Goal: Communication & Community: Share content

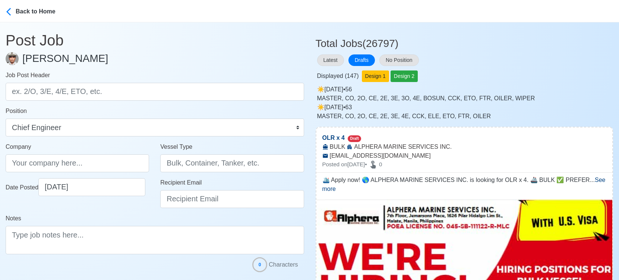
select select "Chief Engineer"
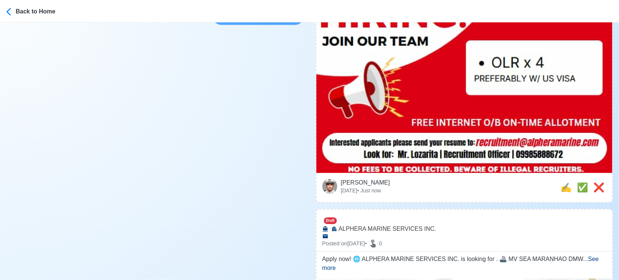
scroll to position [290, 0]
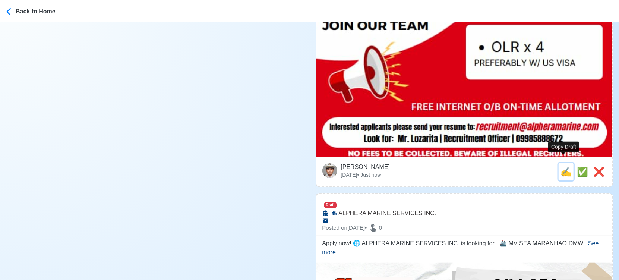
click at [561, 167] on span "✍️" at bounding box center [566, 172] width 11 height 10
type input "OLR x 4"
select select
type input "ALPHERA MARINE SERVICES INC."
type input "BULK"
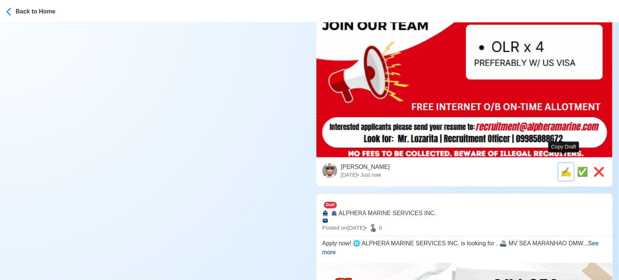
type input "[EMAIL_ADDRESS][DOMAIN_NAME]"
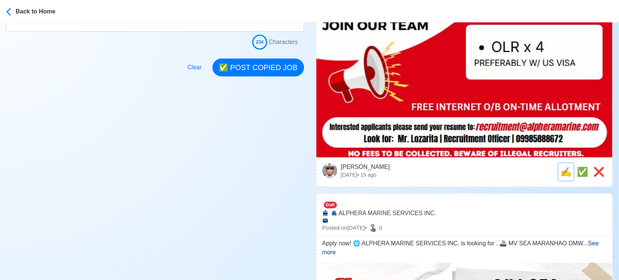
scroll to position [0, 0]
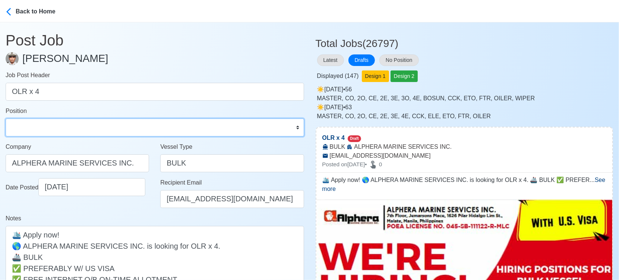
click at [37, 123] on select "Master Chief Officer 2nd Officer 3rd Officer Junior Officer Chief Engineer 2nd …" at bounding box center [155, 128] width 299 height 18
select select "Oiler"
click at [6, 119] on select "Master Chief Officer 2nd Officer 3rd Officer Junior Officer Chief Engineer 2nd …" at bounding box center [155, 128] width 299 height 18
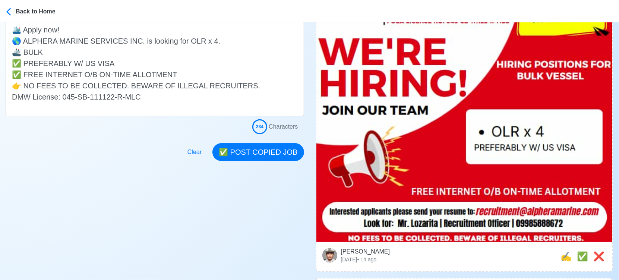
scroll to position [207, 0]
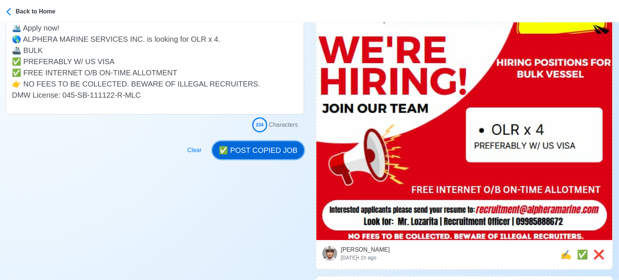
click at [261, 145] on button "✅ POST COPIED JOB" at bounding box center [257, 150] width 91 height 18
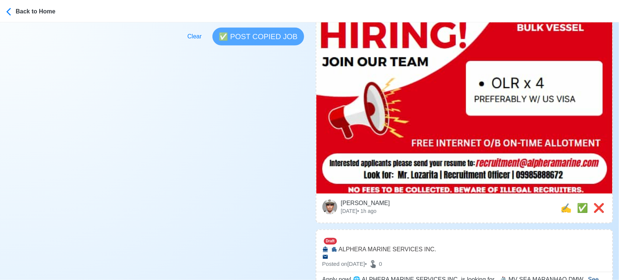
scroll to position [290, 0]
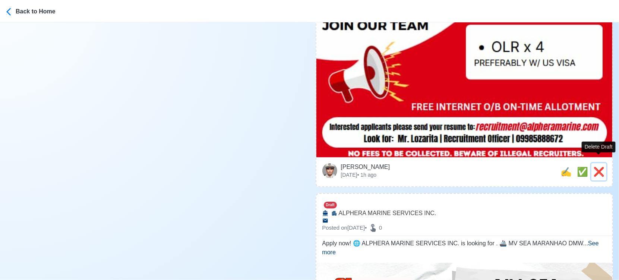
click at [600, 167] on span "❌" at bounding box center [598, 172] width 11 height 10
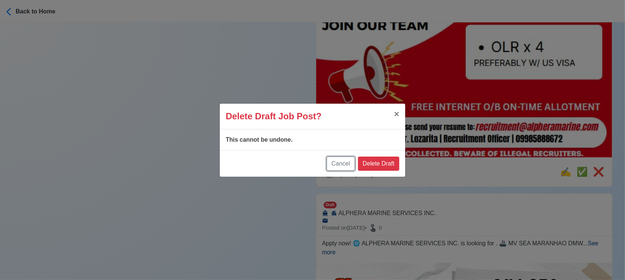
drag, startPoint x: 332, startPoint y: 163, endPoint x: 474, endPoint y: 154, distance: 141.9
click at [332, 163] on button "Cancel" at bounding box center [341, 164] width 28 height 14
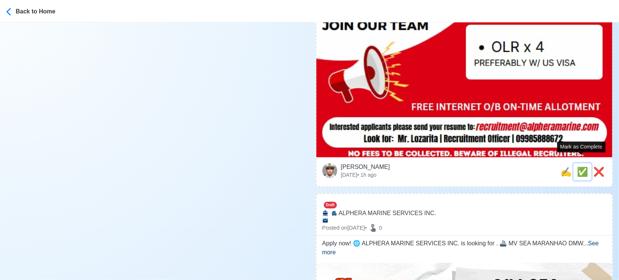
click at [581, 167] on span "✅" at bounding box center [582, 172] width 11 height 10
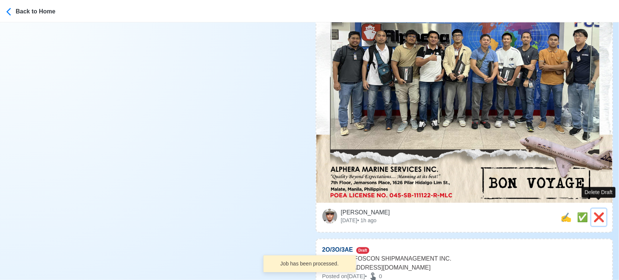
click at [603, 212] on span "❌" at bounding box center [598, 217] width 11 height 10
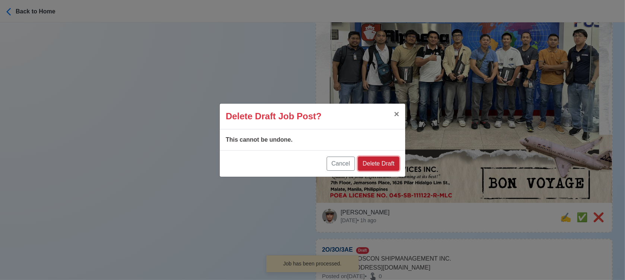
click at [383, 163] on button "Delete Draft" at bounding box center [378, 164] width 41 height 14
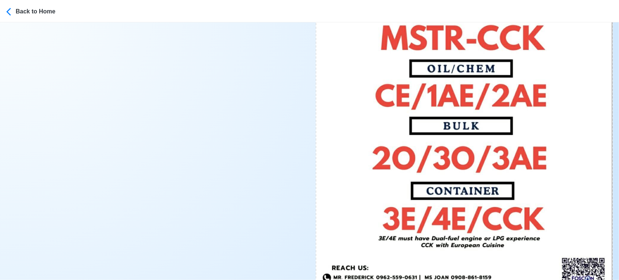
scroll to position [414, 0]
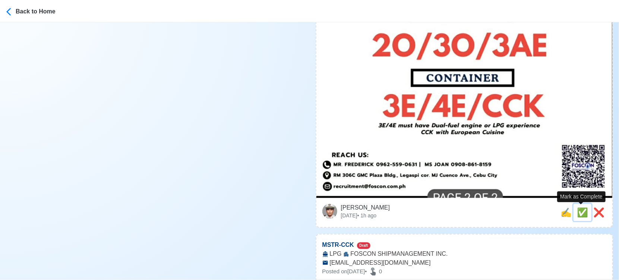
click at [581, 215] on span "✅" at bounding box center [582, 212] width 11 height 10
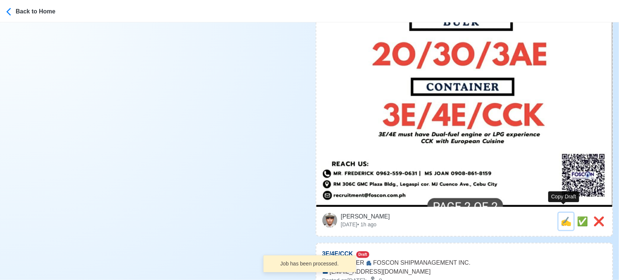
click at [566, 216] on span "✍️" at bounding box center [566, 221] width 11 height 10
type input "MSTR-CCK"
select select
type input "FOSCON SHIPMANAGEMENT INC."
type input "LPG"
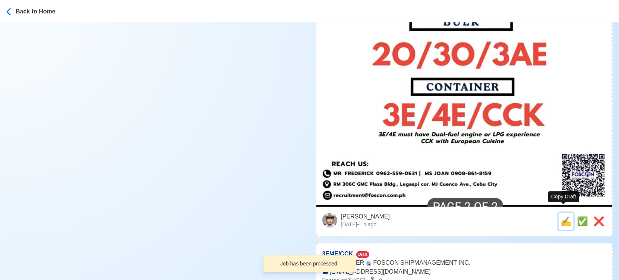
type input "[EMAIL_ADDRESS][DOMAIN_NAME]"
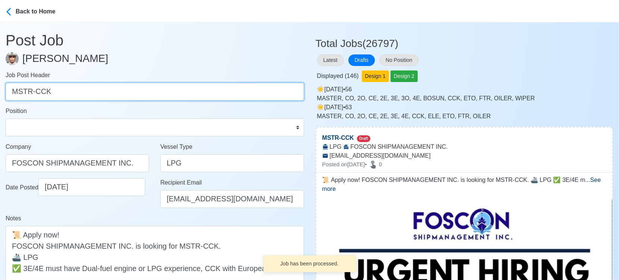
drag, startPoint x: 35, startPoint y: 92, endPoint x: 77, endPoint y: 91, distance: 42.5
click at [77, 91] on input "MSTR-CCK" at bounding box center [155, 92] width 299 height 18
type input "MSTR"
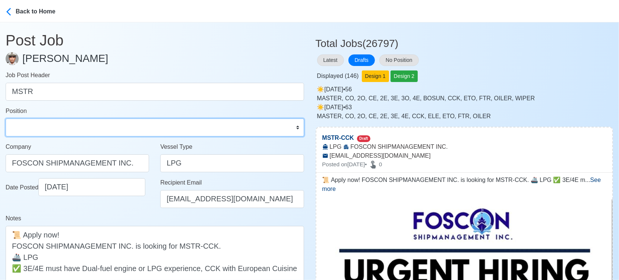
click at [63, 126] on select "Master Chief Officer 2nd Officer 3rd Officer Junior Officer Chief Engineer 2nd …" at bounding box center [155, 128] width 299 height 18
select select "Master"
click at [6, 119] on select "Master Chief Officer 2nd Officer 3rd Officer Junior Officer Chief Engineer 2nd …" at bounding box center [155, 128] width 299 height 18
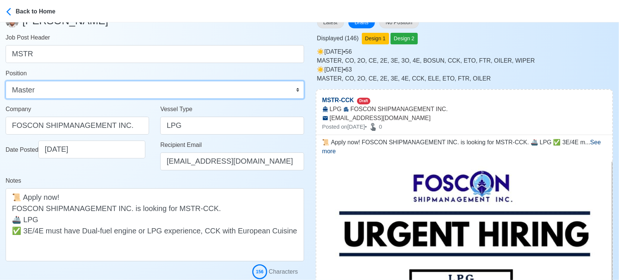
scroll to position [83, 0]
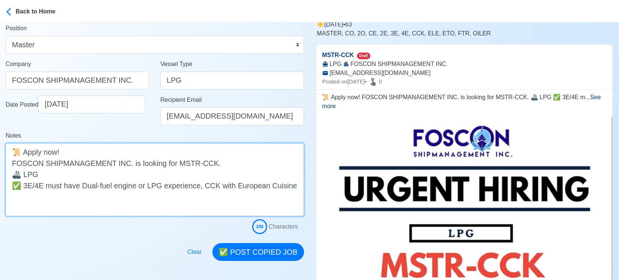
drag, startPoint x: 191, startPoint y: 163, endPoint x: 207, endPoint y: 161, distance: 16.2
click at [207, 161] on textarea "📜 Apply now! FOSCON SHIPMANAGEMENT INC. is looking for MSTR-CCK. 🚢 LPG ✅ 3E/4E …" at bounding box center [155, 179] width 299 height 73
type textarea "📜 Apply now! FOSCON SHIPMANAGEMENT INC. is looking for MSTR. 🚢 LPG ✅ 3E/4E must…"
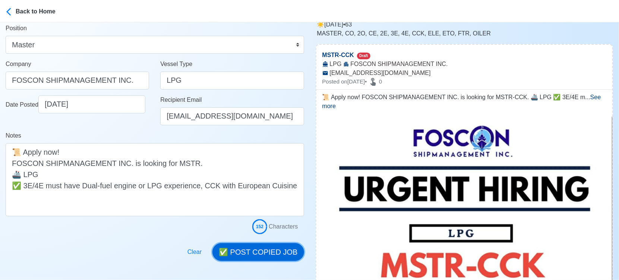
click at [281, 252] on button "✅ POST COPIED JOB" at bounding box center [257, 252] width 91 height 18
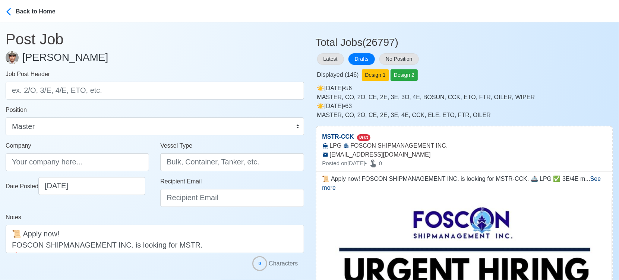
scroll to position [0, 0]
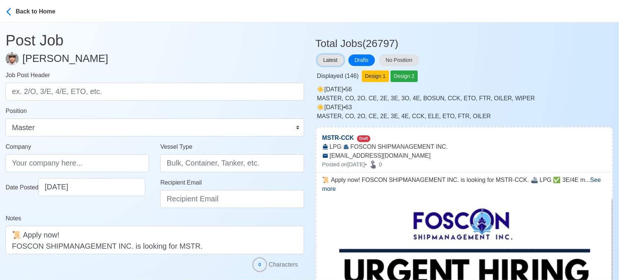
click at [324, 57] on button "Latest" at bounding box center [330, 60] width 27 height 12
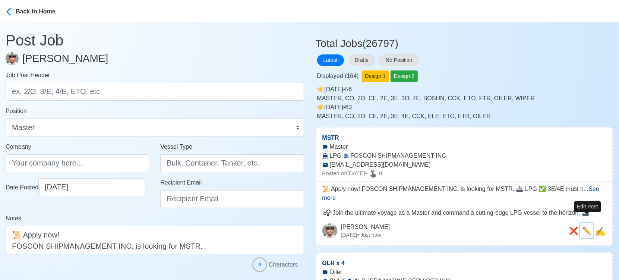
click at [586, 227] on span "✏️" at bounding box center [586, 231] width 9 height 8
type input "MSTR"
type input "FOSCON SHIPMANAGEMENT INC."
type input "LPG"
type input "[EMAIL_ADDRESS][DOMAIN_NAME]"
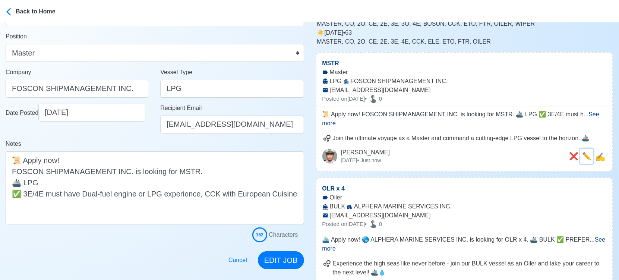
scroll to position [124, 0]
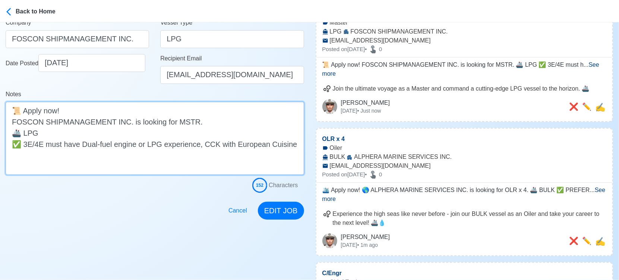
drag, startPoint x: 15, startPoint y: 144, endPoint x: 272, endPoint y: 161, distance: 258.1
click at [272, 161] on textarea "📜 Apply now! FOSCON SHIPMANAGEMENT INC. is looking for MSTR. 🚢 LPG ✅ 3E/4E must…" at bounding box center [155, 138] width 299 height 73
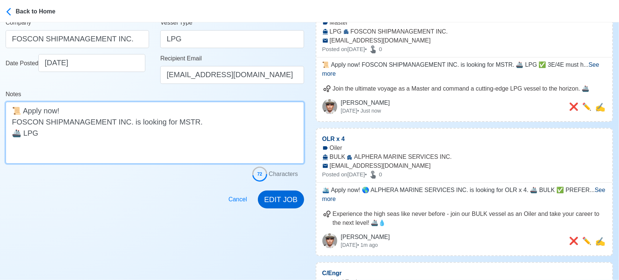
type textarea "📜 Apply now! FOSCON SHIPMANAGEMENT INC. is looking for MSTR. 🚢 LPG"
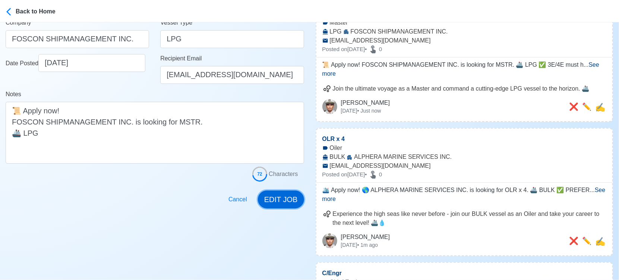
click at [280, 195] on button "EDIT JOB" at bounding box center [281, 199] width 46 height 18
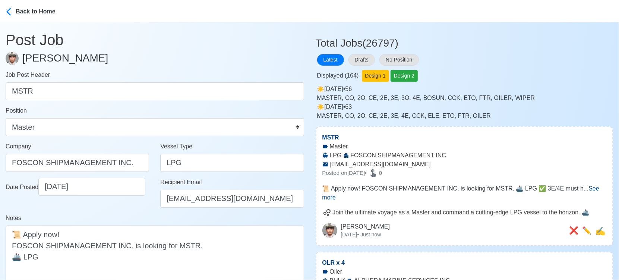
scroll to position [0, 0]
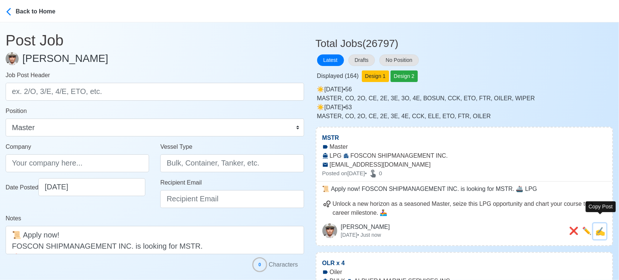
click at [599, 230] on span "✍️" at bounding box center [600, 231] width 10 height 9
type input "MSTR"
type input "FOSCON SHIPMANAGEMENT INC."
type input "LPG"
type input "[EMAIL_ADDRESS][DOMAIN_NAME]"
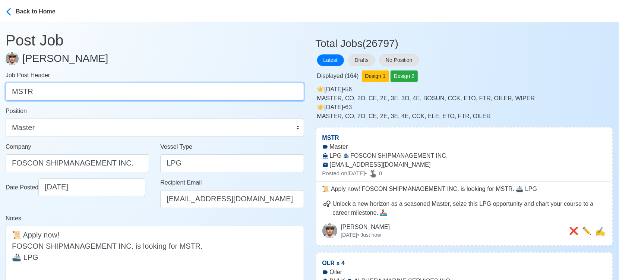
click at [48, 97] on input "MSTR" at bounding box center [155, 92] width 299 height 18
paste input "CCK"
type input "CCK"
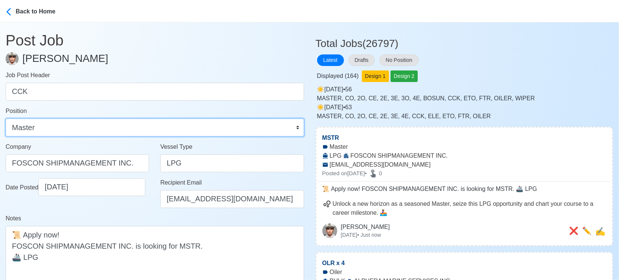
click at [70, 130] on select "Master Chief Officer 2nd Officer 3rd Officer Junior Officer Chief Engineer 2nd …" at bounding box center [155, 128] width 299 height 18
select select "Chief [PERSON_NAME]"
click at [6, 119] on select "Master Chief Officer 2nd Officer 3rd Officer Junior Officer Chief Engineer 2nd …" at bounding box center [155, 128] width 299 height 18
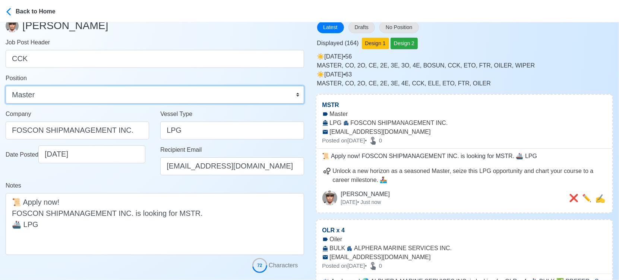
scroll to position [83, 0]
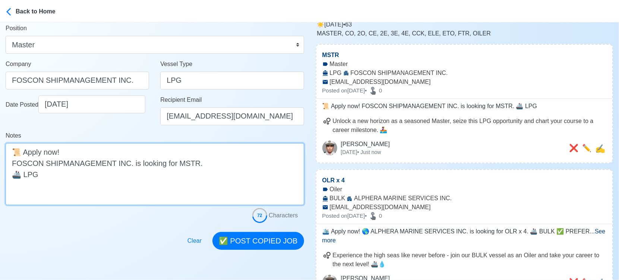
click at [181, 164] on textarea "📜 Apply now! FOSCON SHIPMANAGEMENT INC. is looking for MSTR. 🚢 LPG" at bounding box center [155, 174] width 299 height 62
paste textarea "CCK"
type textarea "📜 Apply now! FOSCON SHIPMANAGEMENT INC. is looking for CCK. 🚢 LPG"
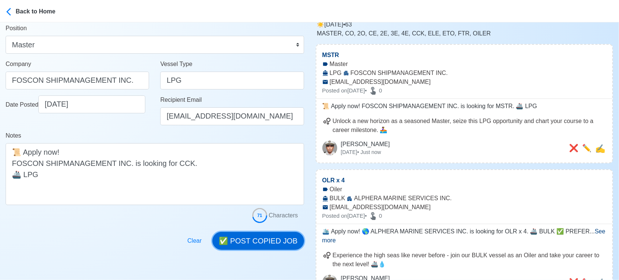
click at [271, 241] on button "✅ POST COPIED JOB" at bounding box center [257, 241] width 91 height 18
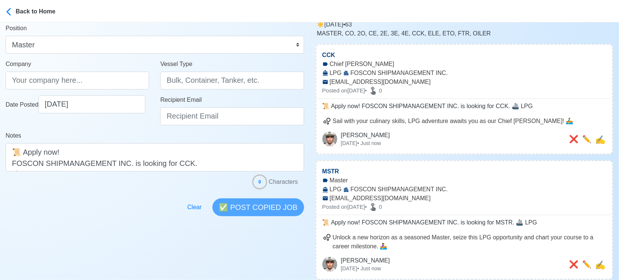
scroll to position [0, 0]
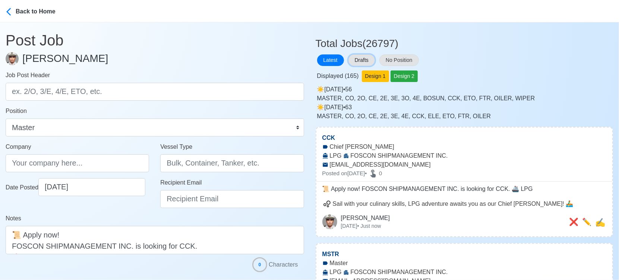
click at [367, 59] on button "Drafts" at bounding box center [362, 60] width 26 height 12
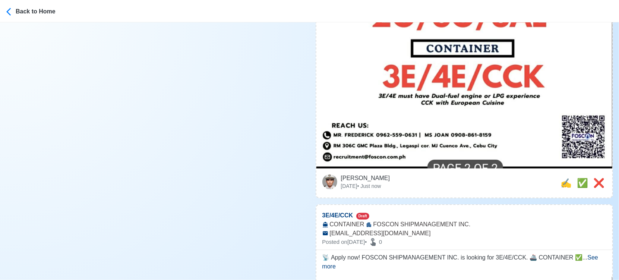
scroll to position [455, 0]
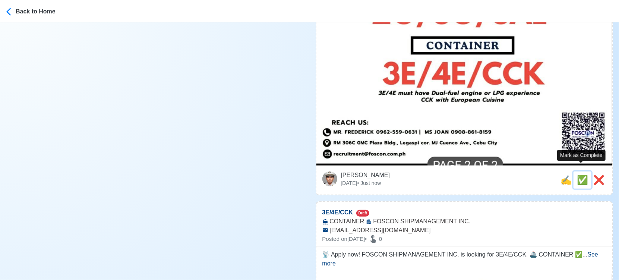
click at [581, 175] on span "✅" at bounding box center [582, 180] width 11 height 10
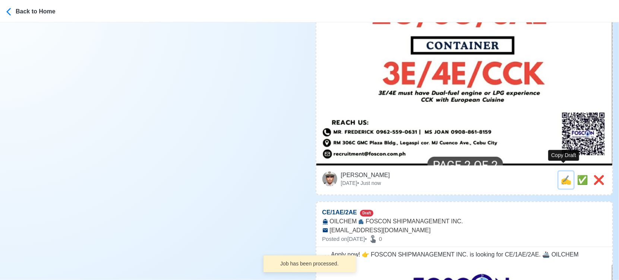
click at [561, 175] on span "✍️" at bounding box center [566, 180] width 11 height 10
type input "3E/4E/CCK"
select select
type input "FOSCON SHIPMANAGEMENT INC."
type input "CONTAINER"
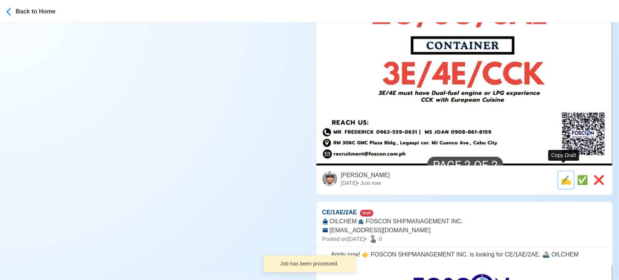
type input "[EMAIL_ADDRESS][DOMAIN_NAME]"
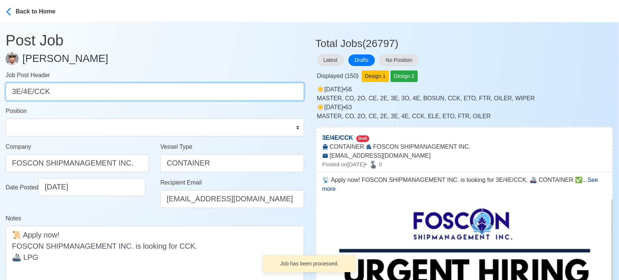
drag, startPoint x: 23, startPoint y: 90, endPoint x: 90, endPoint y: 101, distance: 68.1
click at [90, 101] on form "Job Post Header 3E/4E/CCK Position Master Chief Officer 2nd Officer 3rd Officer…" at bounding box center [155, 194] width 299 height 246
type input "3E"
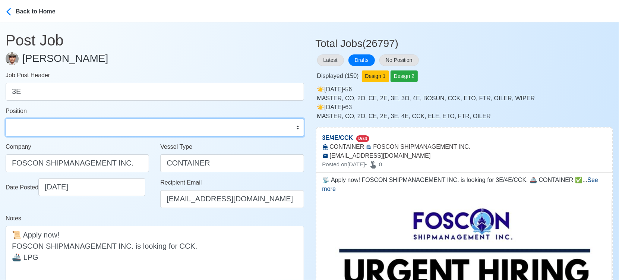
click at [60, 127] on select "Master Chief Officer 2nd Officer 3rd Officer Junior Officer Chief Engineer 2nd …" at bounding box center [155, 128] width 299 height 18
select select "3rd Engineer"
click at [6, 119] on select "Master Chief Officer 2nd Officer 3rd Officer Junior Officer Chief Engineer 2nd …" at bounding box center [155, 128] width 299 height 18
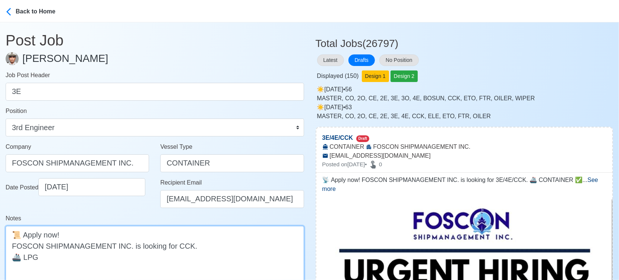
drag, startPoint x: 179, startPoint y: 245, endPoint x: 205, endPoint y: 244, distance: 26.8
click at [205, 244] on textarea "📡 Apply now! FOSCON SHIPMANAGEMENT INC. is looking for 3E/4E/CCK. 🚢 CONTAINER ✅…" at bounding box center [155, 262] width 299 height 73
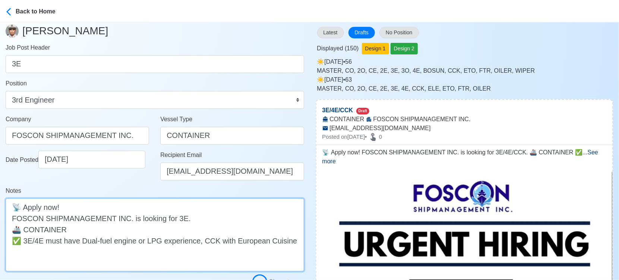
scroll to position [124, 0]
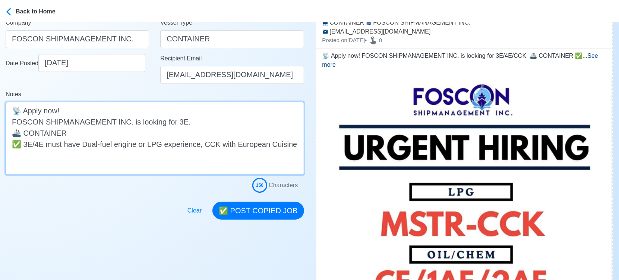
type textarea "📡 Apply now! FOSCON SHIPMANAGEMENT INC. is looking for 3E. 🚢 CONTAINER ✅ 3E/4E …"
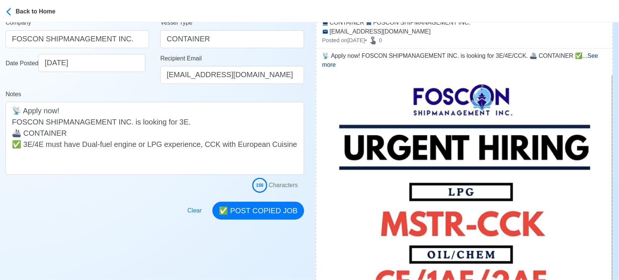
click at [276, 208] on button "✅ POST COPIED JOB" at bounding box center [257, 211] width 91 height 18
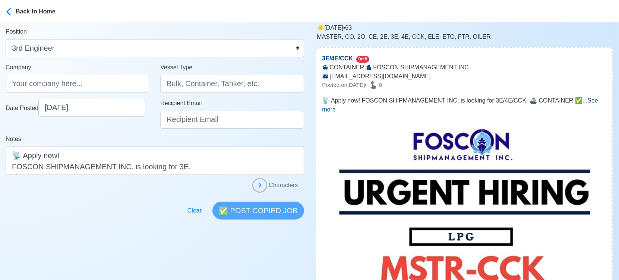
scroll to position [0, 0]
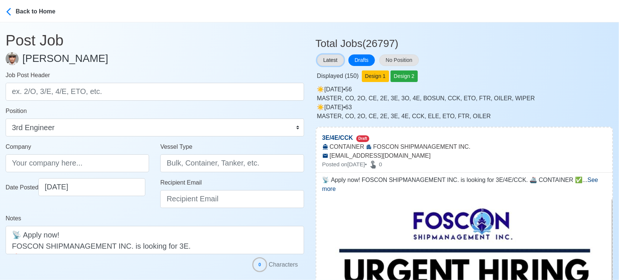
click at [329, 58] on button "Latest" at bounding box center [330, 60] width 27 height 12
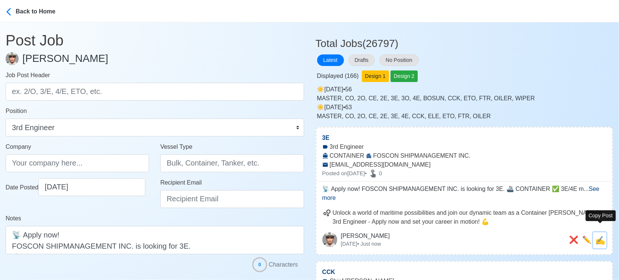
click at [603, 236] on span "✍️" at bounding box center [600, 240] width 10 height 9
type input "3E"
type input "FOSCON SHIPMANAGEMENT INC."
type input "CONTAINER"
type input "[EMAIL_ADDRESS][DOMAIN_NAME]"
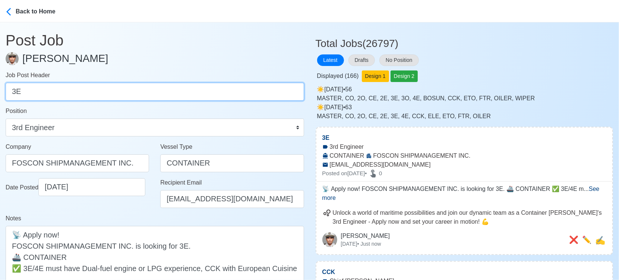
click at [173, 91] on input "3E" at bounding box center [155, 92] width 299 height 18
paste input "4E/CCK"
drag, startPoint x: 23, startPoint y: 91, endPoint x: 70, endPoint y: 95, distance: 47.9
click at [69, 95] on input "4E/CCK" at bounding box center [155, 92] width 299 height 18
type input "4E"
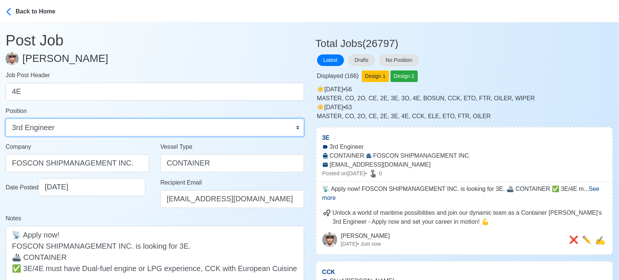
click at [86, 128] on select "Master Chief Officer 2nd Officer 3rd Officer Junior Officer Chief Engineer 2nd …" at bounding box center [155, 128] width 299 height 18
select select "4th Engineer"
click at [6, 119] on select "Master Chief Officer 2nd Officer 3rd Officer Junior Officer Chief Engineer 2nd …" at bounding box center [155, 128] width 299 height 18
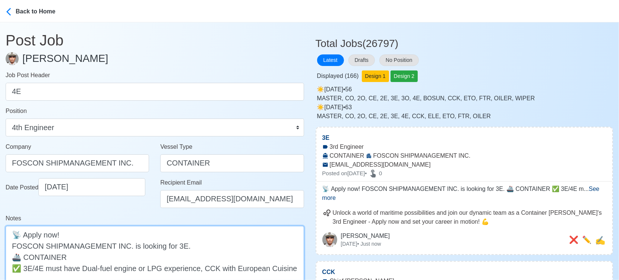
click at [174, 247] on textarea "📡 Apply now! FOSCON SHIPMANAGEMENT INC. is looking for 3E. 🚢 CONTAINER ✅ 3E/4E …" at bounding box center [155, 262] width 299 height 73
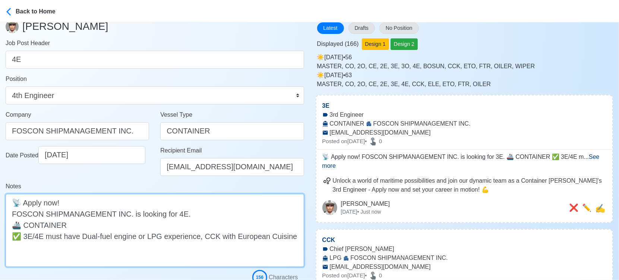
scroll to position [83, 0]
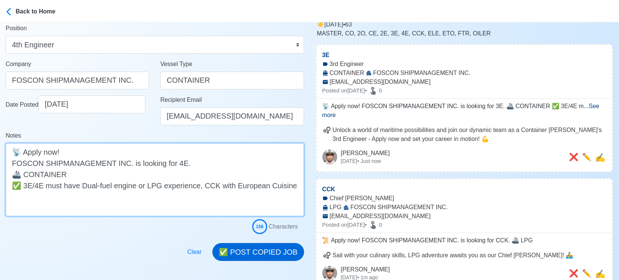
type textarea "📡 Apply now! FOSCON SHIPMANAGEMENT INC. is looking for 4E. 🚢 CONTAINER ✅ 3E/4E …"
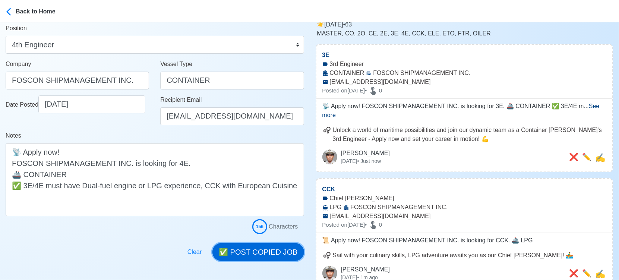
click at [265, 252] on button "✅ POST COPIED JOB" at bounding box center [257, 252] width 91 height 18
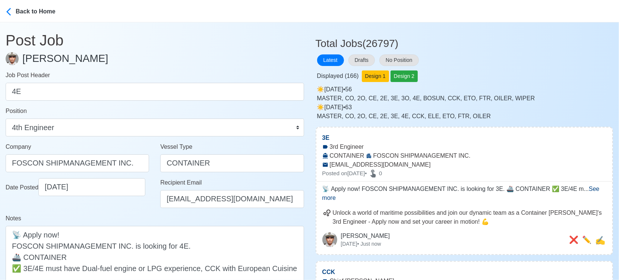
scroll to position [0, 0]
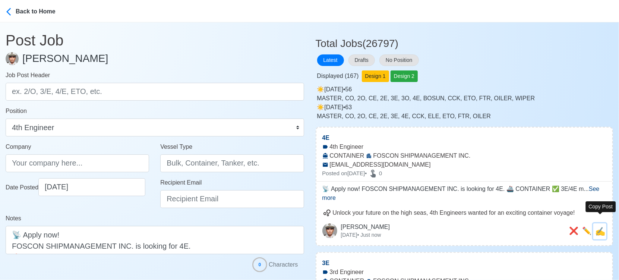
click at [603, 227] on span "✍️" at bounding box center [600, 231] width 10 height 9
type input "4E"
type input "FOSCON SHIPMANAGEMENT INC."
type input "CONTAINER"
type input "[EMAIL_ADDRESS][DOMAIN_NAME]"
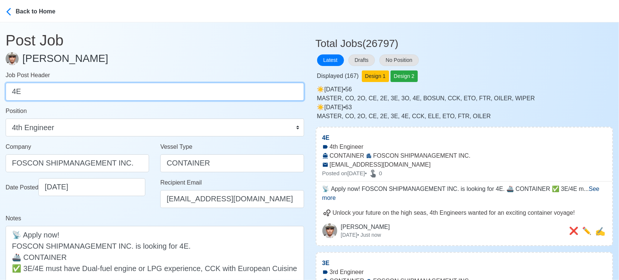
click at [86, 92] on input "4E" at bounding box center [155, 92] width 299 height 18
paste input "CCK"
type input "CCK"
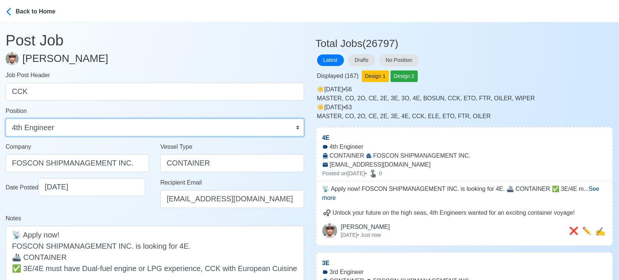
click at [97, 130] on select "Master Chief Officer 2nd Officer 3rd Officer Junior Officer Chief Engineer 2nd …" at bounding box center [155, 128] width 299 height 18
select select "Chief [PERSON_NAME]"
click at [6, 119] on select "Master Chief Officer 2nd Officer 3rd Officer Junior Officer Chief Engineer 2nd …" at bounding box center [155, 128] width 299 height 18
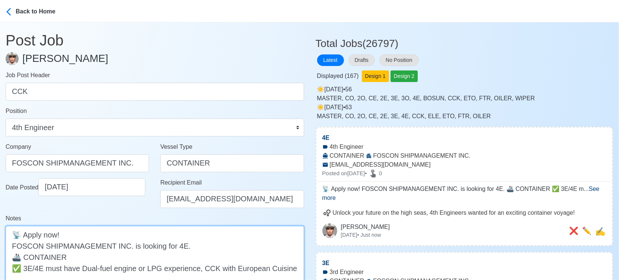
click at [176, 244] on textarea "📡 Apply now! FOSCON SHIPMANAGEMENT INC. is looking for 4E. 🚢 CONTAINER ✅ 3E/4E …" at bounding box center [155, 262] width 299 height 73
click at [175, 245] on textarea "📡 Apply now! FOSCON SHIPMANAGEMENT INC. is looking for 4E. 🚢 CONTAINER ✅ 3E/4E …" at bounding box center [155, 262] width 299 height 73
paste textarea "CCK"
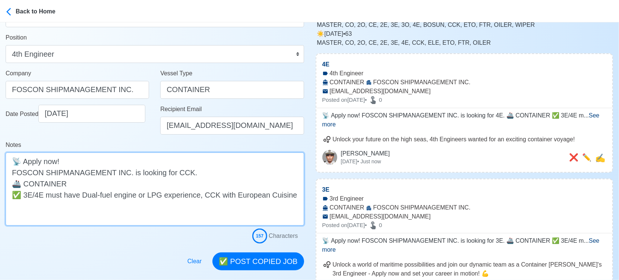
scroll to position [124, 0]
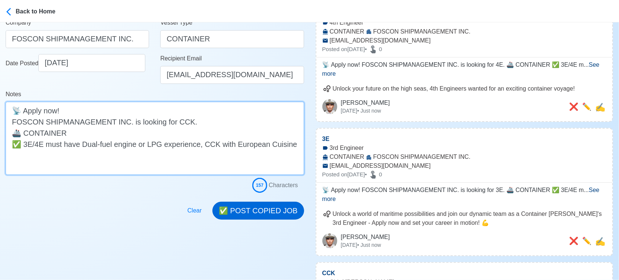
type textarea "📡 Apply now! FOSCON SHIPMANAGEMENT INC. is looking for CCK. 🚢 CONTAINER ✅ 3E/4E…"
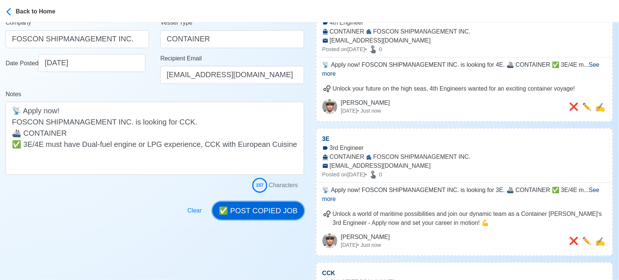
click at [261, 207] on button "✅ POST COPIED JOB" at bounding box center [257, 211] width 91 height 18
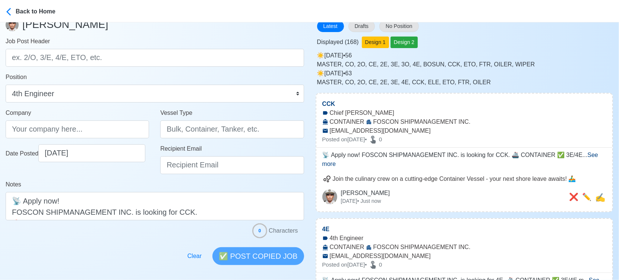
scroll to position [0, 0]
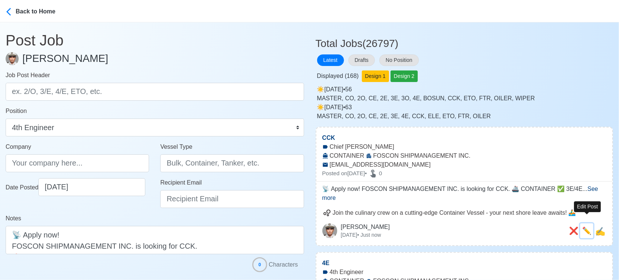
click at [587, 227] on span "✏️" at bounding box center [586, 231] width 9 height 8
type input "CCK"
type input "FOSCON SHIPMANAGEMENT INC."
type input "CONTAINER"
type input "[EMAIL_ADDRESS][DOMAIN_NAME]"
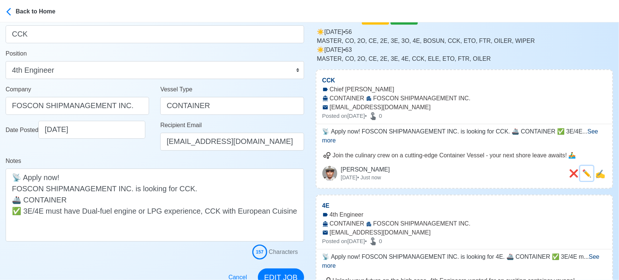
scroll to position [124, 0]
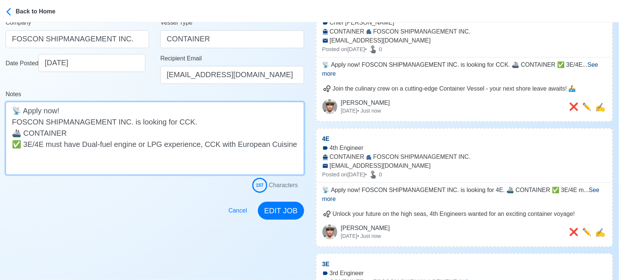
drag, startPoint x: 199, startPoint y: 144, endPoint x: 26, endPoint y: 144, distance: 173.0
click at [26, 144] on textarea "📡 Apply now! FOSCON SHIPMANAGEMENT INC. is looking for CCK. 🚢 CONTAINER ✅ 3E/4E…" at bounding box center [155, 138] width 299 height 73
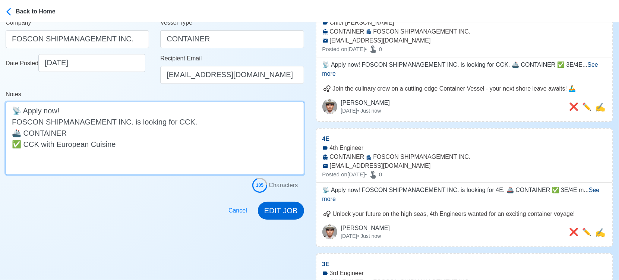
type textarea "📡 Apply now! FOSCON SHIPMANAGEMENT INC. is looking for CCK. 🚢 CONTAINER ✅ CCK w…"
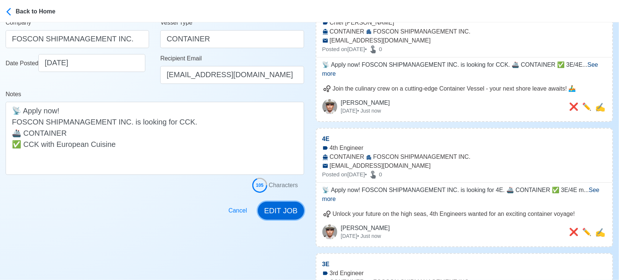
click at [286, 202] on button "EDIT JOB" at bounding box center [281, 211] width 46 height 18
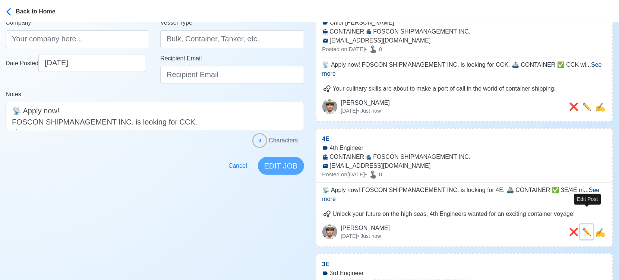
click at [584, 228] on span "✏️" at bounding box center [586, 232] width 9 height 8
type input "4E"
select select "4th Engineer"
type input "FOSCON SHIPMANAGEMENT INC."
type input "CONTAINER"
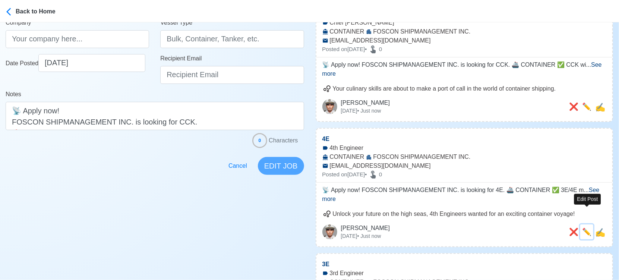
type input "[EMAIL_ADDRESS][DOMAIN_NAME]"
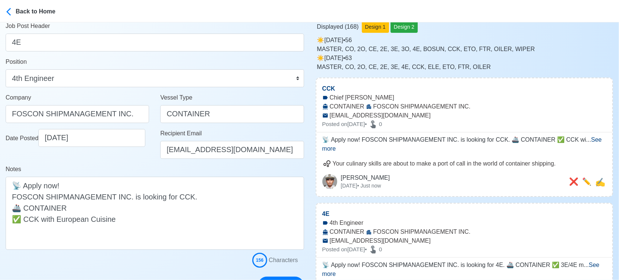
scroll to position [83, 0]
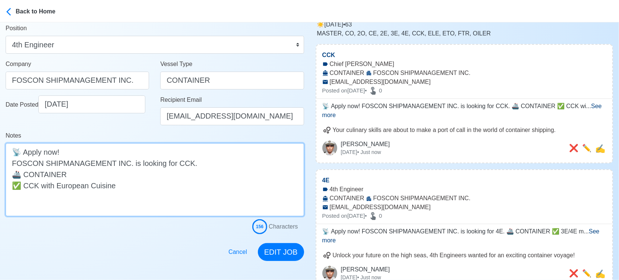
drag, startPoint x: 196, startPoint y: 185, endPoint x: 296, endPoint y: 187, distance: 100.3
click at [296, 187] on textarea "📡 Apply now! FOSCON SHIPMANAGEMENT INC. is looking for 4E. 🚢 CONTAINER ✅ 3E/4E …" at bounding box center [155, 179] width 299 height 73
type textarea "📡 Apply now! FOSCON SHIPMANAGEMENT INC. is looking for 4E. 🚢 CONTAINER ✅ 3E/4E …"
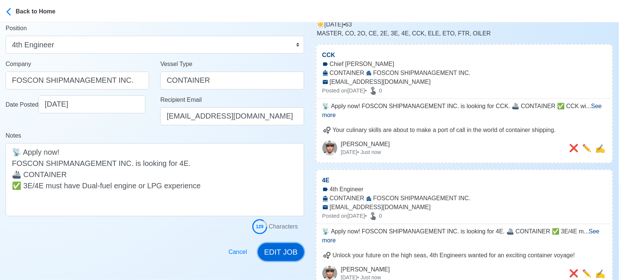
click at [286, 249] on button "EDIT JOB" at bounding box center [281, 252] width 46 height 18
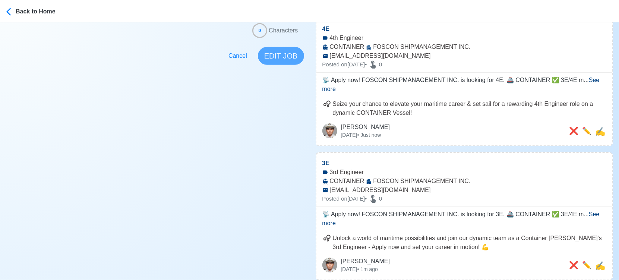
scroll to position [248, 0]
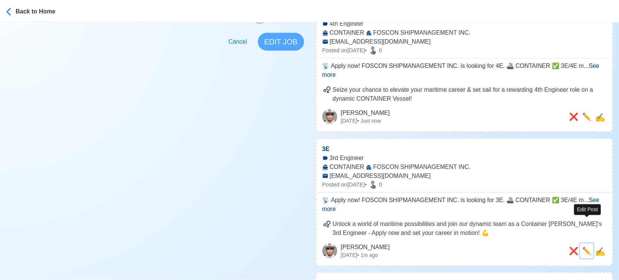
click at [589, 247] on span "✏️" at bounding box center [586, 251] width 9 height 8
type input "3E"
select select "3rd Engineer"
type input "FOSCON SHIPMANAGEMENT INC."
type input "CONTAINER"
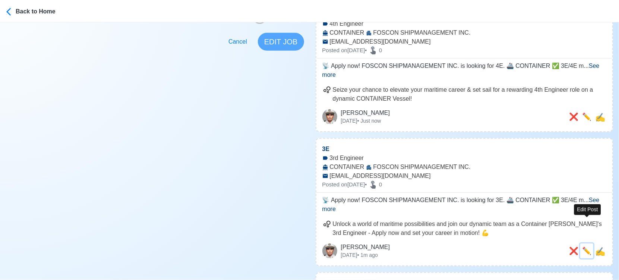
type input "[EMAIL_ADDRESS][DOMAIN_NAME]"
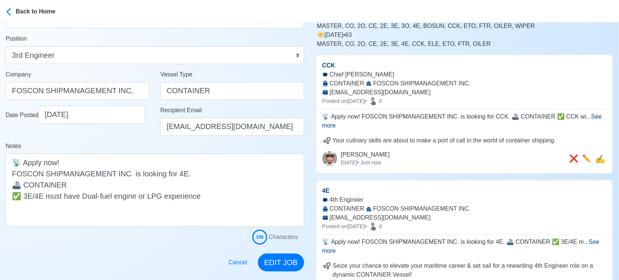
scroll to position [83, 0]
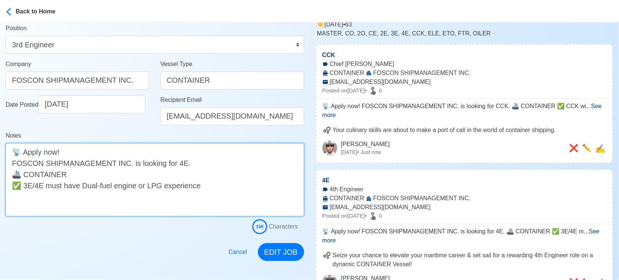
drag, startPoint x: 196, startPoint y: 187, endPoint x: 327, endPoint y: 183, distance: 130.1
type textarea "📡 Apply now! FOSCON SHIPMANAGEMENT INC. is looking for 3E. 🚢 CONTAINER ✅ 3E/4E …"
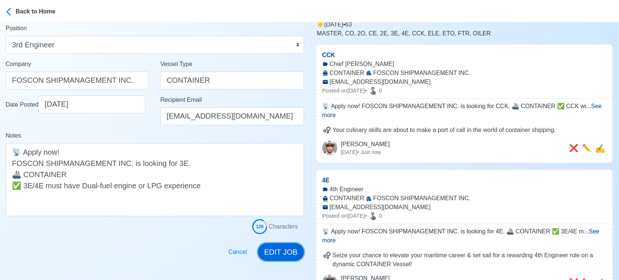
click at [292, 250] on button "EDIT JOB" at bounding box center [281, 252] width 46 height 18
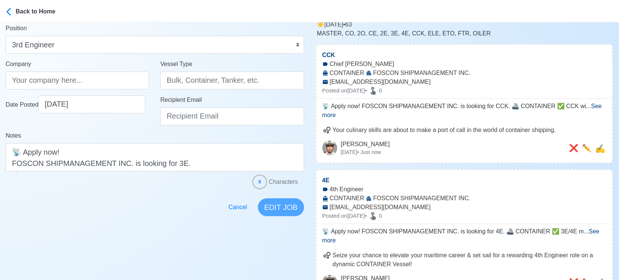
scroll to position [0, 0]
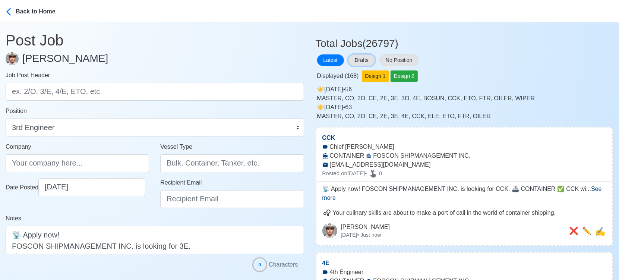
click at [368, 60] on button "Drafts" at bounding box center [362, 60] width 26 height 12
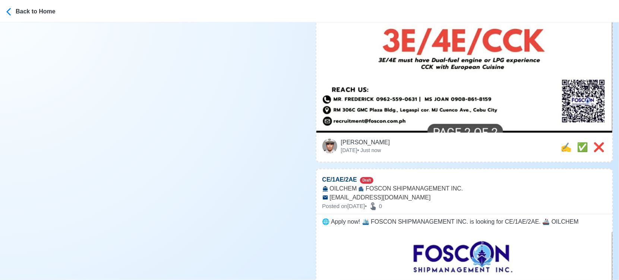
scroll to position [497, 0]
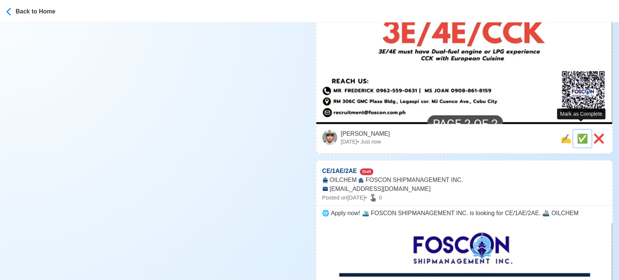
click at [577, 133] on span "✅" at bounding box center [582, 138] width 11 height 10
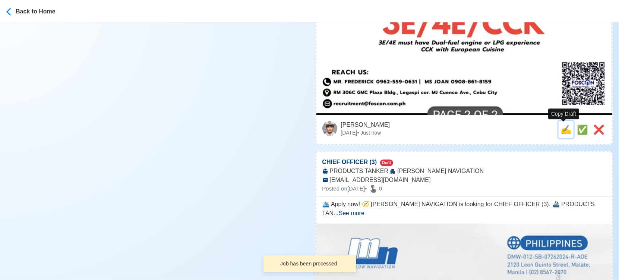
click at [561, 131] on span "✍️" at bounding box center [566, 129] width 11 height 10
type input "CE/1AE/2AE"
select select
type input "FOSCON SHIPMANAGEMENT INC."
type input "OILCHEM"
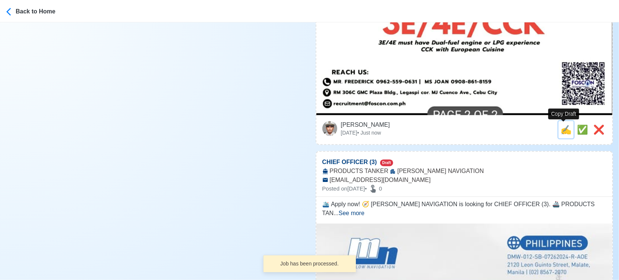
type input "[EMAIL_ADDRESS][DOMAIN_NAME]"
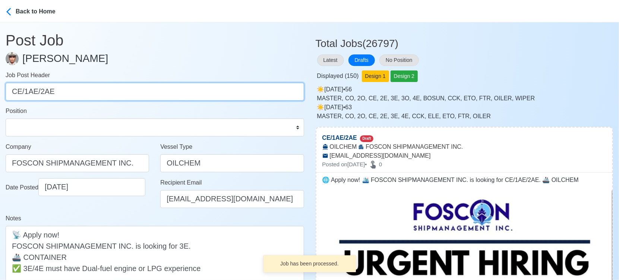
drag, startPoint x: 23, startPoint y: 89, endPoint x: 86, endPoint y: 89, distance: 62.6
click at [86, 89] on input "CE/1AE/2AE" at bounding box center [155, 92] width 299 height 18
type input "CE"
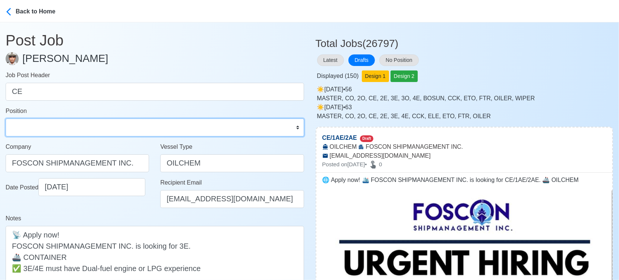
click at [60, 127] on select "Master Chief Officer 2nd Officer 3rd Officer Junior Officer Chief Engineer 2nd …" at bounding box center [155, 128] width 299 height 18
select select "Chief Engineer"
click at [6, 119] on select "Master Chief Officer 2nd Officer 3rd Officer Junior Officer Chief Engineer 2nd …" at bounding box center [155, 128] width 299 height 18
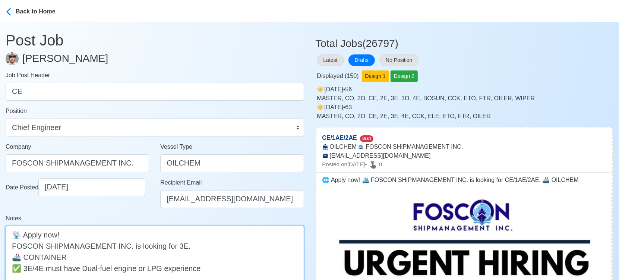
drag, startPoint x: 195, startPoint y: 244, endPoint x: 222, endPoint y: 243, distance: 26.9
click at [222, 243] on textarea "🌐 Apply now! 🛳️ FOSCON SHIPMANAGEMENT INC. is looking for CE/1AE/2AE. 🚢 OILCHEM" at bounding box center [155, 257] width 299 height 62
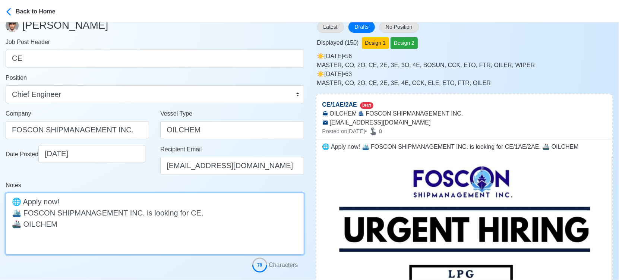
scroll to position [83, 0]
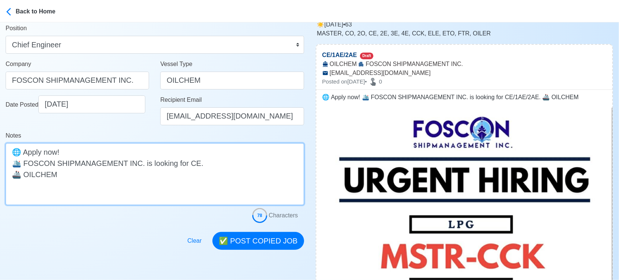
click at [35, 173] on textarea "🌐 Apply now! 🛳️ FOSCON SHIPMANAGEMENT INC. is looking for CE. 🚢 OILCHEM" at bounding box center [155, 174] width 299 height 62
type textarea "🌐 Apply now! 🛳️ FOSCON SHIPMANAGEMENT INC. is looking for CE. 🚢 OIL CHEM"
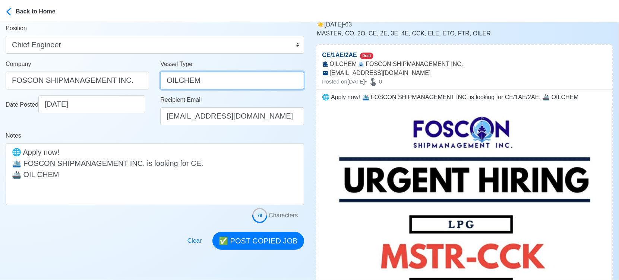
click at [176, 78] on input "OILCHEM" at bounding box center [232, 81] width 144 height 18
type input "OIL CHEM"
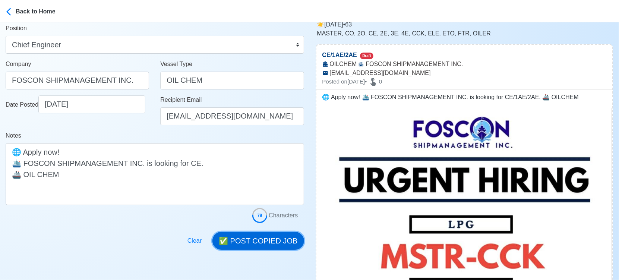
click at [256, 237] on button "✅ POST COPIED JOB" at bounding box center [257, 241] width 91 height 18
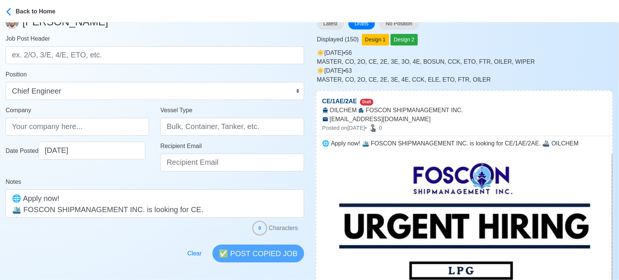
scroll to position [0, 0]
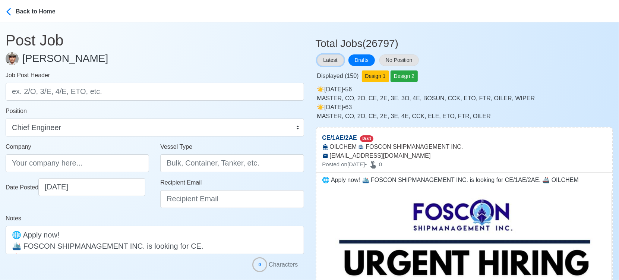
click at [327, 61] on button "Latest" at bounding box center [330, 60] width 27 height 12
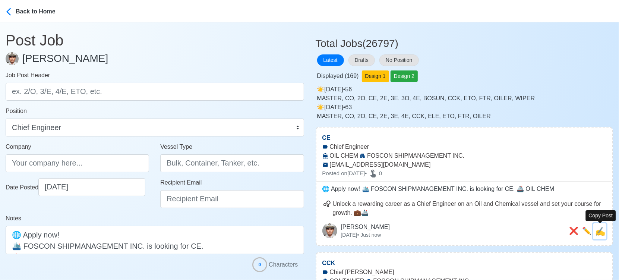
click at [602, 231] on span "✍️" at bounding box center [600, 231] width 10 height 9
type input "CE"
type input "FOSCON SHIPMANAGEMENT INC."
type input "OIL CHEM"
type input "[EMAIL_ADDRESS][DOMAIN_NAME]"
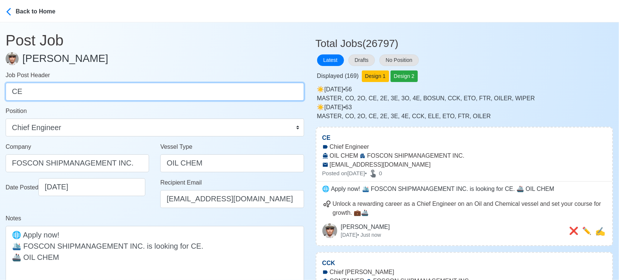
click at [119, 95] on input "CE" at bounding box center [155, 92] width 299 height 18
paste input "1AE/2A"
drag, startPoint x: 27, startPoint y: 93, endPoint x: 95, endPoint y: 97, distance: 68.7
click at [95, 97] on input "1AE/2AE" at bounding box center [155, 92] width 299 height 18
type input "1AE"
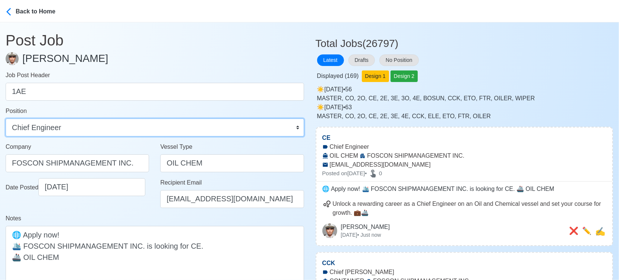
click at [95, 132] on select "Master Chief Officer 2nd Officer 3rd Officer Junior Officer Chief Engineer 2nd …" at bounding box center [155, 128] width 299 height 18
select select "1st Assistant Engineer"
click at [6, 119] on select "Master Chief Officer 2nd Officer 3rd Officer Junior Officer Chief Engineer 2nd …" at bounding box center [155, 128] width 299 height 18
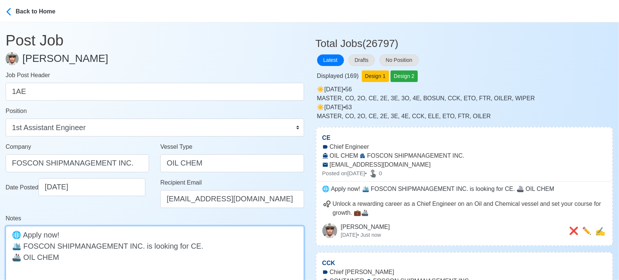
click at [188, 244] on textarea "🌐 Apply now! 🛳️ FOSCON SHIPMANAGEMENT INC. is looking for CE. 🚢 OIL CHEM" at bounding box center [155, 257] width 299 height 62
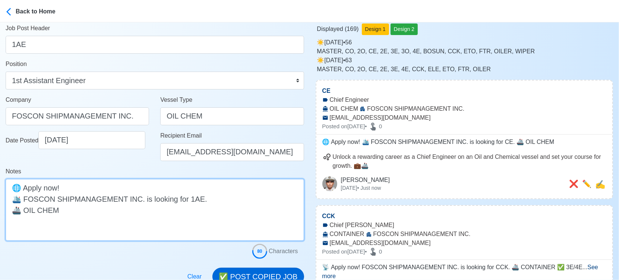
scroll to position [83, 0]
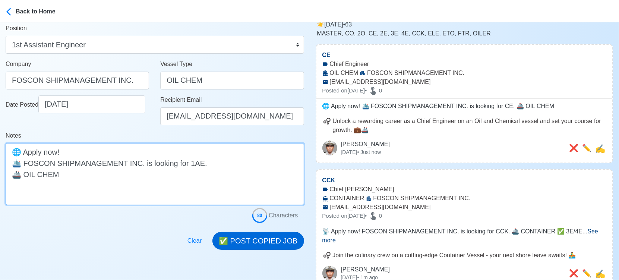
type textarea "🌐 Apply now! 🛳️ FOSCON SHIPMANAGEMENT INC. is looking for 1AE. 🚢 OIL CHEM"
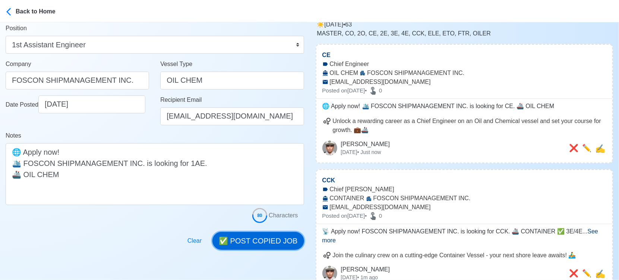
click at [262, 241] on button "✅ POST COPIED JOB" at bounding box center [257, 241] width 91 height 18
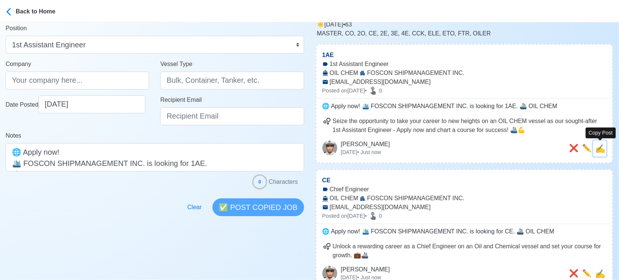
click at [599, 151] on span "✍️" at bounding box center [600, 148] width 10 height 9
type input "1AE"
type input "FOSCON SHIPMANAGEMENT INC."
type input "OIL CHEM"
type input "[EMAIL_ADDRESS][DOMAIN_NAME]"
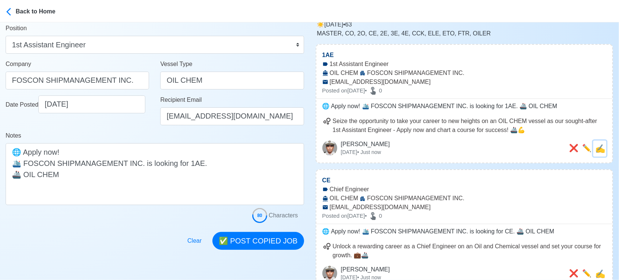
scroll to position [0, 0]
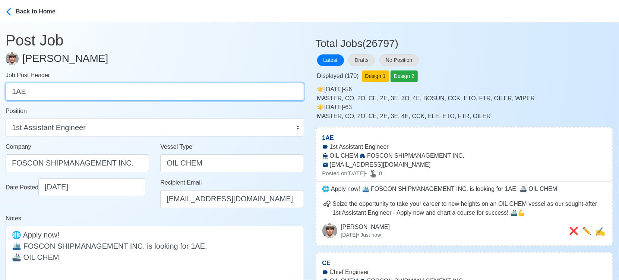
click at [98, 87] on input "1AE" at bounding box center [155, 92] width 299 height 18
paste input "2"
type input "2AE"
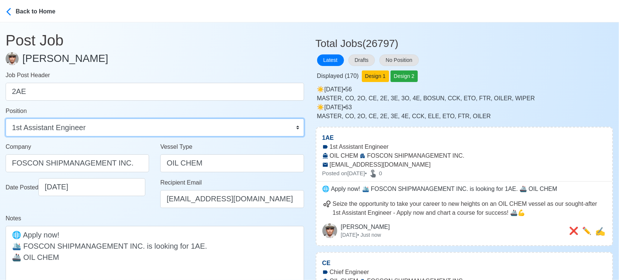
click at [139, 133] on select "Master Chief Officer 2nd Officer 3rd Officer Junior Officer Chief Engineer 2nd …" at bounding box center [155, 128] width 299 height 18
select select "2nd Assistant Engineer"
click at [6, 119] on select "Master Chief Officer 2nd Officer 3rd Officer Junior Officer Chief Engineer 2nd …" at bounding box center [155, 128] width 299 height 18
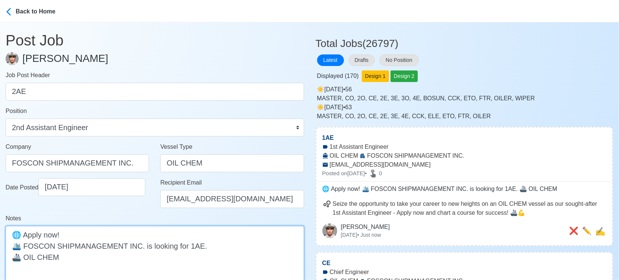
click at [187, 243] on textarea "🌐 Apply now! 🛳️ FOSCON SHIPMANAGEMENT INC. is looking for 1AE. 🚢 OIL CHEM" at bounding box center [155, 257] width 299 height 62
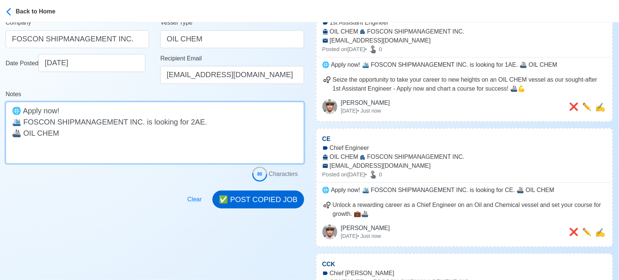
type textarea "🌐 Apply now! 🛳️ FOSCON SHIPMANAGEMENT INC. is looking for 2AE. 🚢 OIL CHEM"
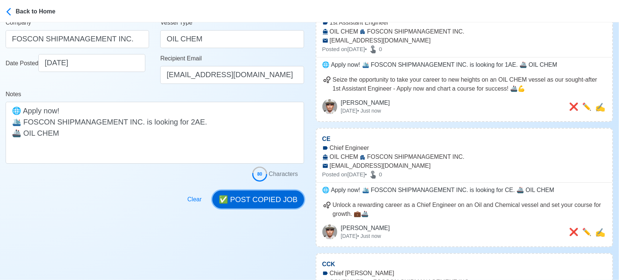
click at [274, 198] on button "✅ POST COPIED JOB" at bounding box center [257, 199] width 91 height 18
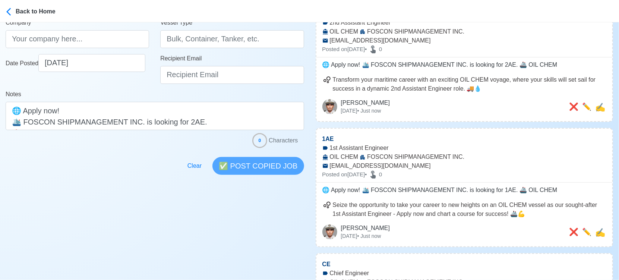
scroll to position [0, 0]
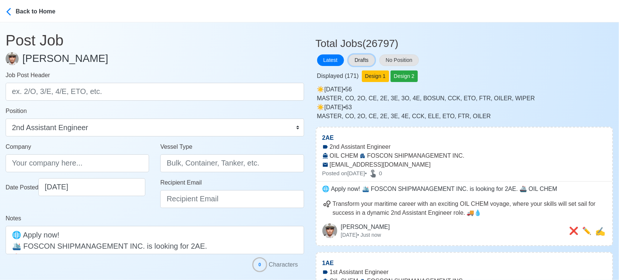
click at [364, 60] on button "Drafts" at bounding box center [362, 60] width 26 height 12
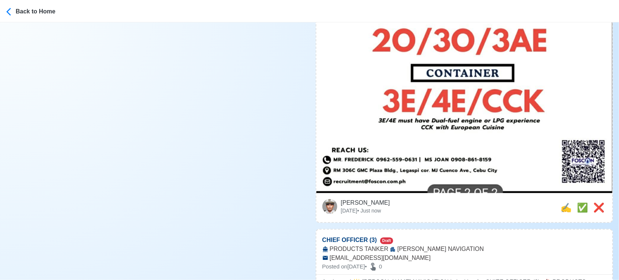
scroll to position [455, 0]
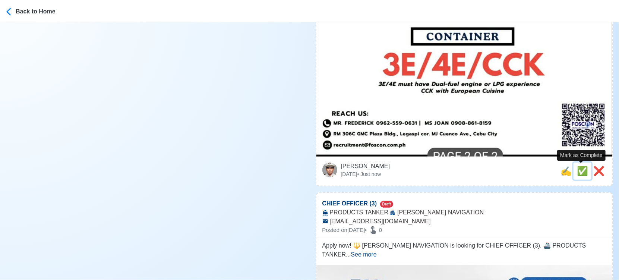
click at [577, 170] on span "✅" at bounding box center [582, 171] width 11 height 10
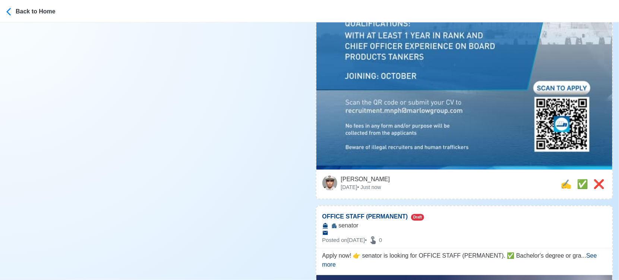
scroll to position [331, 0]
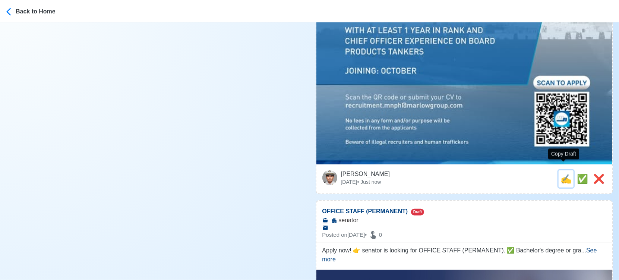
click at [561, 174] on span "✍️" at bounding box center [566, 179] width 11 height 10
type input "CHIEF OFFICER (3)"
select select
type input "[PERSON_NAME] NAVIGATION"
type input "PRODUCTS TANKER"
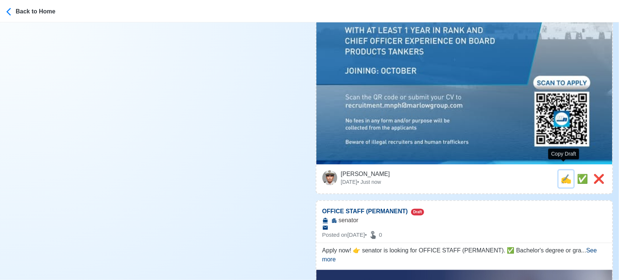
type input "[EMAIL_ADDRESS][DOMAIN_NAME]"
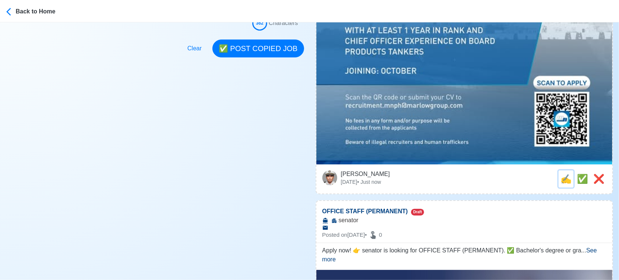
scroll to position [0, 0]
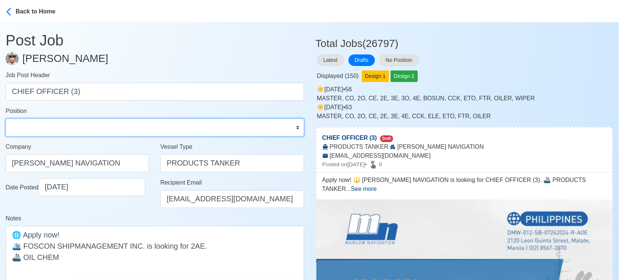
click at [97, 119] on select "Master Chief Officer 2nd Officer 3rd Officer Junior Officer Chief Engineer 2nd …" at bounding box center [155, 128] width 299 height 18
select select "Chief Officer"
click at [6, 119] on select "Master Chief Officer 2nd Officer 3rd Officer Junior Officer Chief Engineer 2nd …" at bounding box center [155, 128] width 299 height 18
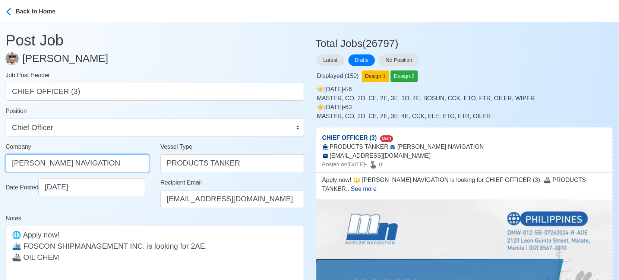
click at [116, 164] on input "[PERSON_NAME] NAVIGATION" at bounding box center [78, 163] width 144 height 18
drag, startPoint x: 113, startPoint y: 162, endPoint x: -8, endPoint y: 161, distance: 121.5
click at [0, 161] on html "Back to Home Post Job [PERSON_NAME] Job Post Header CHIEF OFFICER (3) Position …" at bounding box center [309, 140] width 619 height 280
paste input "PHILS INC"
type input "[PERSON_NAME] NAVIGATION PHILS INC"
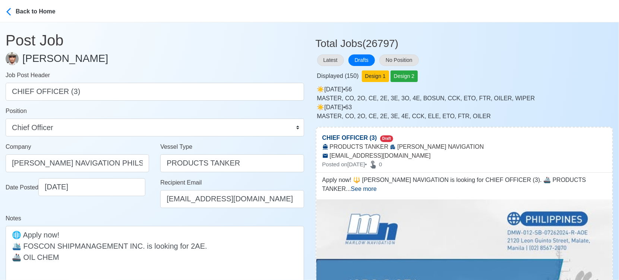
click at [122, 217] on div "Notes Apply now! 🔱 [PERSON_NAME] NAVIGATION is looking for CHIEF OFFICER (3). 🚢…" at bounding box center [155, 279] width 299 height 130
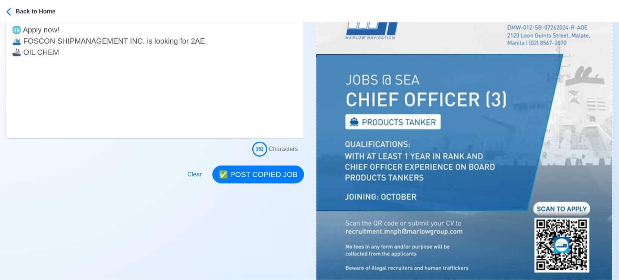
scroll to position [207, 0]
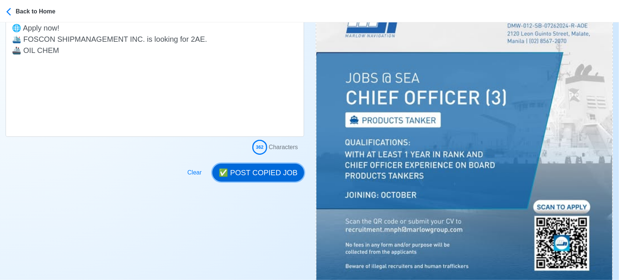
click at [249, 171] on button "✅ POST COPIED JOB" at bounding box center [257, 173] width 91 height 18
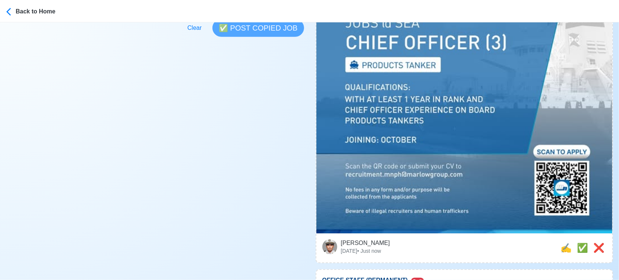
scroll to position [331, 0]
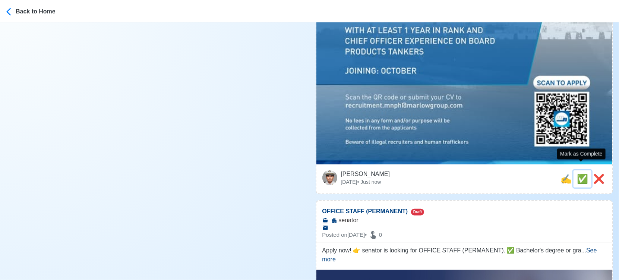
click at [584, 174] on span "✅" at bounding box center [582, 179] width 11 height 10
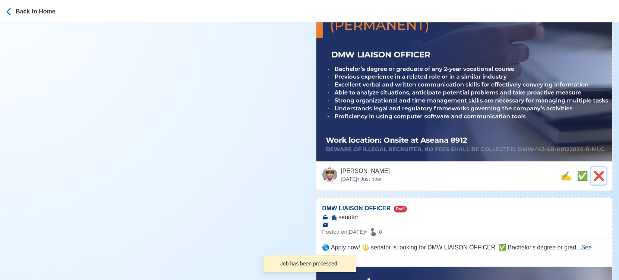
click at [604, 171] on span "❌" at bounding box center [598, 176] width 11 height 10
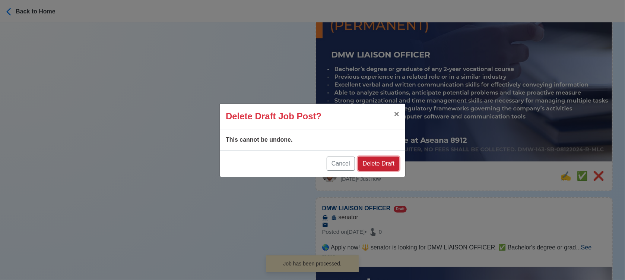
click at [400, 160] on button "Delete Draft" at bounding box center [378, 164] width 41 height 14
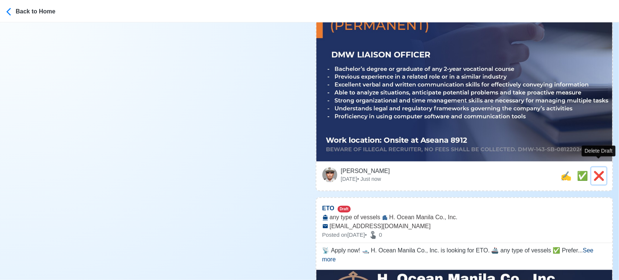
click at [599, 171] on span "❌" at bounding box center [598, 176] width 11 height 10
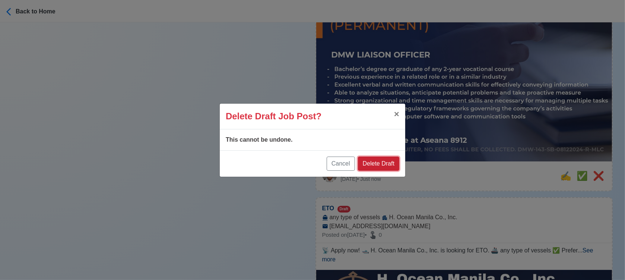
click at [391, 160] on button "Delete Draft" at bounding box center [378, 164] width 41 height 14
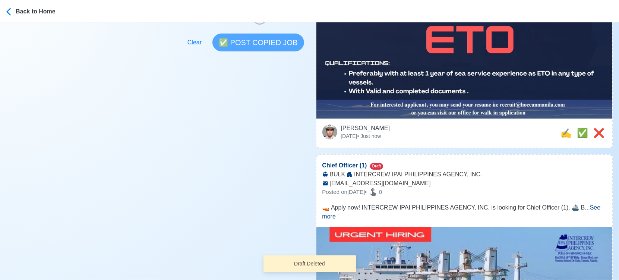
scroll to position [248, 0]
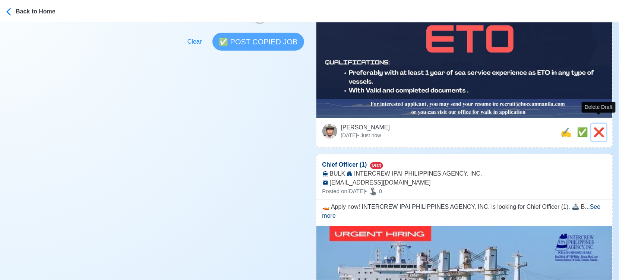
click at [596, 127] on span "❌" at bounding box center [598, 132] width 11 height 10
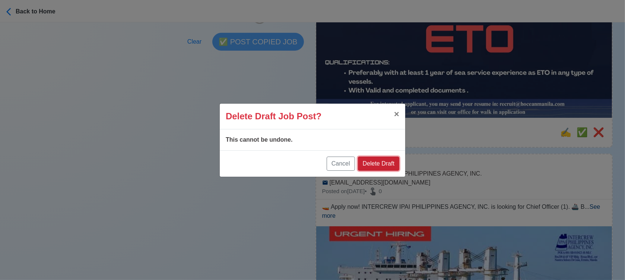
click at [390, 162] on button "Delete Draft" at bounding box center [378, 164] width 41 height 14
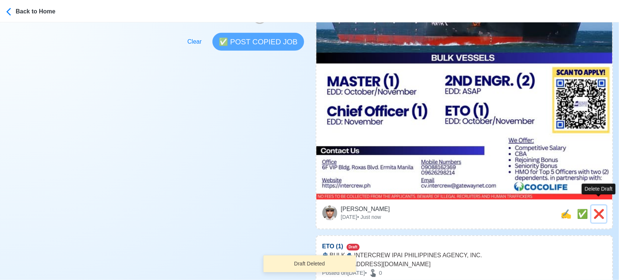
click at [603, 209] on span "❌" at bounding box center [598, 214] width 11 height 10
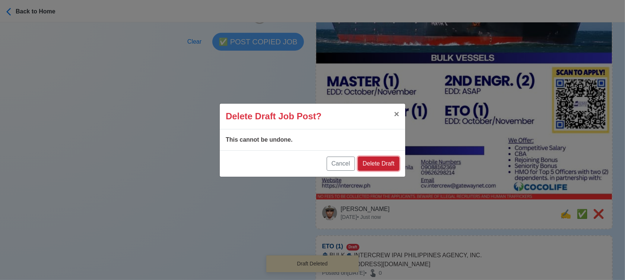
drag, startPoint x: 379, startPoint y: 163, endPoint x: 398, endPoint y: 163, distance: 18.6
click at [380, 163] on button "Delete Draft" at bounding box center [378, 164] width 41 height 14
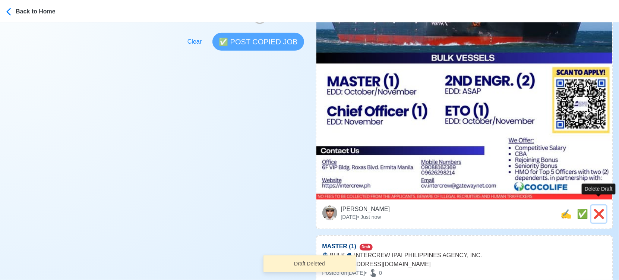
click at [599, 209] on span "❌" at bounding box center [598, 214] width 11 height 10
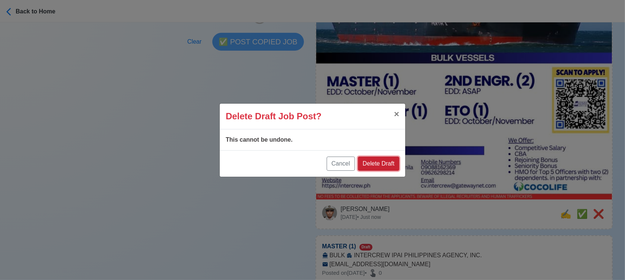
click at [389, 161] on button "Delete Draft" at bounding box center [378, 164] width 41 height 14
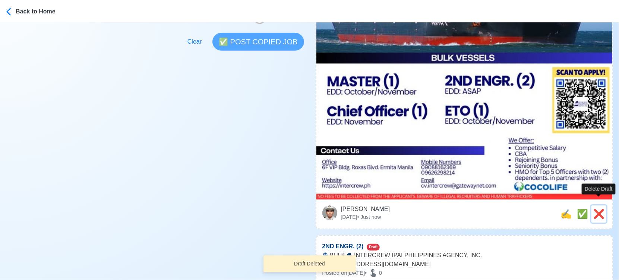
click at [596, 209] on span "❌" at bounding box center [598, 214] width 11 height 10
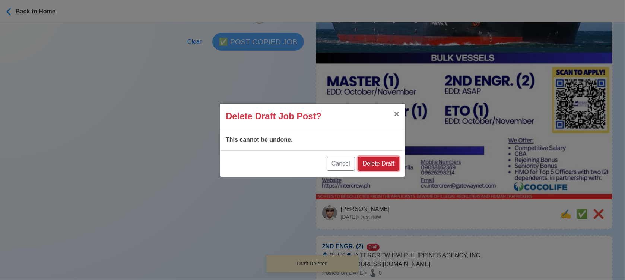
click at [390, 167] on button "Delete Draft" at bounding box center [378, 164] width 41 height 14
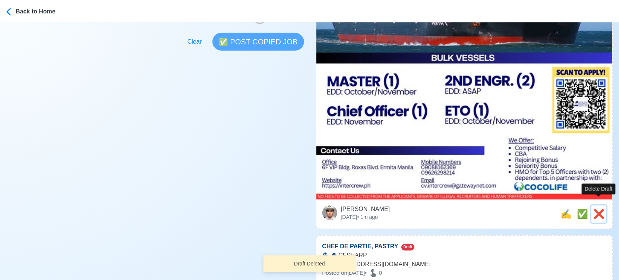
click at [599, 209] on span "❌" at bounding box center [598, 214] width 11 height 10
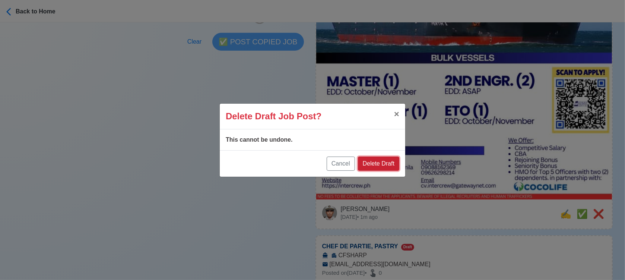
click at [388, 158] on button "Delete Draft" at bounding box center [378, 164] width 41 height 14
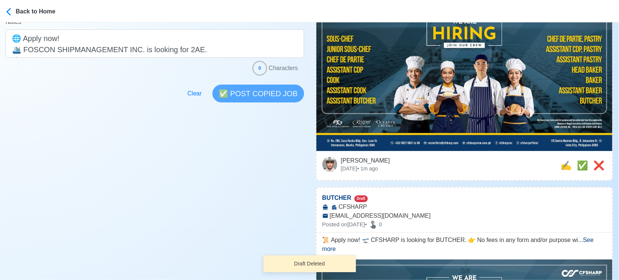
scroll to position [124, 0]
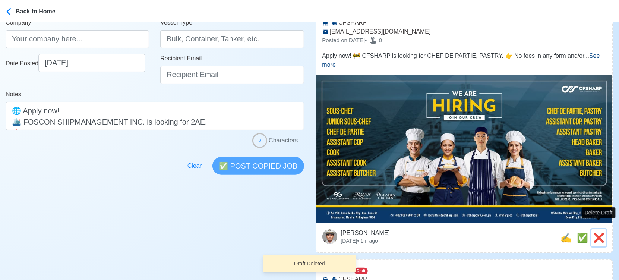
click at [597, 233] on span "❌" at bounding box center [598, 238] width 11 height 10
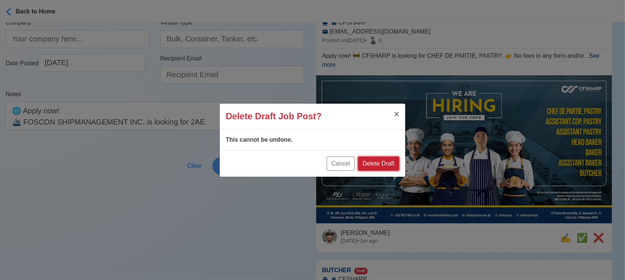
click at [394, 167] on button "Delete Draft" at bounding box center [378, 164] width 41 height 14
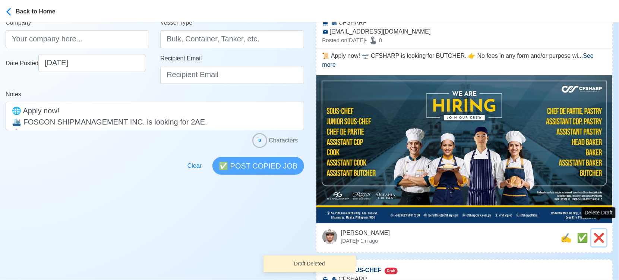
click at [597, 233] on span "❌" at bounding box center [598, 238] width 11 height 10
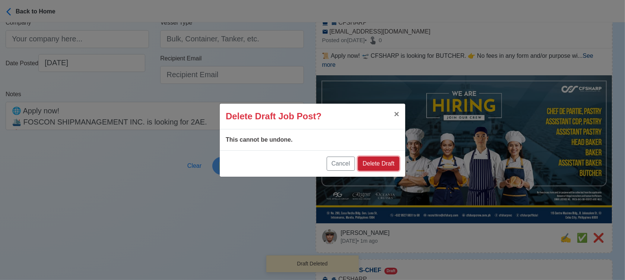
click at [382, 163] on button "Delete Draft" at bounding box center [378, 164] width 41 height 14
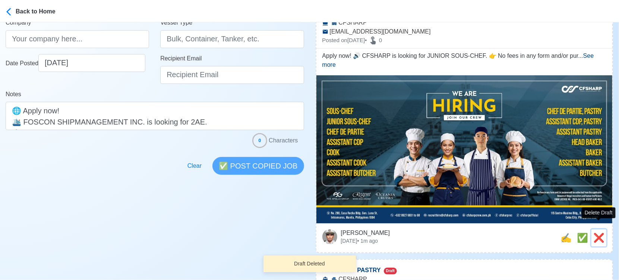
click at [602, 233] on span "❌" at bounding box center [598, 238] width 11 height 10
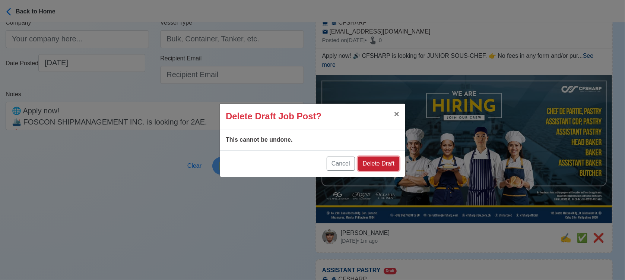
click at [391, 163] on button "Delete Draft" at bounding box center [378, 164] width 41 height 14
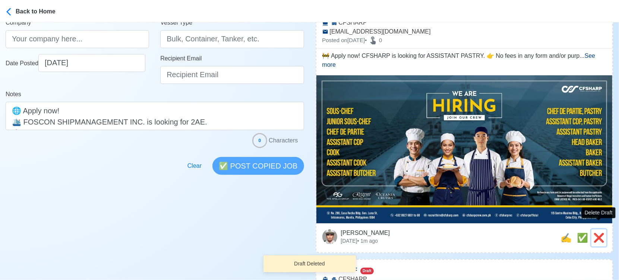
click at [596, 233] on span "❌" at bounding box center [598, 238] width 11 height 10
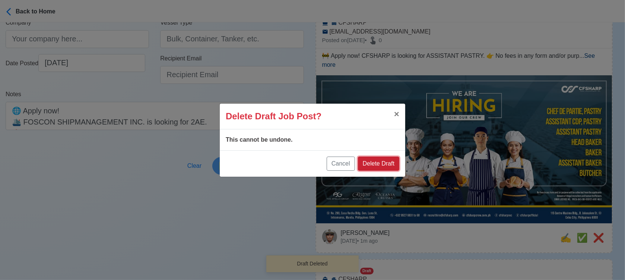
click at [385, 163] on button "Delete Draft" at bounding box center [378, 164] width 41 height 14
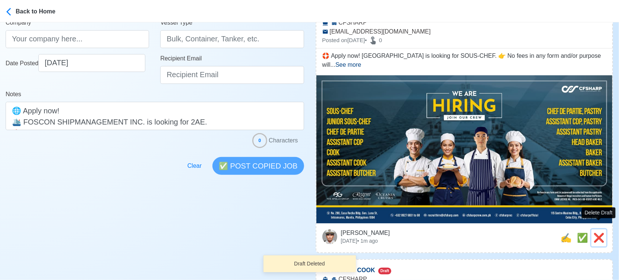
click at [599, 233] on span "❌" at bounding box center [598, 238] width 11 height 10
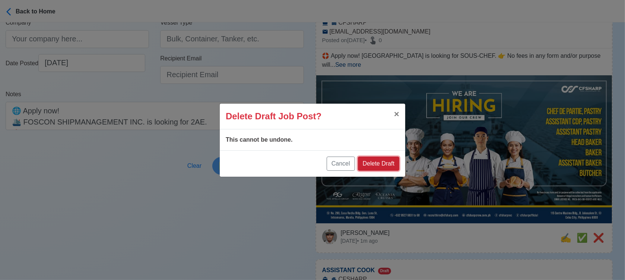
click at [388, 163] on button "Delete Draft" at bounding box center [378, 164] width 41 height 14
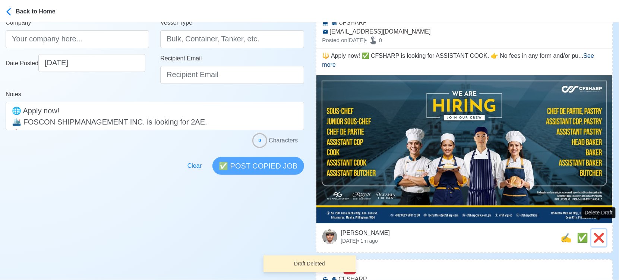
click at [599, 233] on span "❌" at bounding box center [598, 238] width 11 height 10
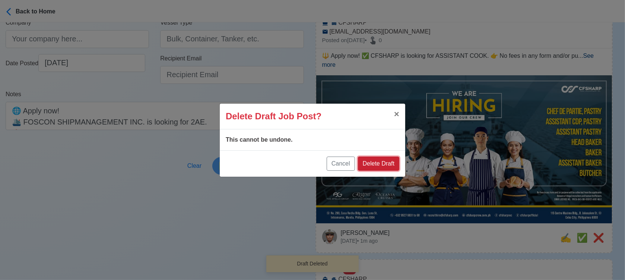
click at [390, 164] on button "Delete Draft" at bounding box center [378, 164] width 41 height 14
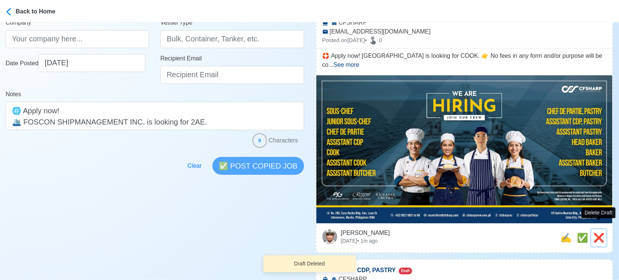
click at [600, 233] on span "❌" at bounding box center [598, 238] width 11 height 10
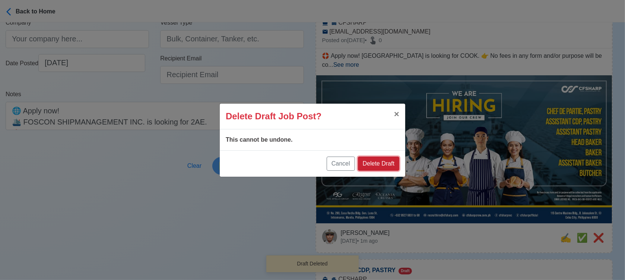
click at [385, 159] on button "Delete Draft" at bounding box center [378, 164] width 41 height 14
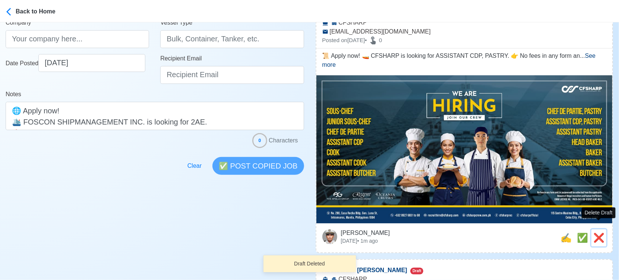
click at [600, 233] on span "❌" at bounding box center [598, 238] width 11 height 10
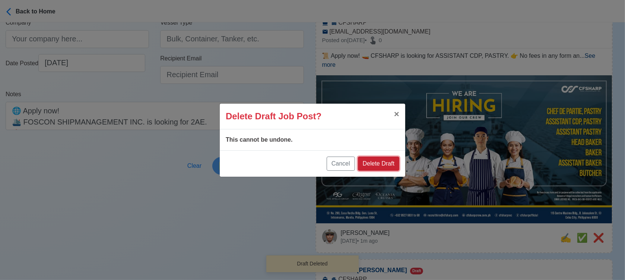
click at [387, 163] on button "Delete Draft" at bounding box center [378, 164] width 41 height 14
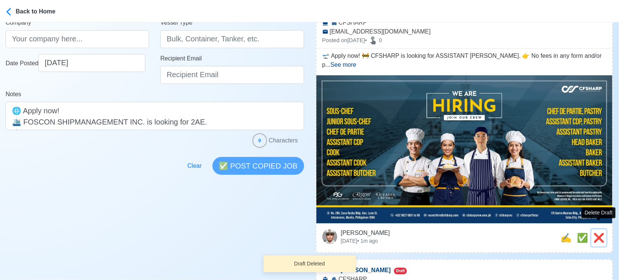
click at [599, 233] on span "❌" at bounding box center [598, 238] width 11 height 10
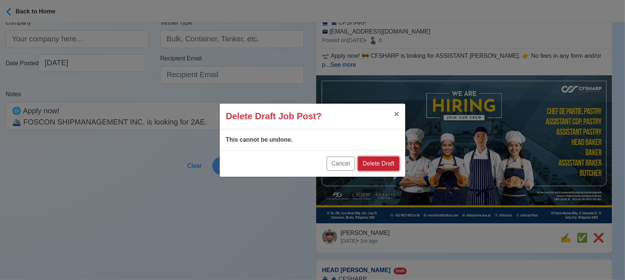
click at [389, 165] on button "Delete Draft" at bounding box center [378, 164] width 41 height 14
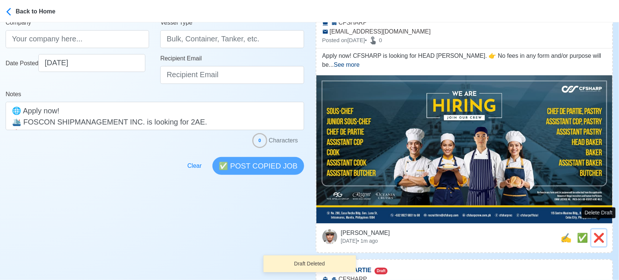
click at [596, 233] on span "❌" at bounding box center [598, 238] width 11 height 10
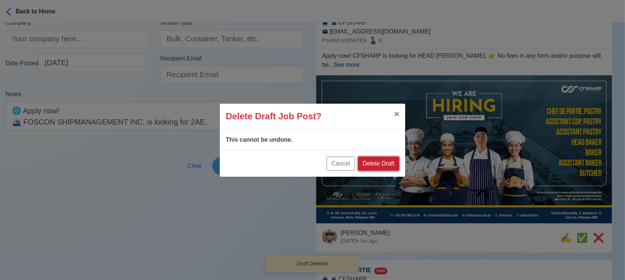
click at [389, 164] on button "Delete Draft" at bounding box center [378, 164] width 41 height 14
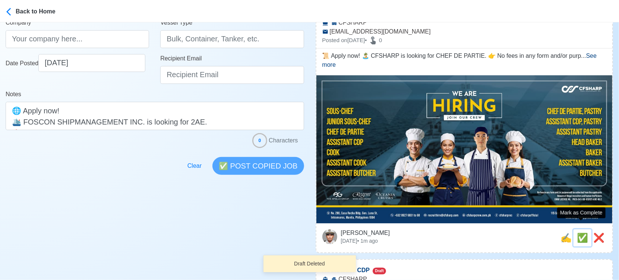
click at [590, 229] on button "✅" at bounding box center [583, 237] width 18 height 17
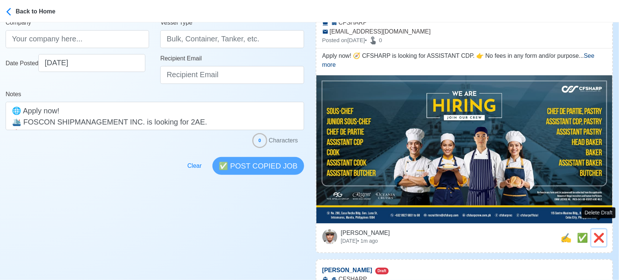
click at [599, 233] on span "❌" at bounding box center [598, 238] width 11 height 10
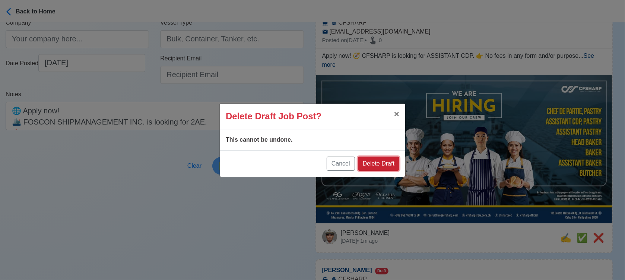
click at [386, 163] on button "Delete Draft" at bounding box center [378, 164] width 41 height 14
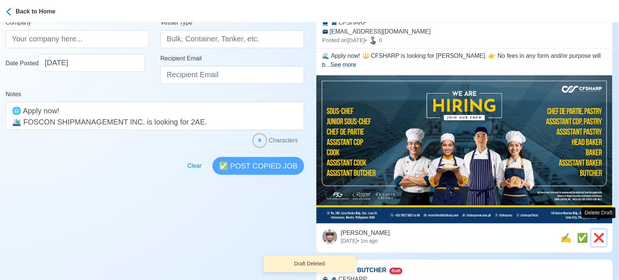
click at [599, 233] on span "❌" at bounding box center [598, 238] width 11 height 10
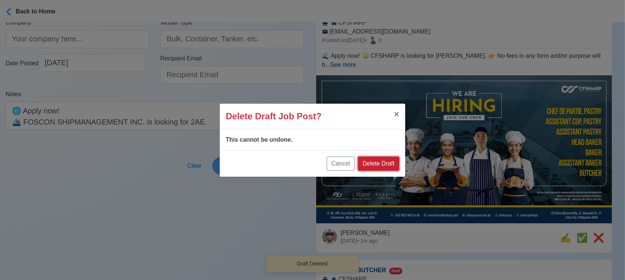
click at [393, 160] on button "Delete Draft" at bounding box center [378, 164] width 41 height 14
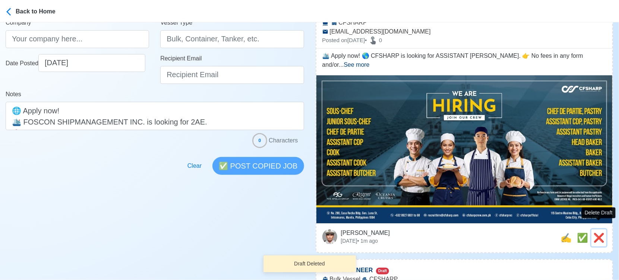
click at [600, 233] on span "❌" at bounding box center [598, 238] width 11 height 10
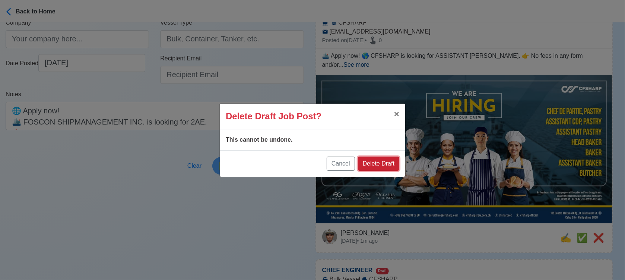
click at [394, 161] on button "Delete Draft" at bounding box center [378, 164] width 41 height 14
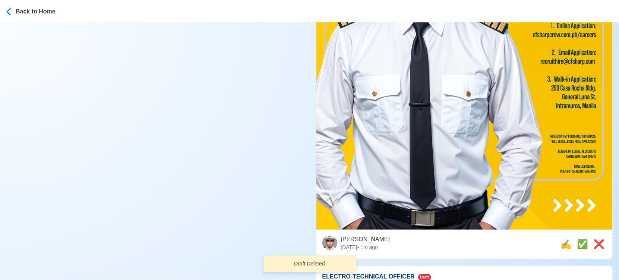
scroll to position [538, 0]
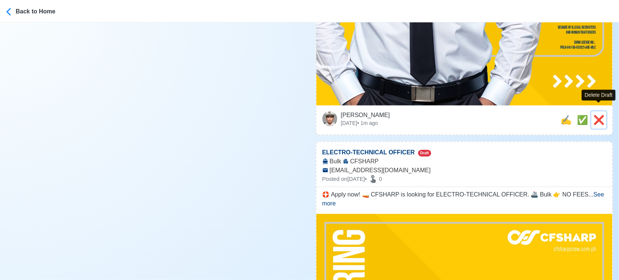
click at [602, 115] on span "❌" at bounding box center [598, 120] width 11 height 10
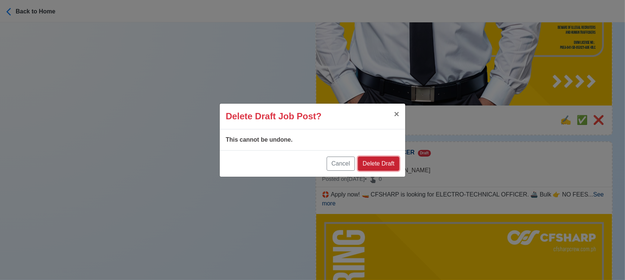
click at [378, 163] on button "Delete Draft" at bounding box center [378, 164] width 41 height 14
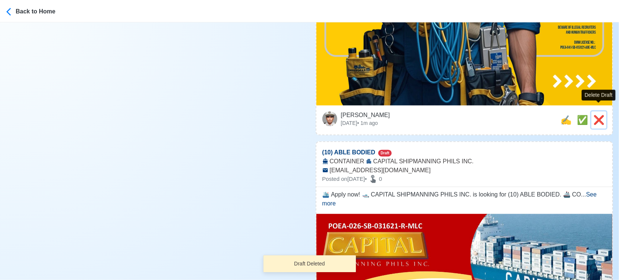
click at [599, 115] on span "❌" at bounding box center [598, 120] width 11 height 10
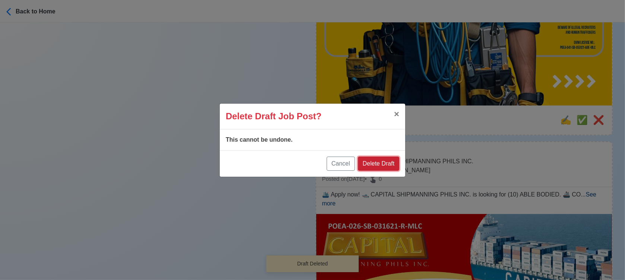
click at [390, 161] on button "Delete Draft" at bounding box center [378, 164] width 41 height 14
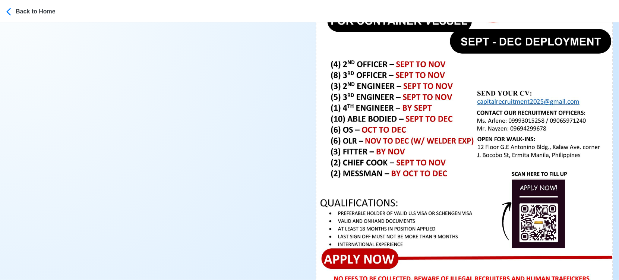
scroll to position [455, 0]
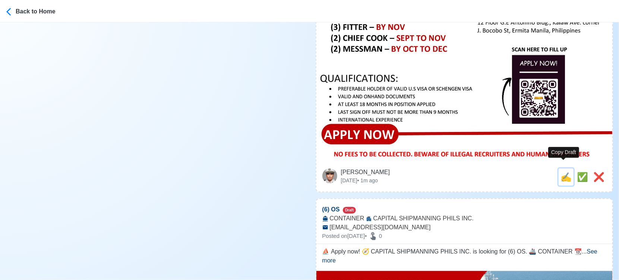
click at [566, 172] on span "✍️" at bounding box center [566, 177] width 11 height 10
type input "(10) ABLE BODIED"
select select
type input "CAPITAL SHIPMANNING PHILS INC."
type input "CONTAINER"
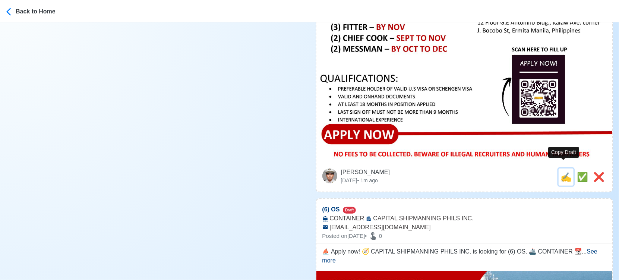
type input "[EMAIL_ADDRESS][DOMAIN_NAME]"
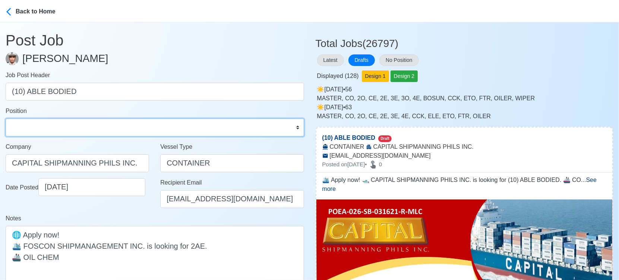
click at [98, 127] on select "Master Chief Officer 2nd Officer 3rd Officer Junior Officer Chief Engineer 2nd …" at bounding box center [155, 128] width 299 height 18
select select "[PERSON_NAME]"
click at [6, 119] on select "Master Chief Officer 2nd Officer 3rd Officer Junior Officer Chief Engineer 2nd …" at bounding box center [155, 128] width 299 height 18
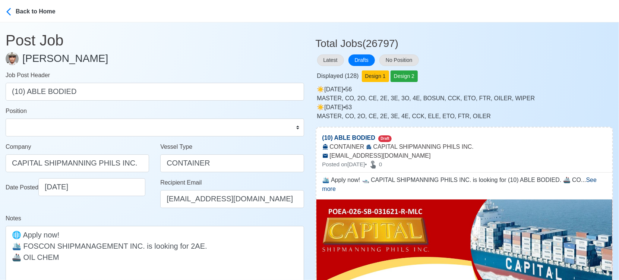
click at [131, 211] on div "Date Posted [DATE]" at bounding box center [77, 196] width 155 height 36
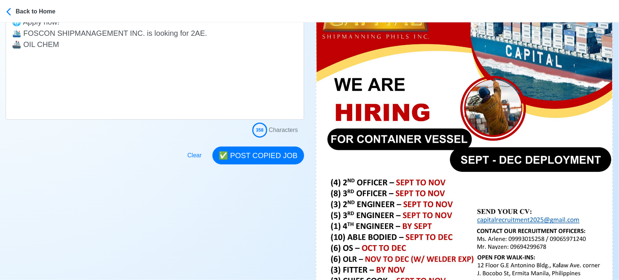
scroll to position [248, 0]
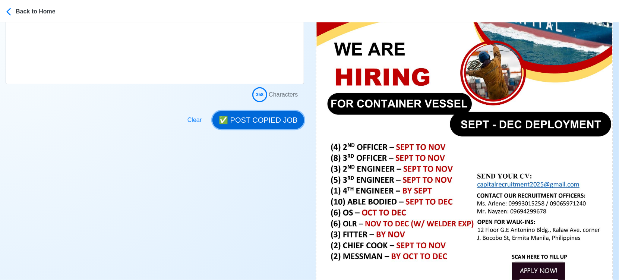
click at [256, 116] on button "✅ POST COPIED JOB" at bounding box center [257, 120] width 91 height 18
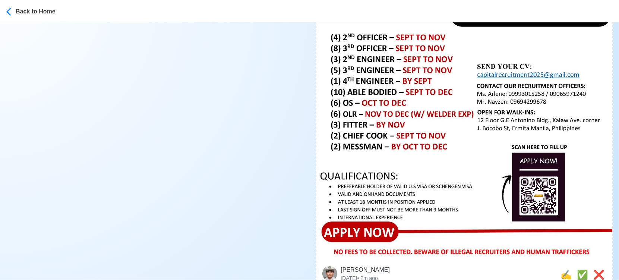
scroll to position [414, 0]
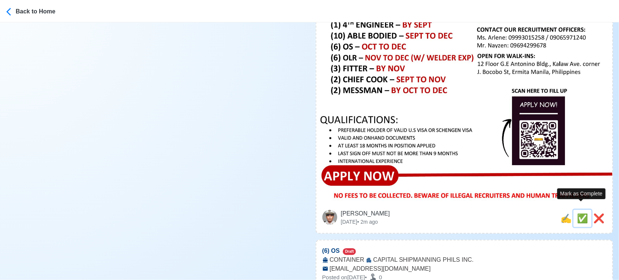
click at [578, 213] on span "✅" at bounding box center [582, 218] width 11 height 10
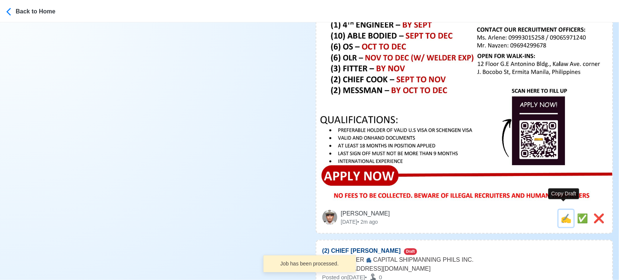
click at [564, 213] on span "✍️" at bounding box center [566, 218] width 11 height 10
type input "(6) OS"
select select
type input "CAPITAL SHIPMANNING PHILS INC."
type input "CONTAINER"
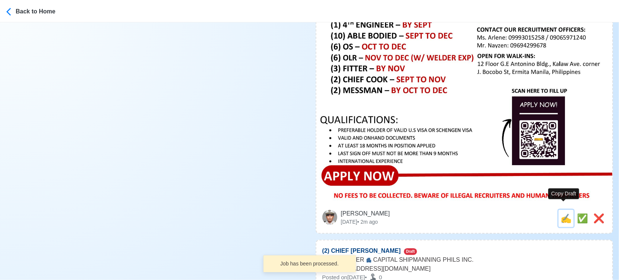
type input "[EMAIL_ADDRESS][DOMAIN_NAME]"
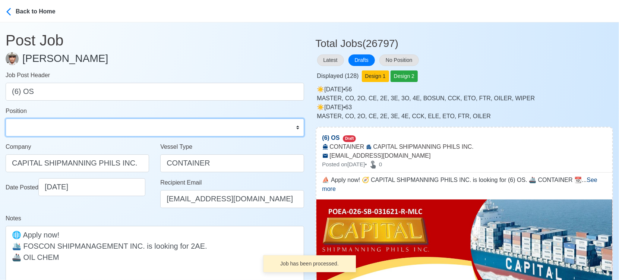
click at [82, 123] on select "Master Chief Officer 2nd Officer 3rd Officer Junior Officer Chief Engineer 2nd …" at bounding box center [155, 128] width 299 height 18
select select "Ordinary [PERSON_NAME]"
click at [6, 119] on select "Master Chief Officer 2nd Officer 3rd Officer Junior Officer Chief Engineer 2nd …" at bounding box center [155, 128] width 299 height 18
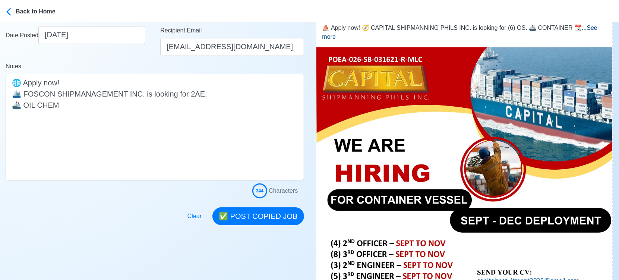
scroll to position [165, 0]
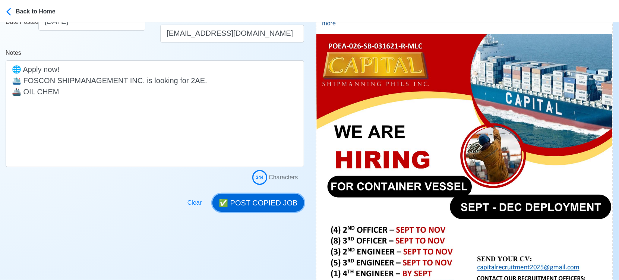
click at [267, 200] on button "✅ POST COPIED JOB" at bounding box center [257, 203] width 91 height 18
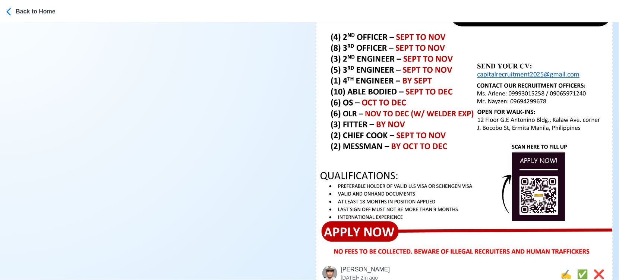
scroll to position [414, 0]
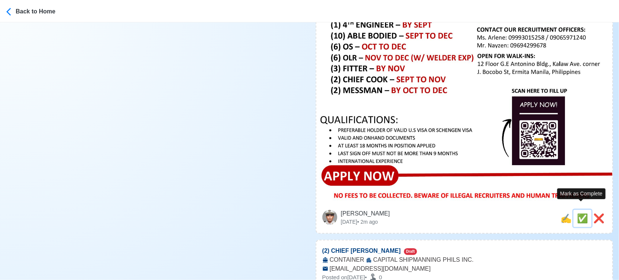
click at [579, 213] on span "✅" at bounding box center [582, 218] width 11 height 10
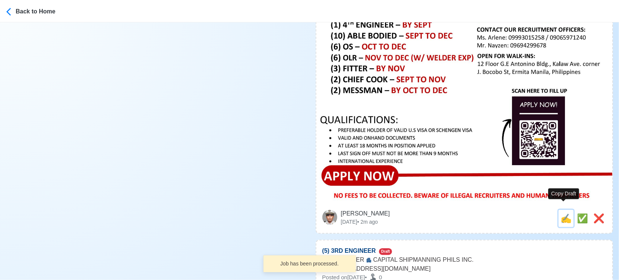
click at [563, 213] on span "✍️" at bounding box center [566, 218] width 11 height 10
type input "(2) CHIEF [PERSON_NAME]"
select select
type input "CAPITAL SHIPMANNING PHILS INC."
type input "CONTAINER"
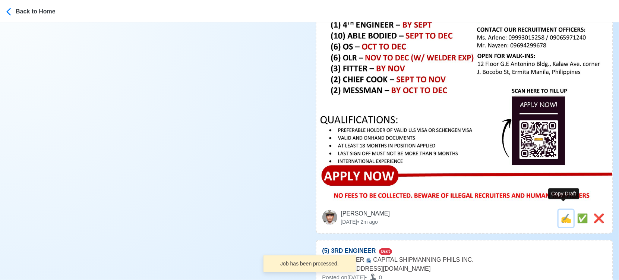
type input "[EMAIL_ADDRESS][DOMAIN_NAME]"
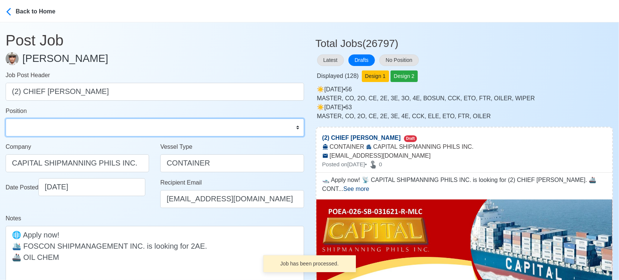
click at [67, 122] on select "Master Chief Officer 2nd Officer 3rd Officer Junior Officer Chief Engineer 2nd …" at bounding box center [155, 128] width 299 height 18
select select "Chief [PERSON_NAME]"
click at [6, 119] on select "Master Chief Officer 2nd Officer 3rd Officer Junior Officer Chief Engineer 2nd …" at bounding box center [155, 128] width 299 height 18
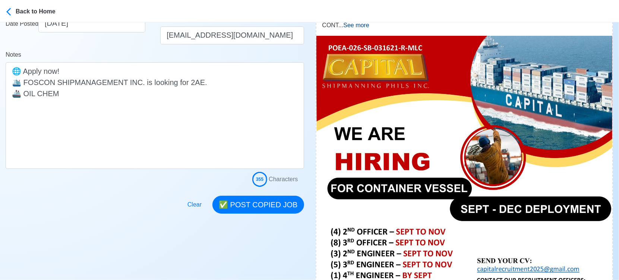
scroll to position [165, 0]
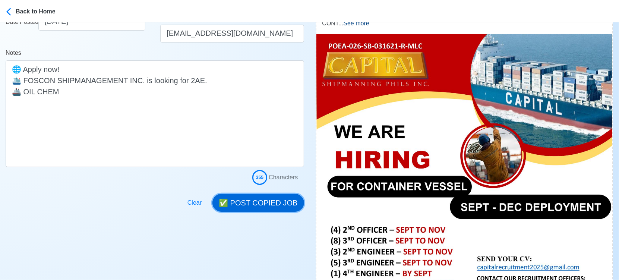
click at [271, 203] on button "✅ POST COPIED JOB" at bounding box center [257, 203] width 91 height 18
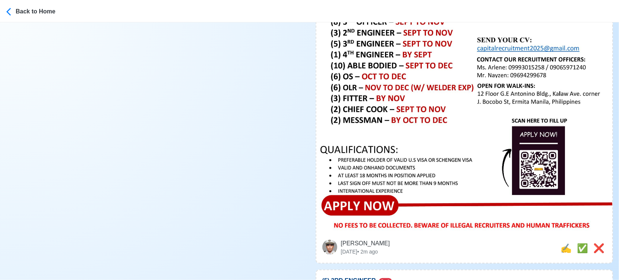
scroll to position [455, 0]
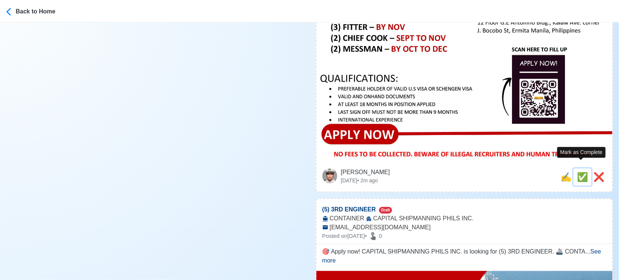
click at [579, 172] on span "✅" at bounding box center [582, 177] width 11 height 10
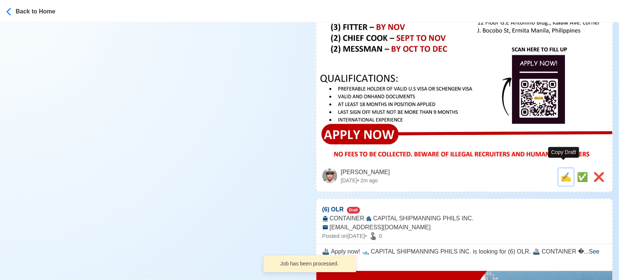
click at [561, 172] on span "✍️" at bounding box center [566, 177] width 11 height 10
type input "(5) 3RD ENGINEER"
select select
type input "CAPITAL SHIPMANNING PHILS INC."
type input "CONTAINER"
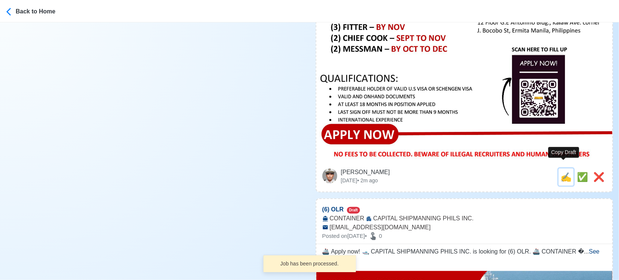
type input "[EMAIL_ADDRESS][DOMAIN_NAME]"
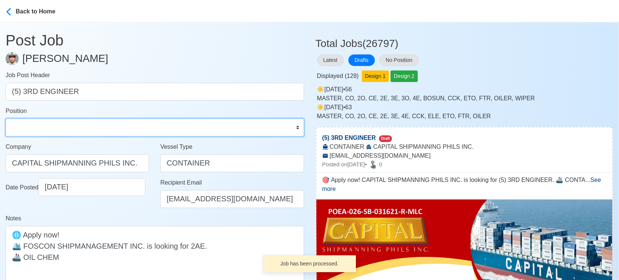
drag, startPoint x: 62, startPoint y: 130, endPoint x: 62, endPoint y: 121, distance: 9.7
click at [62, 130] on select "Master Chief Officer 2nd Officer 3rd Officer Junior Officer Chief Engineer 2nd …" at bounding box center [155, 128] width 299 height 18
select select "3rd Engineer"
click at [6, 119] on select "Master Chief Officer 2nd Officer 3rd Officer Junior Officer Chief Engineer 2nd …" at bounding box center [155, 128] width 299 height 18
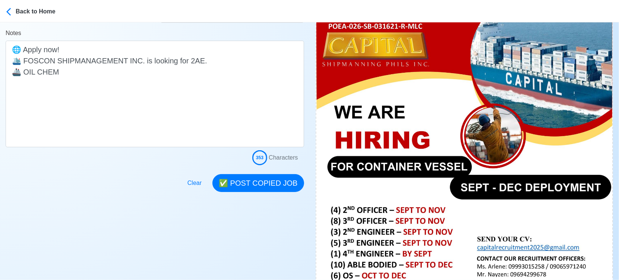
scroll to position [207, 0]
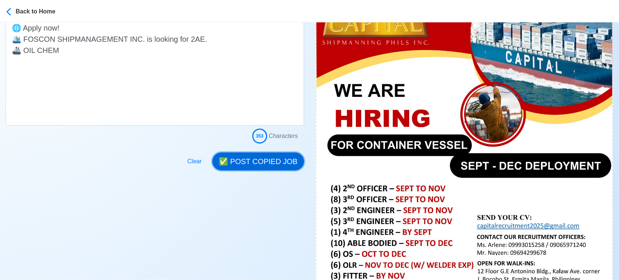
click at [278, 159] on button "✅ POST COPIED JOB" at bounding box center [257, 161] width 91 height 18
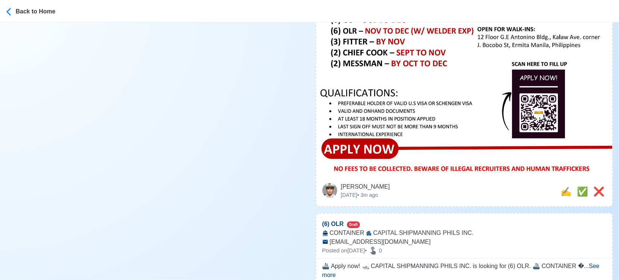
scroll to position [455, 0]
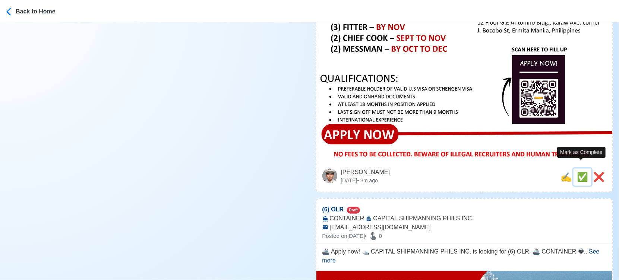
click at [580, 172] on span "✅" at bounding box center [582, 177] width 11 height 10
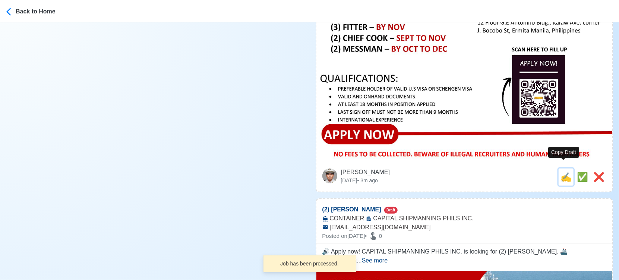
click at [561, 172] on span "✍️" at bounding box center [566, 177] width 11 height 10
type input "(6) OLR"
select select
type input "CAPITAL SHIPMANNING PHILS INC."
type input "CONTAINER"
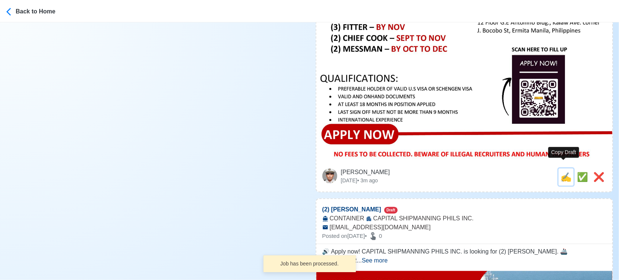
type input "[EMAIL_ADDRESS][DOMAIN_NAME]"
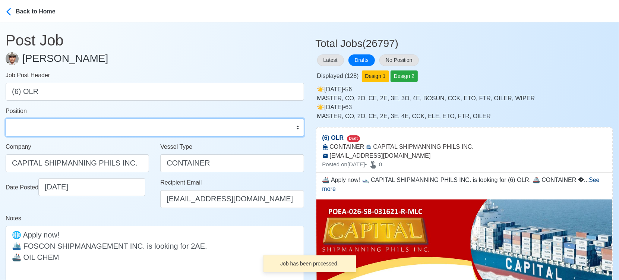
click at [89, 125] on select "Master Chief Officer 2nd Officer 3rd Officer Junior Officer Chief Engineer 2nd …" at bounding box center [155, 128] width 299 height 18
select select "Oiler"
click at [6, 119] on select "Master Chief Officer 2nd Officer 3rd Officer Junior Officer Chief Engineer 2nd …" at bounding box center [155, 128] width 299 height 18
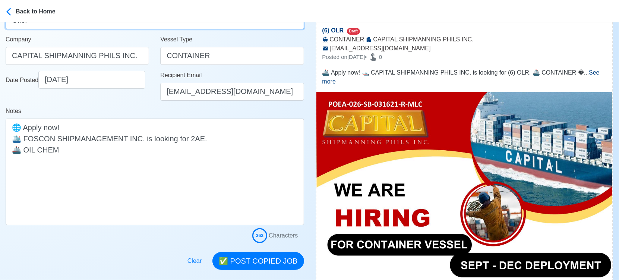
scroll to position [124, 0]
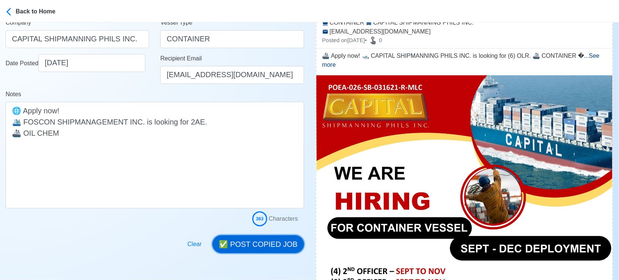
click at [268, 242] on button "✅ POST COPIED JOB" at bounding box center [257, 244] width 91 height 18
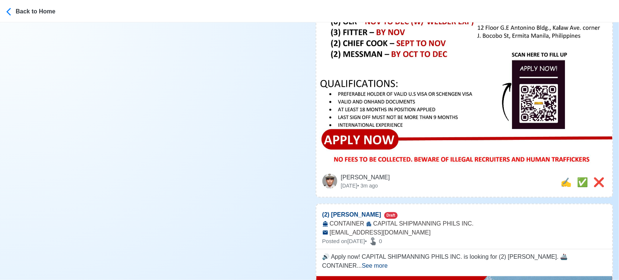
scroll to position [455, 0]
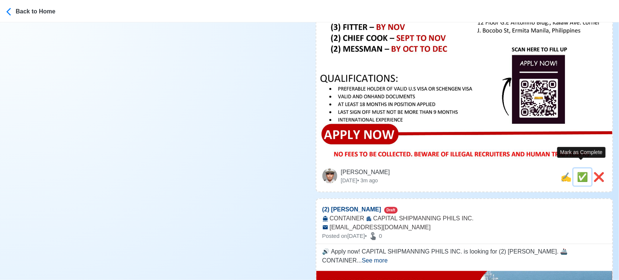
click at [581, 172] on span "✅" at bounding box center [582, 177] width 11 height 10
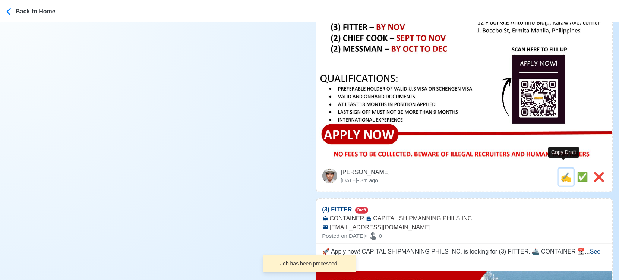
click at [562, 172] on span "✍️" at bounding box center [566, 177] width 11 height 10
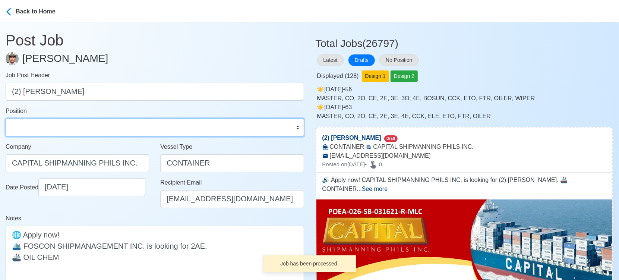
click at [75, 130] on select "Master Chief Officer 2nd Officer 3rd Officer Junior Officer Chief Engineer 2nd …" at bounding box center [155, 128] width 299 height 18
click at [6, 119] on select "Master Chief Officer 2nd Officer 3rd Officer Junior Officer Chief Engineer 2nd …" at bounding box center [155, 128] width 299 height 18
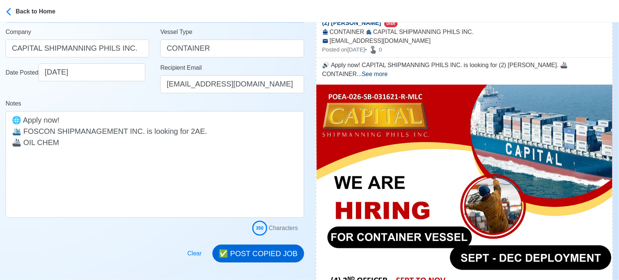
scroll to position [165, 0]
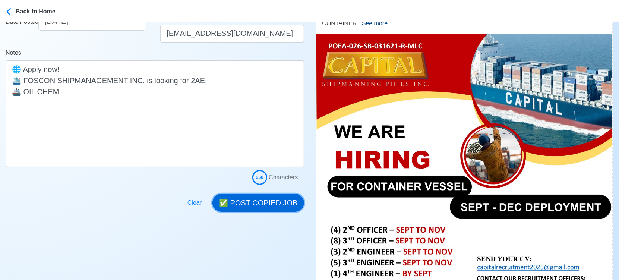
click at [270, 204] on button "✅ POST COPIED JOB" at bounding box center [257, 203] width 91 height 18
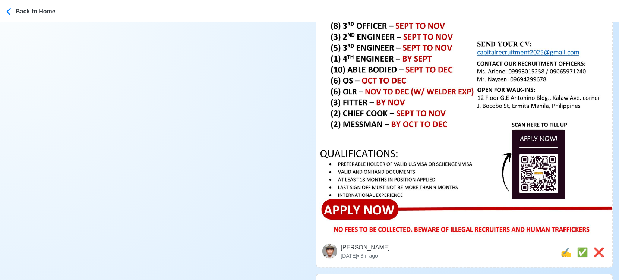
scroll to position [455, 0]
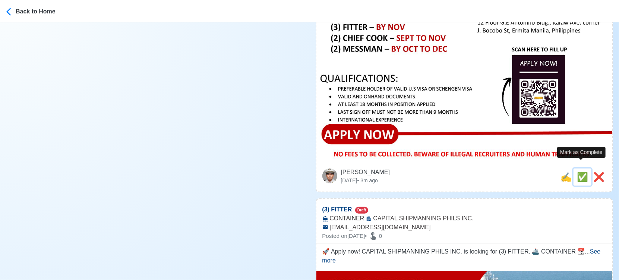
click at [579, 172] on span "✅" at bounding box center [582, 177] width 11 height 10
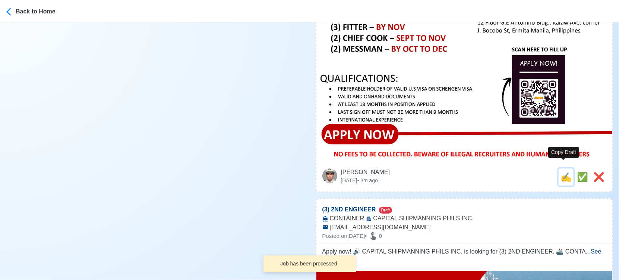
click at [562, 172] on span "✍️" at bounding box center [566, 177] width 11 height 10
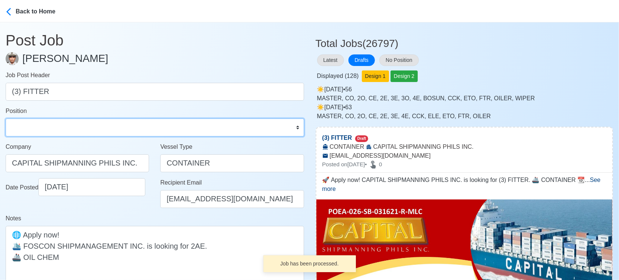
click at [47, 124] on select "Master Chief Officer 2nd Officer 3rd Officer Junior Officer Chief Engineer 2nd …" at bounding box center [155, 128] width 299 height 18
click at [6, 119] on select "Master Chief Officer 2nd Officer 3rd Officer Junior Officer Chief Engineer 2nd …" at bounding box center [155, 128] width 299 height 18
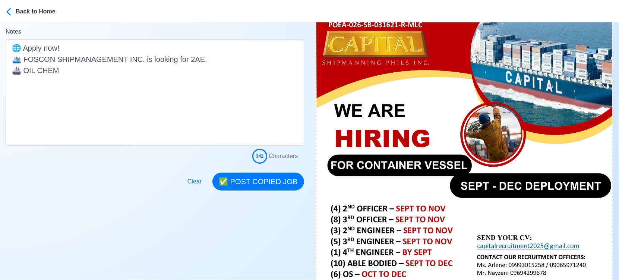
scroll to position [207, 0]
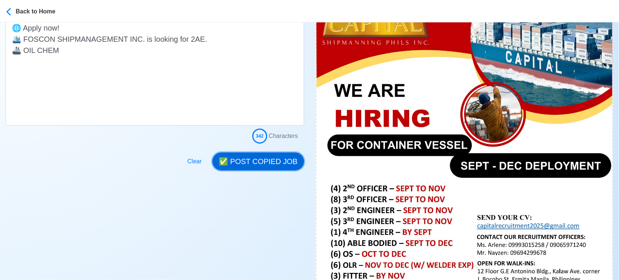
click at [274, 157] on button "✅ POST COPIED JOB" at bounding box center [257, 161] width 91 height 18
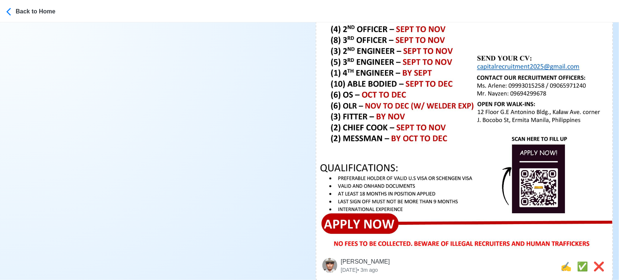
scroll to position [455, 0]
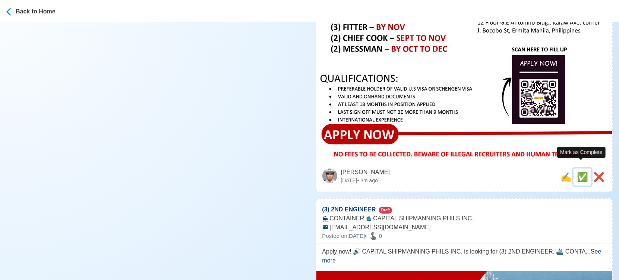
click at [580, 172] on span "✅" at bounding box center [582, 177] width 11 height 10
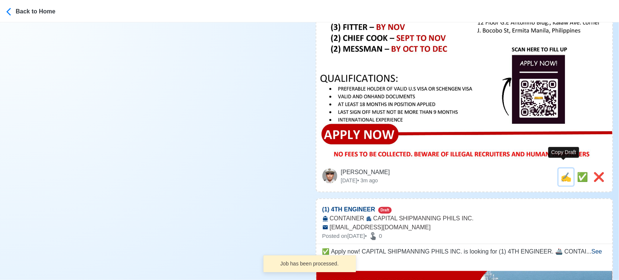
click at [562, 172] on span "✍️" at bounding box center [566, 177] width 11 height 10
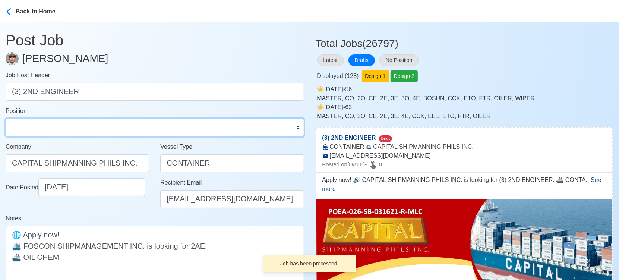
click at [104, 130] on select "Master Chief Officer 2nd Officer 3rd Officer Junior Officer Chief Engineer 2nd …" at bounding box center [155, 128] width 299 height 18
click at [6, 119] on select "Master Chief Officer 2nd Officer 3rd Officer Junior Officer Chief Engineer 2nd …" at bounding box center [155, 128] width 299 height 18
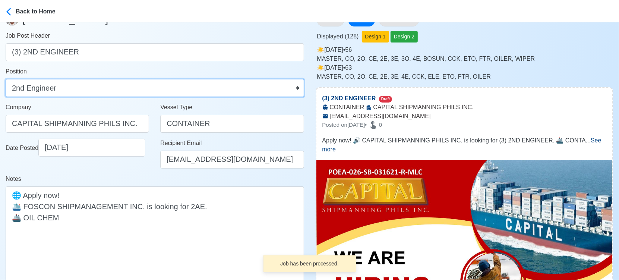
scroll to position [124, 0]
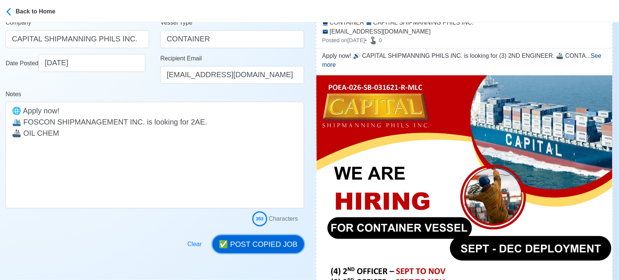
click at [271, 242] on button "✅ POST COPIED JOB" at bounding box center [257, 244] width 91 height 18
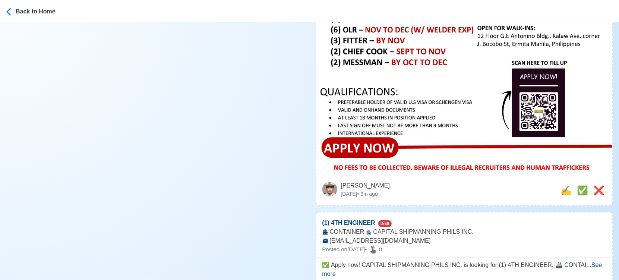
scroll to position [455, 0]
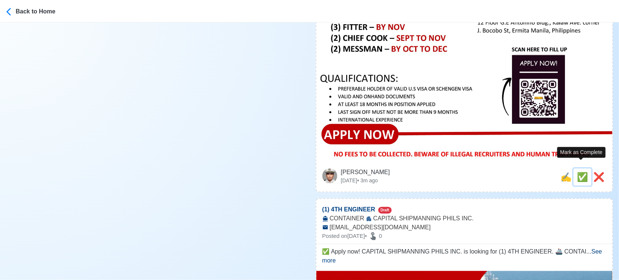
click at [578, 172] on span "✅" at bounding box center [582, 177] width 11 height 10
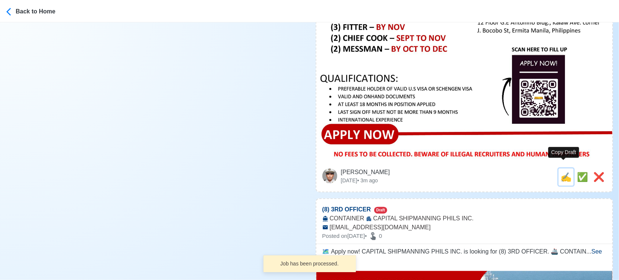
click at [565, 172] on span "✍️" at bounding box center [566, 177] width 11 height 10
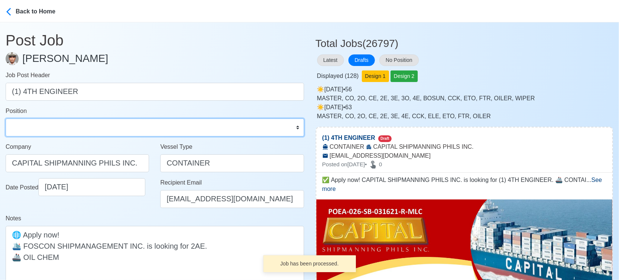
click at [70, 127] on select "Master Chief Officer 2nd Officer 3rd Officer Junior Officer Chief Engineer 2nd …" at bounding box center [155, 128] width 299 height 18
click at [6, 119] on select "Master Chief Officer 2nd Officer 3rd Officer Junior Officer Chief Engineer 2nd …" at bounding box center [155, 128] width 299 height 18
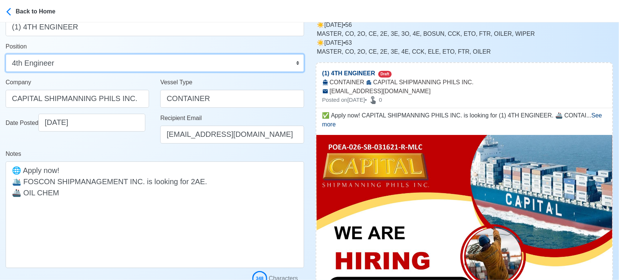
scroll to position [124, 0]
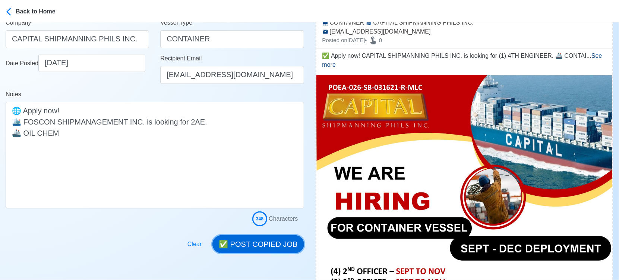
click at [274, 240] on button "✅ POST COPIED JOB" at bounding box center [257, 244] width 91 height 18
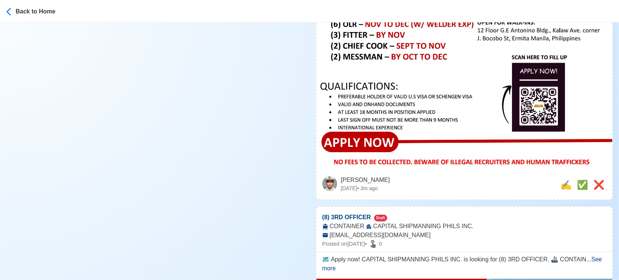
scroll to position [497, 0]
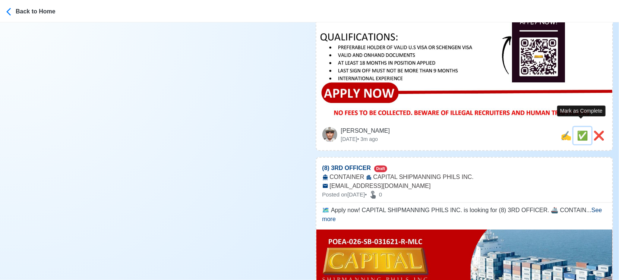
click at [577, 130] on span "✅" at bounding box center [582, 135] width 11 height 10
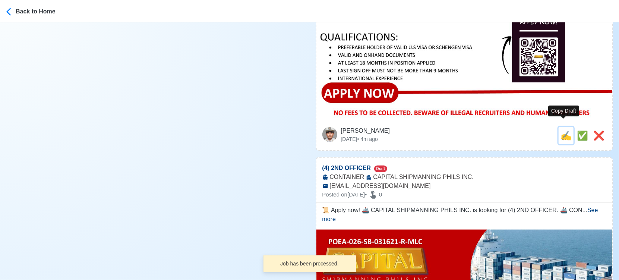
click at [561, 130] on span "✍️" at bounding box center [566, 135] width 11 height 10
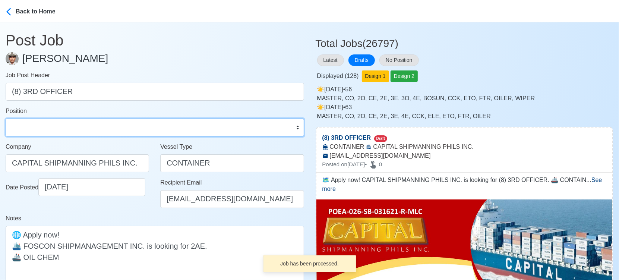
click at [64, 126] on select "Master Chief Officer 2nd Officer 3rd Officer Junior Officer Chief Engineer 2nd …" at bounding box center [155, 128] width 299 height 18
click at [6, 119] on select "Master Chief Officer 2nd Officer 3rd Officer Junior Officer Chief Engineer 2nd …" at bounding box center [155, 128] width 299 height 18
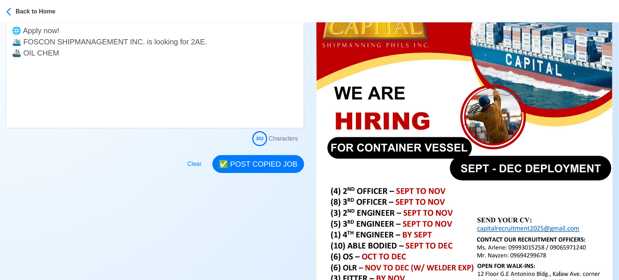
scroll to position [207, 0]
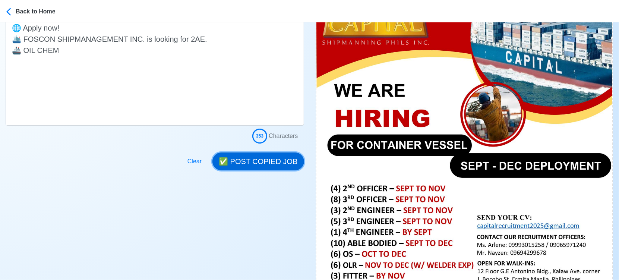
click at [267, 161] on button "✅ POST COPIED JOB" at bounding box center [257, 161] width 91 height 18
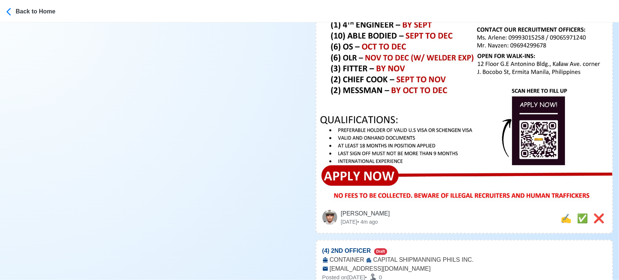
scroll to position [455, 0]
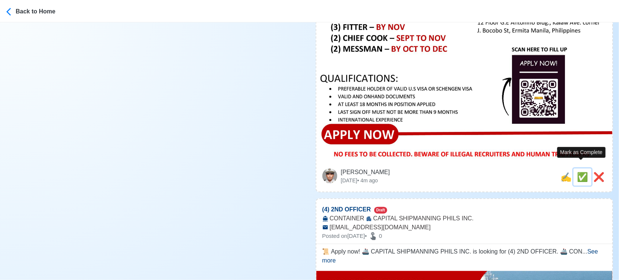
click at [577, 172] on span "✅" at bounding box center [582, 177] width 11 height 10
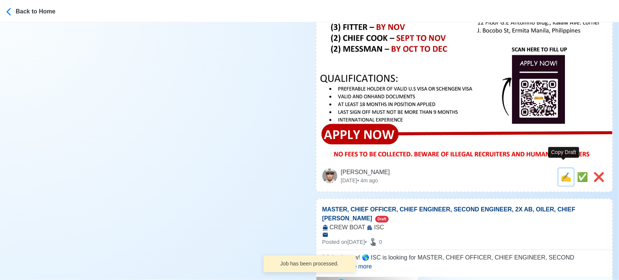
click at [564, 172] on span "✍️" at bounding box center [566, 177] width 11 height 10
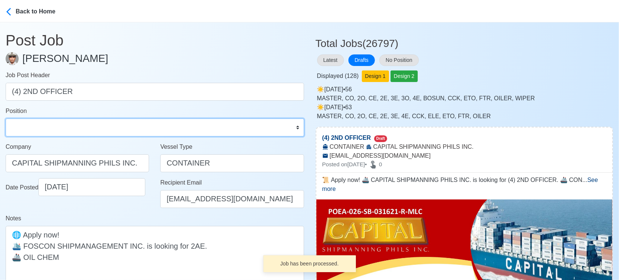
click at [60, 127] on select "Master Chief Officer 2nd Officer 3rd Officer Junior Officer Chief Engineer 2nd …" at bounding box center [155, 128] width 299 height 18
click at [6, 119] on select "Master Chief Officer 2nd Officer 3rd Officer Junior Officer Chief Engineer 2nd …" at bounding box center [155, 128] width 299 height 18
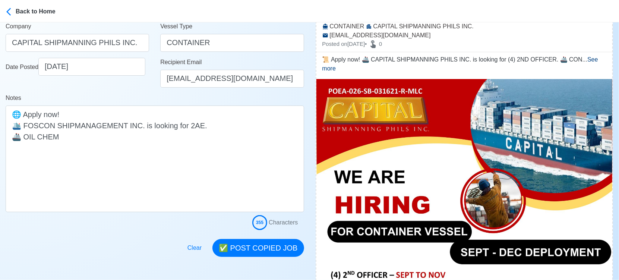
scroll to position [124, 0]
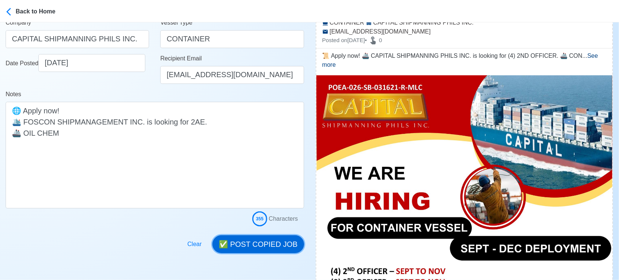
click at [274, 242] on button "✅ POST COPIED JOB" at bounding box center [257, 244] width 91 height 18
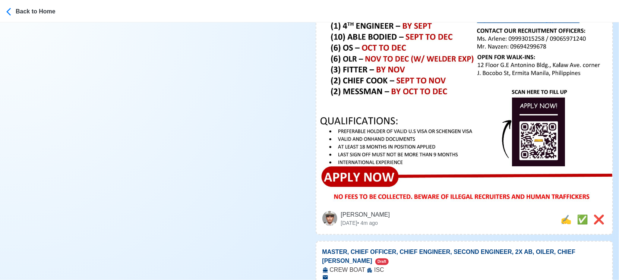
scroll to position [455, 0]
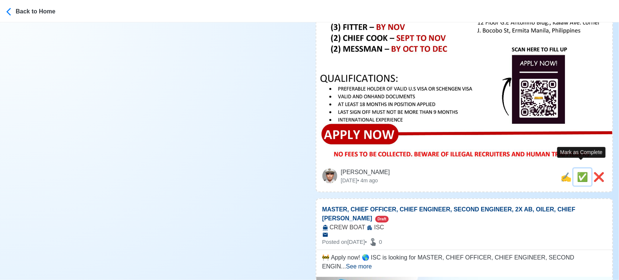
click at [577, 172] on span "✅" at bounding box center [582, 177] width 11 height 10
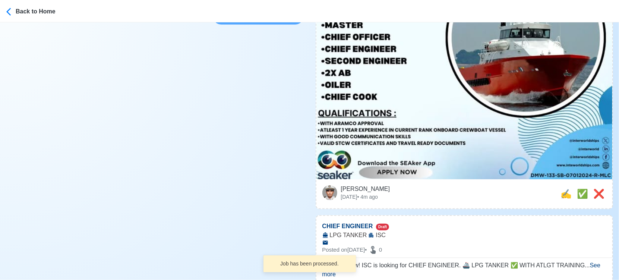
scroll to position [290, 0]
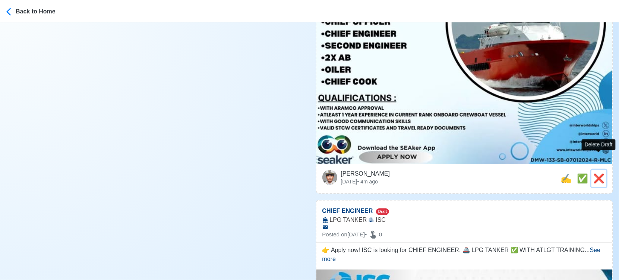
click at [599, 173] on span "❌" at bounding box center [598, 178] width 11 height 10
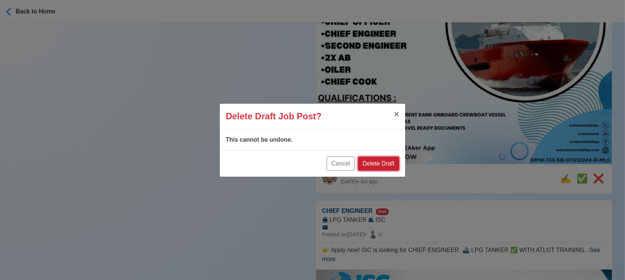
click at [387, 162] on button "Delete Draft" at bounding box center [378, 164] width 41 height 14
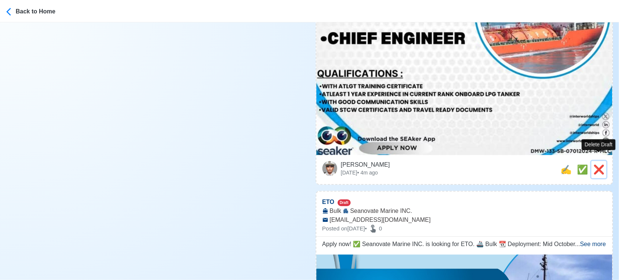
click at [599, 164] on span "❌" at bounding box center [598, 169] width 11 height 10
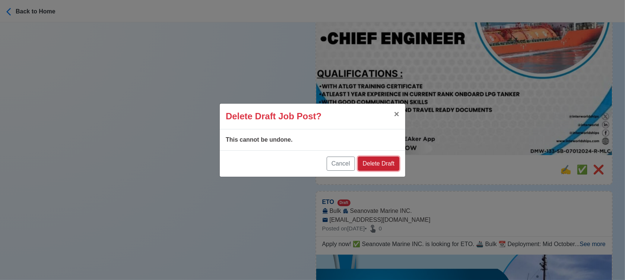
click at [388, 159] on button "Delete Draft" at bounding box center [378, 164] width 41 height 14
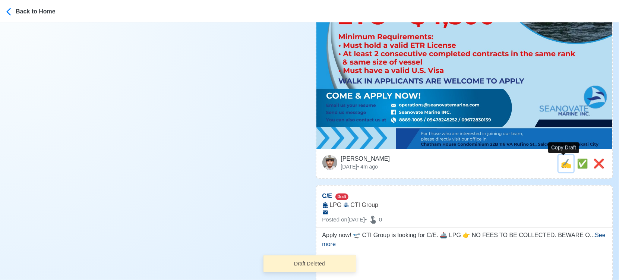
click at [563, 163] on span "✍️" at bounding box center [566, 163] width 11 height 10
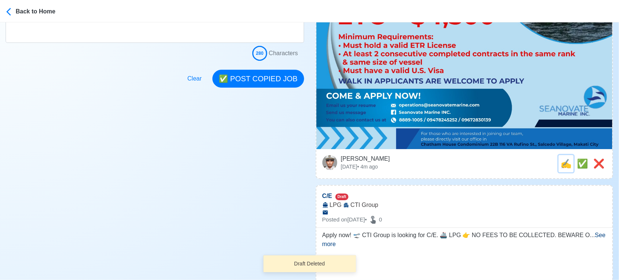
scroll to position [0, 0]
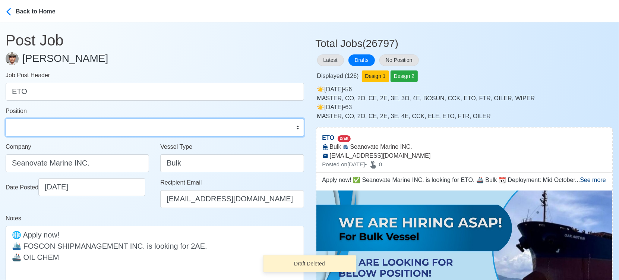
drag, startPoint x: 35, startPoint y: 127, endPoint x: 46, endPoint y: 119, distance: 13.6
click at [35, 127] on select "Master Chief Officer 2nd Officer 3rd Officer Junior Officer Chief Engineer 2nd …" at bounding box center [155, 128] width 299 height 18
click at [6, 119] on select "Master Chief Officer 2nd Officer 3rd Officer Junior Officer Chief Engineer 2nd …" at bounding box center [155, 128] width 299 height 18
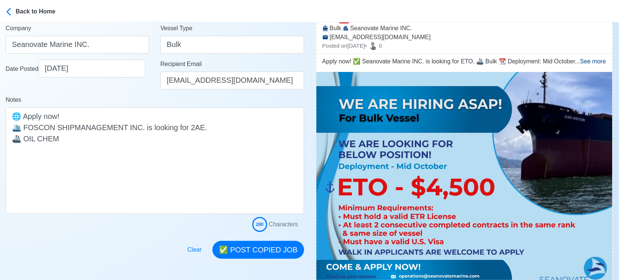
scroll to position [124, 0]
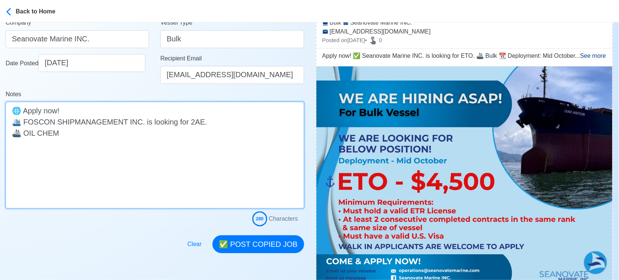
click at [157, 119] on textarea "Apply now! ✅ Seanovate Marine INC. is looking for ETO. 🚢 Bulk 📆 Deployment: Mid…" at bounding box center [155, 155] width 299 height 107
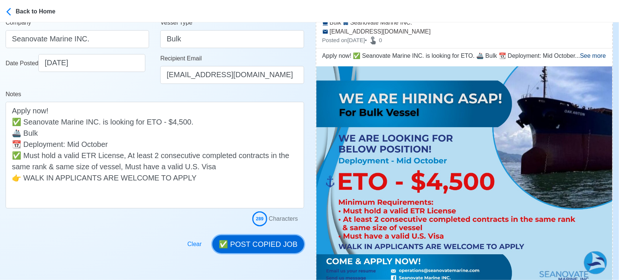
click at [290, 238] on button "✅ POST COPIED JOB" at bounding box center [257, 244] width 91 height 18
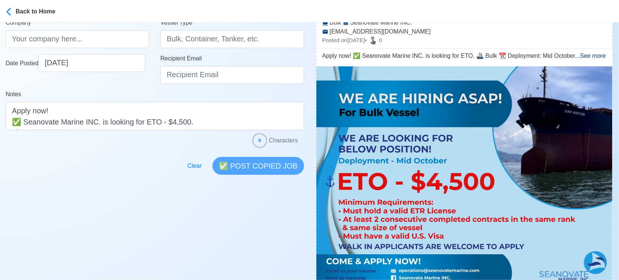
scroll to position [248, 0]
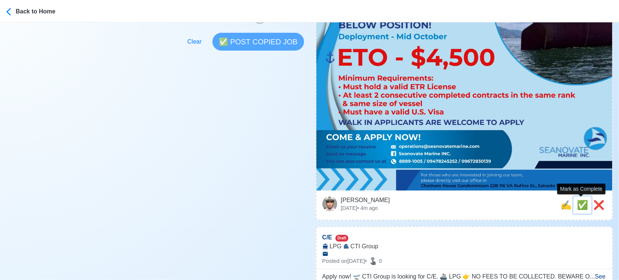
click at [583, 204] on span "✅" at bounding box center [582, 205] width 11 height 10
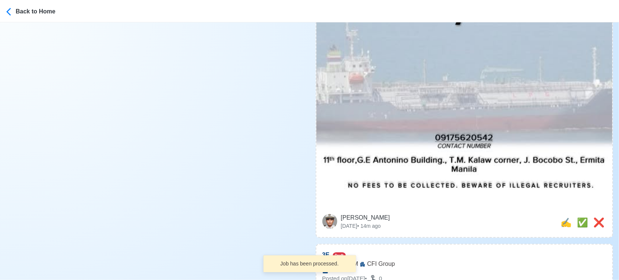
scroll to position [455, 0]
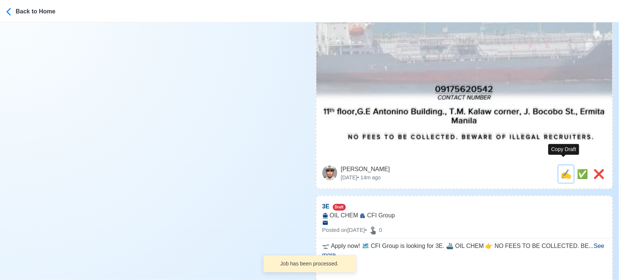
click at [562, 169] on span "✍️" at bounding box center [566, 174] width 11 height 10
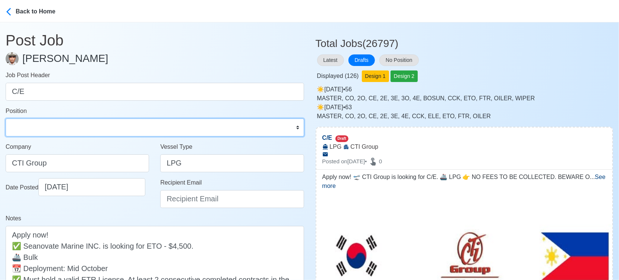
click at [110, 120] on select "Master Chief Officer 2nd Officer 3rd Officer Junior Officer Chief Engineer 2nd …" at bounding box center [155, 128] width 299 height 18
click at [6, 119] on select "Master Chief Officer 2nd Officer 3rd Officer Junior Officer Chief Engineer 2nd …" at bounding box center [155, 128] width 299 height 18
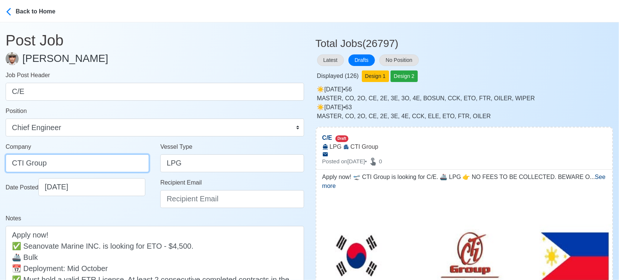
click at [77, 161] on input "CTI Group" at bounding box center [78, 163] width 144 height 18
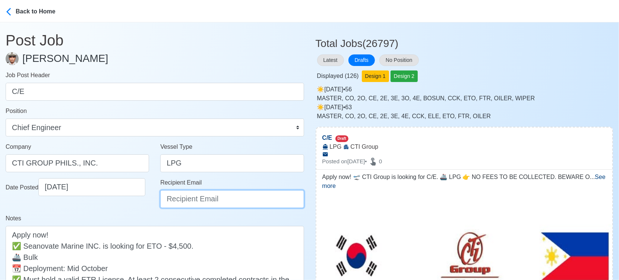
click at [183, 202] on input "Recipient Email" at bounding box center [232, 199] width 144 height 18
paste input "[EMAIL_ADDRESS][DOMAIN_NAME]"
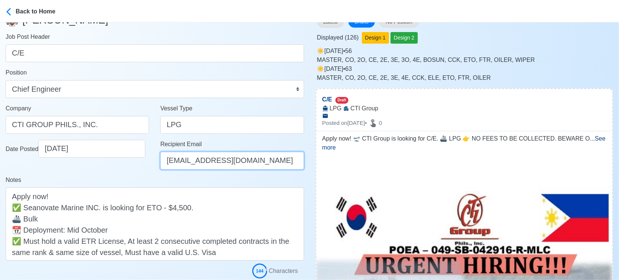
scroll to position [83, 0]
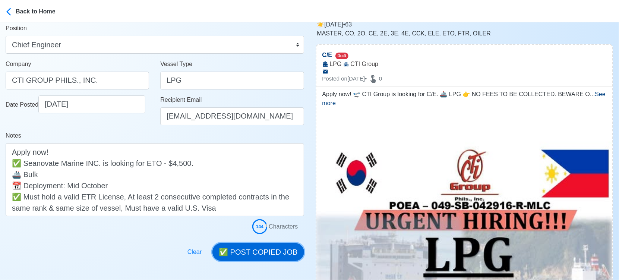
click at [259, 247] on button "✅ POST COPIED JOB" at bounding box center [257, 252] width 91 height 18
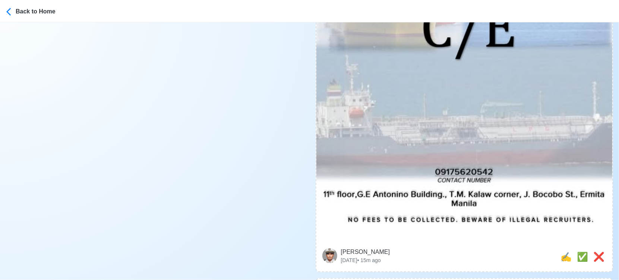
scroll to position [414, 0]
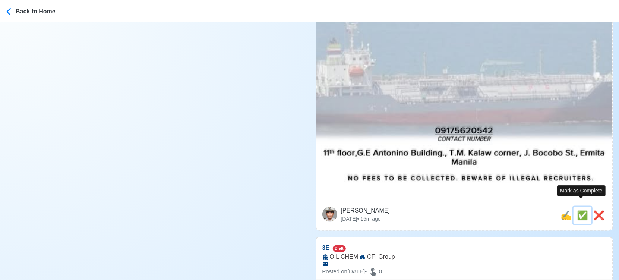
click at [581, 210] on span "✅" at bounding box center [582, 215] width 11 height 10
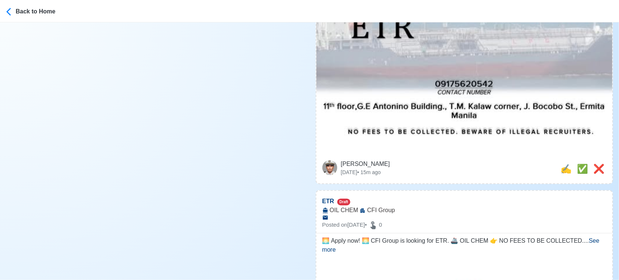
scroll to position [497, 0]
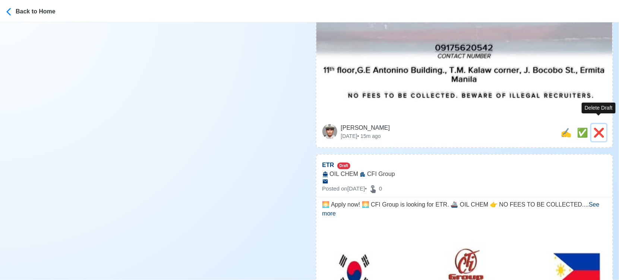
click at [597, 127] on span "❌" at bounding box center [598, 132] width 11 height 10
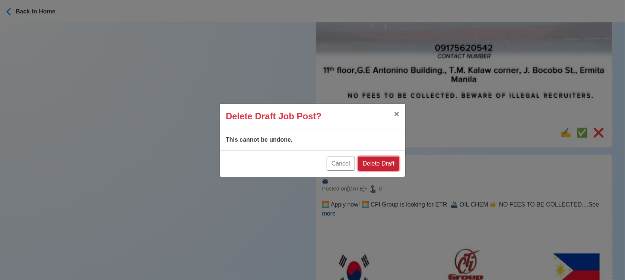
click at [378, 164] on button "Delete Draft" at bounding box center [378, 164] width 41 height 14
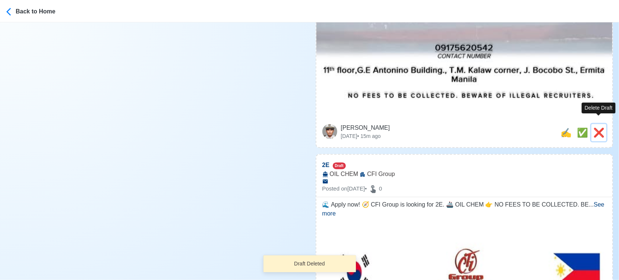
click at [605, 127] on span "❌" at bounding box center [598, 132] width 11 height 10
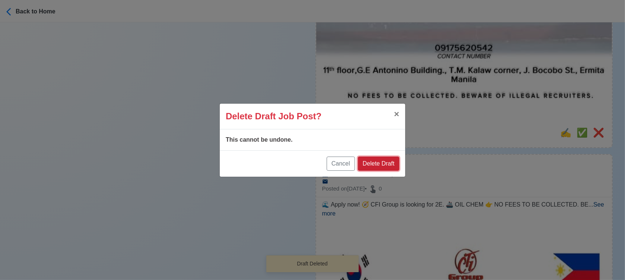
click at [387, 163] on button "Delete Draft" at bounding box center [378, 164] width 41 height 14
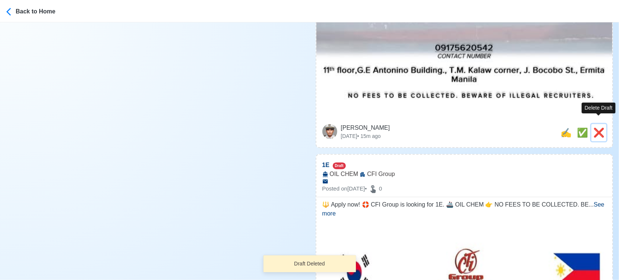
click at [600, 127] on span "❌" at bounding box center [598, 132] width 11 height 10
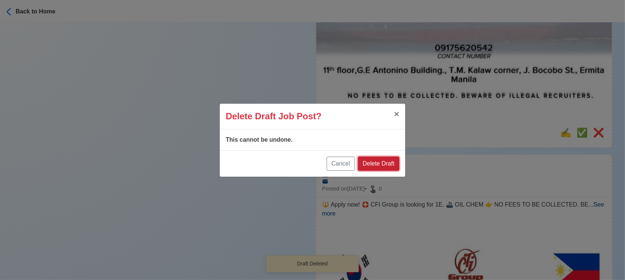
click at [378, 163] on button "Delete Draft" at bounding box center [378, 164] width 41 height 14
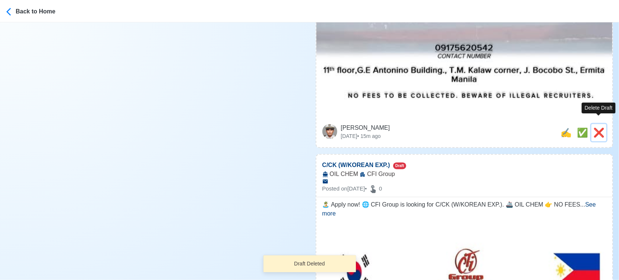
click at [596, 127] on span "❌" at bounding box center [598, 132] width 11 height 10
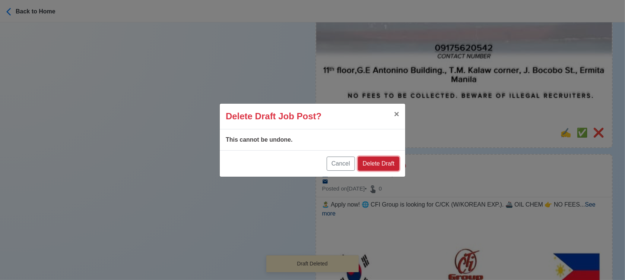
drag, startPoint x: 382, startPoint y: 165, endPoint x: 590, endPoint y: 129, distance: 211.9
click at [383, 165] on button "Delete Draft" at bounding box center [378, 164] width 41 height 14
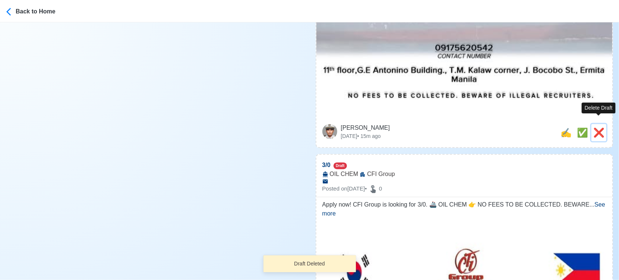
click at [600, 127] on span "❌" at bounding box center [598, 132] width 11 height 10
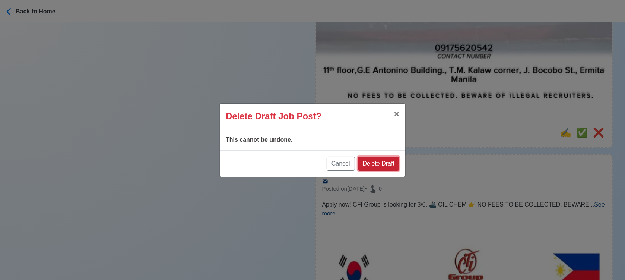
click at [395, 161] on button "Delete Draft" at bounding box center [378, 164] width 41 height 14
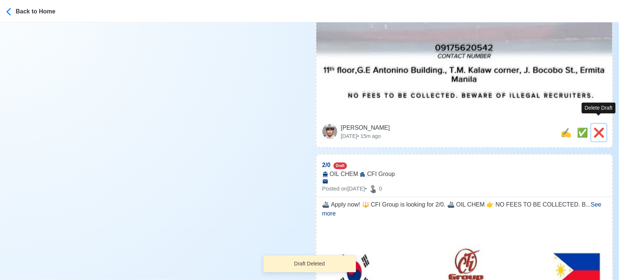
click at [597, 127] on span "❌" at bounding box center [598, 132] width 11 height 10
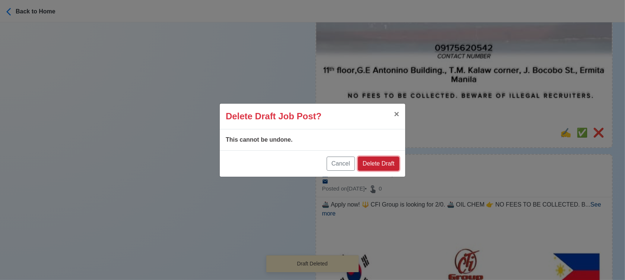
click at [391, 160] on button "Delete Draft" at bounding box center [378, 164] width 41 height 14
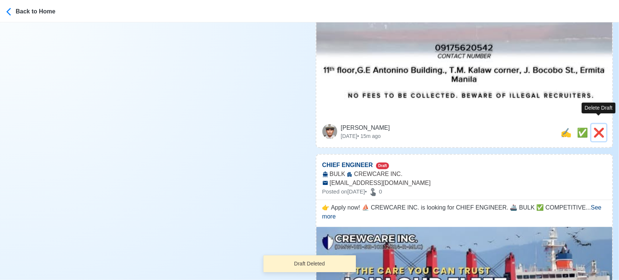
click at [595, 127] on span "❌" at bounding box center [598, 132] width 11 height 10
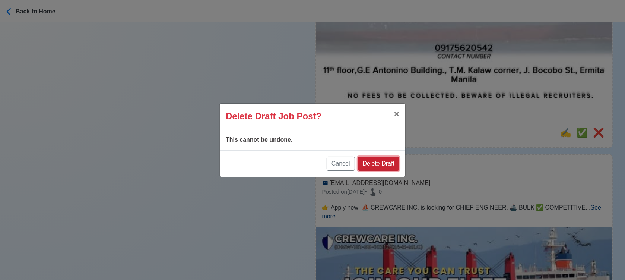
click at [394, 162] on button "Delete Draft" at bounding box center [378, 164] width 41 height 14
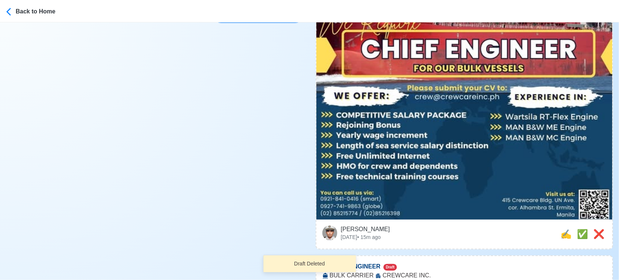
scroll to position [290, 0]
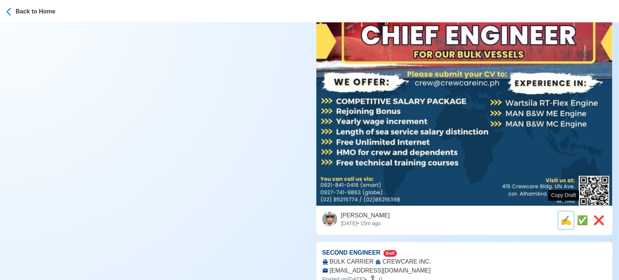
click at [561, 215] on span "✍️" at bounding box center [566, 220] width 11 height 10
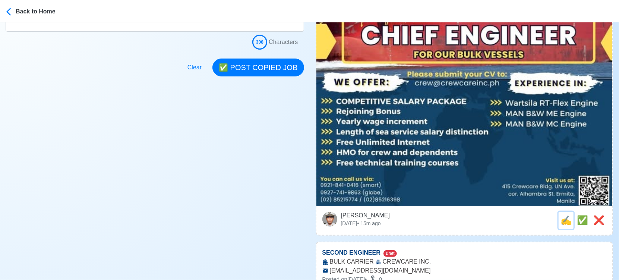
scroll to position [0, 0]
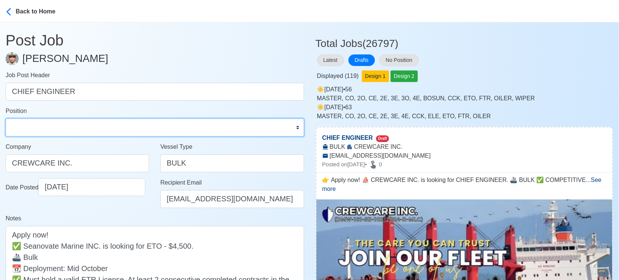
click at [91, 132] on select "Master Chief Officer 2nd Officer 3rd Officer Junior Officer Chief Engineer 2nd …" at bounding box center [155, 128] width 299 height 18
click at [6, 119] on select "Master Chief Officer 2nd Officer 3rd Officer Junior Officer Chief Engineer 2nd …" at bounding box center [155, 128] width 299 height 18
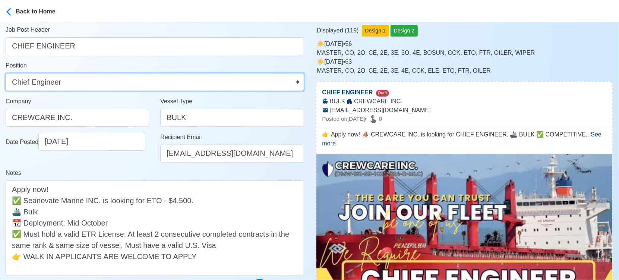
scroll to position [124, 0]
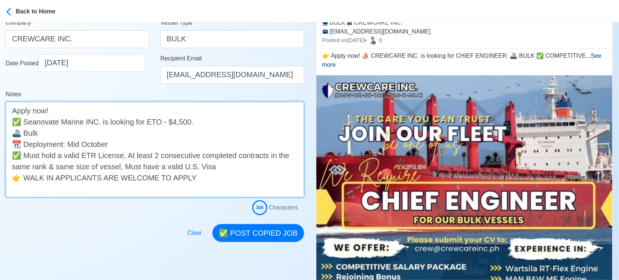
drag, startPoint x: 25, startPoint y: 143, endPoint x: -8, endPoint y: 140, distance: 33.3
click at [0, 140] on html "Back to Home Post Job [PERSON_NAME] Job Post Header CHIEF ENGINEER Position Mas…" at bounding box center [309, 16] width 619 height 280
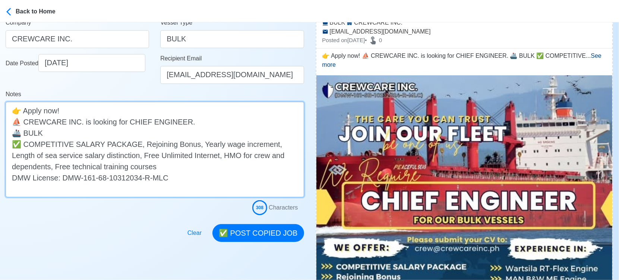
click at [24, 145] on textarea "👉 Apply now! ⛵ CREWCARE INC. is looking for CHIEF ENGINEER. 🚢 BULK ✅ COMPETITIV…" at bounding box center [155, 149] width 299 height 95
click at [12, 147] on textarea "👉 Apply now! ⛵ CREWCARE INC. is looking for CHIEF ENGINEER. 🚢 BULK ✅ COMPETITIV…" at bounding box center [155, 149] width 299 height 95
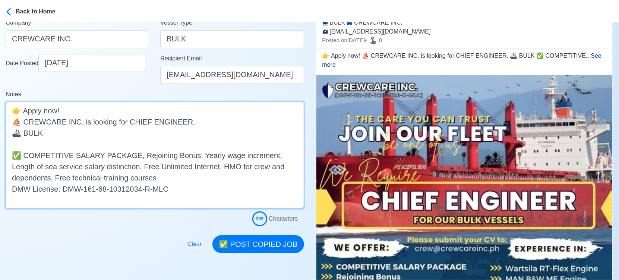
paste textarea "✅"
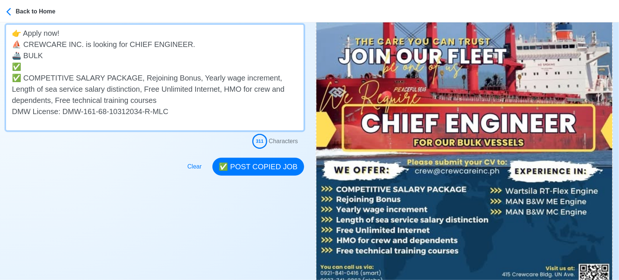
scroll to position [207, 0]
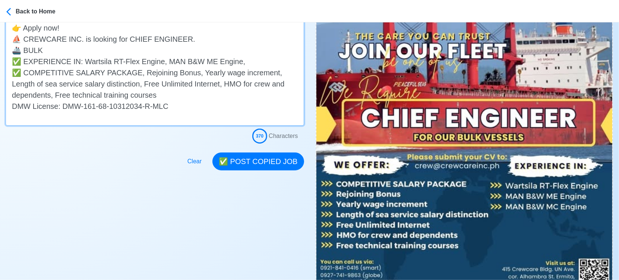
drag, startPoint x: 159, startPoint y: 61, endPoint x: 229, endPoint y: 60, distance: 70.1
click at [229, 60] on textarea "👉 Apply now! ⛵ CREWCARE INC. is looking for CHIEF ENGINEER. 🚢 BULK ✅ EXPERIENCE…" at bounding box center [155, 72] width 299 height 107
click at [241, 62] on textarea "👉 Apply now! ⛵ CREWCARE INC. is looking for CHIEF ENGINEER. 🚢 BULK ✅ EXPERIENCE…" at bounding box center [155, 72] width 299 height 107
paste textarea "MAN B&W ME Engine"
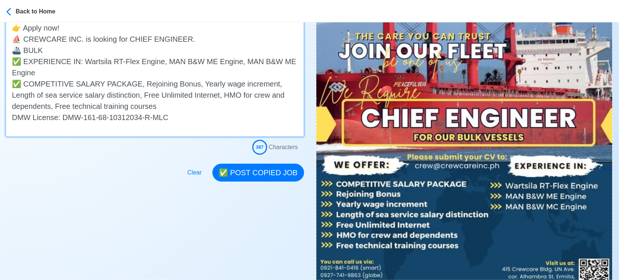
click at [284, 60] on textarea "👉 Apply now! ⛵ CREWCARE INC. is looking for CHIEF ENGINEER. 🚢 BULK ✅ EXPERIENCE…" at bounding box center [155, 78] width 299 height 118
drag, startPoint x: 33, startPoint y: 72, endPoint x: -4, endPoint y: 61, distance: 39.3
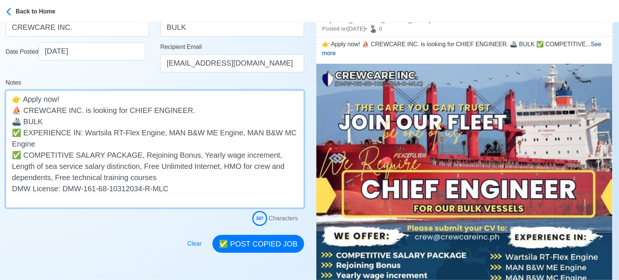
scroll to position [165, 0]
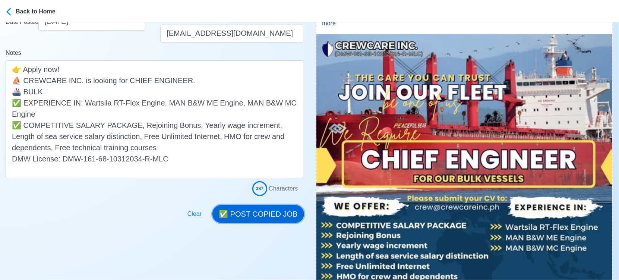
click at [274, 209] on button "✅ POST COPIED JOB" at bounding box center [257, 214] width 91 height 18
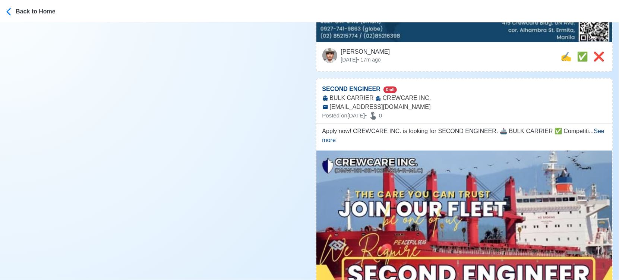
scroll to position [455, 0]
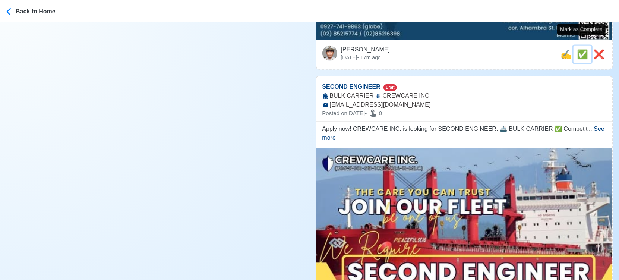
click at [581, 49] on span "✅" at bounding box center [582, 54] width 11 height 10
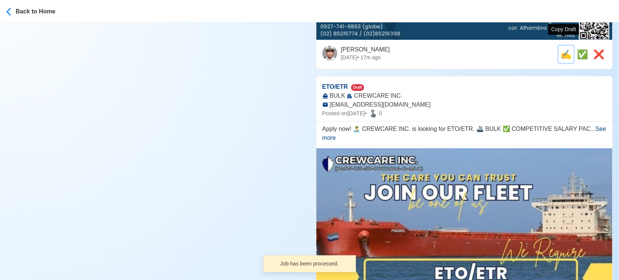
click at [566, 49] on span "✍️" at bounding box center [566, 54] width 11 height 10
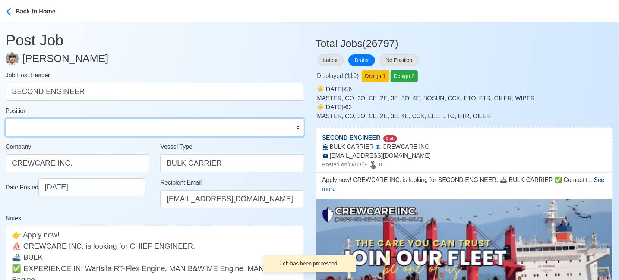
click at [113, 125] on select "Master Chief Officer 2nd Officer 3rd Officer Junior Officer Chief Engineer 2nd …" at bounding box center [155, 128] width 299 height 18
click at [6, 119] on select "Master Chief Officer 2nd Officer 3rd Officer Junior Officer Chief Engineer 2nd …" at bounding box center [155, 128] width 299 height 18
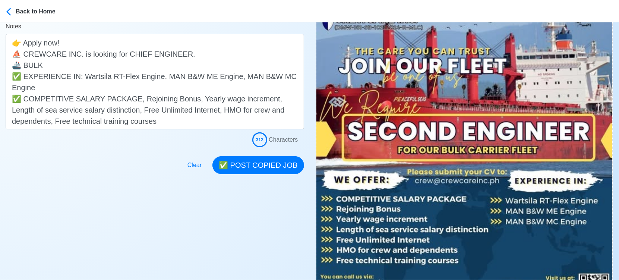
scroll to position [207, 0]
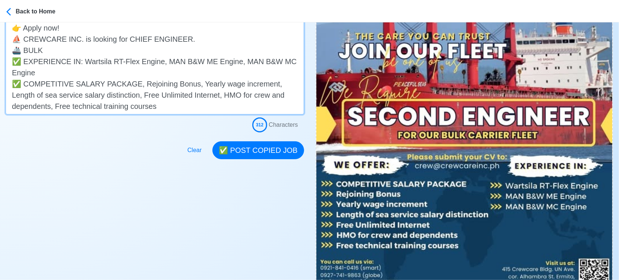
click at [14, 63] on textarea "Apply now! CREWCARE INC. is looking for SECOND ENGINEER. 🚢 BULK CARRIER ✅ Compe…" at bounding box center [155, 66] width 299 height 95
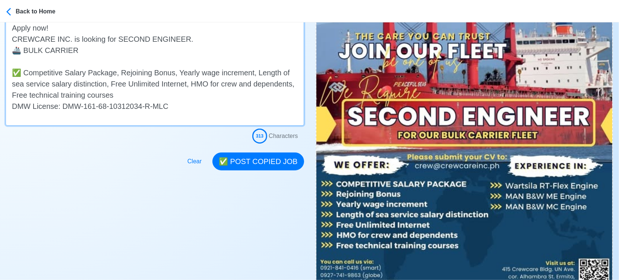
paste textarea "✅ EXPERIENCE IN: Wartsila RT-Flex Engine, MAN B&W ME Engine, MAN B&W MC Engine"
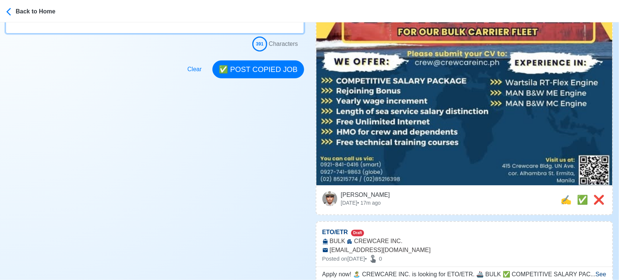
scroll to position [331, 0]
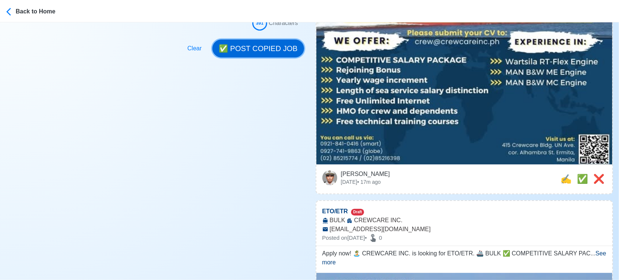
click at [282, 52] on button "✅ POST COPIED JOB" at bounding box center [257, 49] width 91 height 18
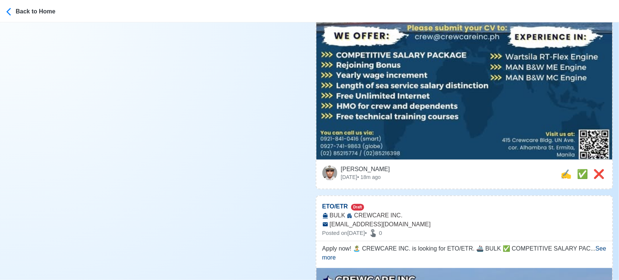
scroll to position [414, 0]
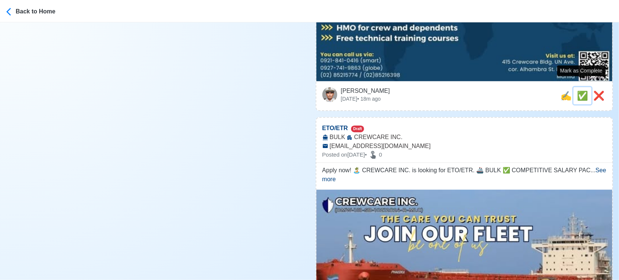
click at [580, 91] on span "✅" at bounding box center [582, 96] width 11 height 10
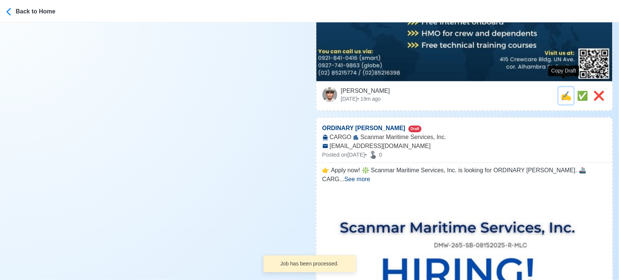
click at [564, 91] on span "✍️" at bounding box center [566, 96] width 11 height 10
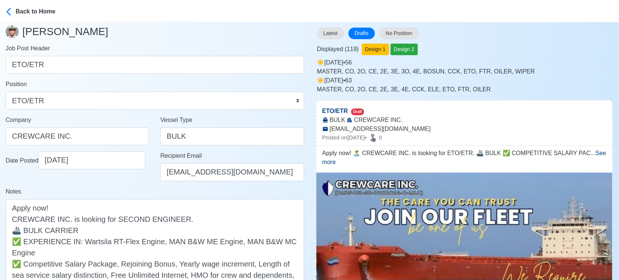
scroll to position [124, 0]
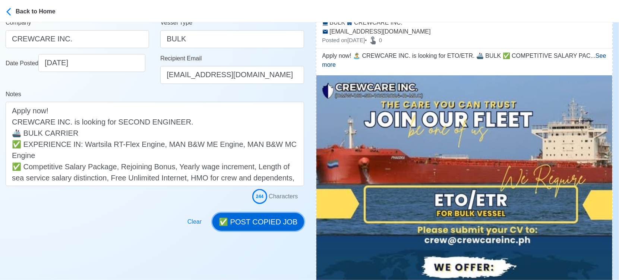
click at [277, 222] on button "✅ POST COPIED JOB" at bounding box center [257, 222] width 91 height 18
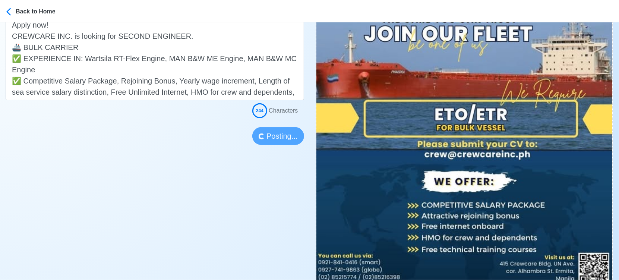
scroll to position [290, 0]
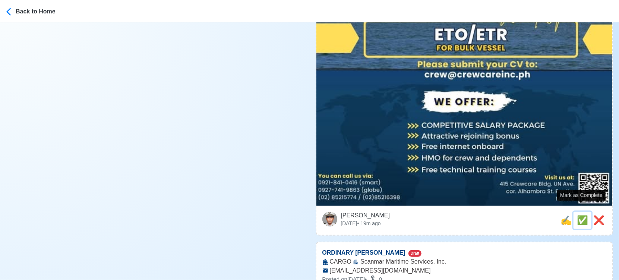
click at [577, 215] on span "✅" at bounding box center [582, 220] width 11 height 10
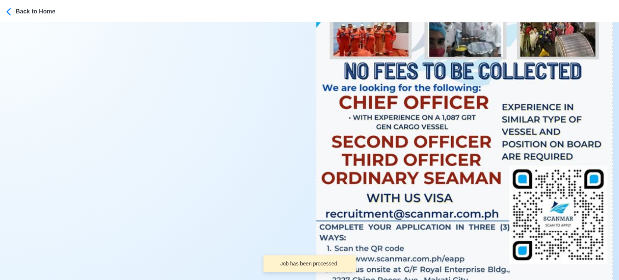
scroll to position [414, 0]
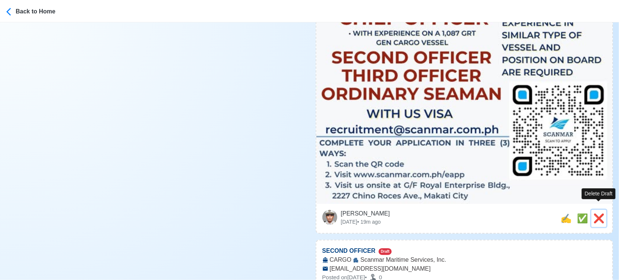
click at [598, 213] on span "❌" at bounding box center [598, 218] width 11 height 10
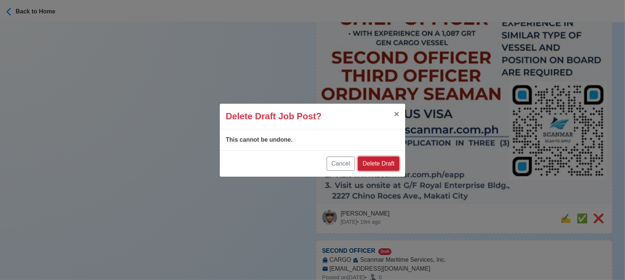
click at [379, 163] on button "Delete Draft" at bounding box center [378, 164] width 41 height 14
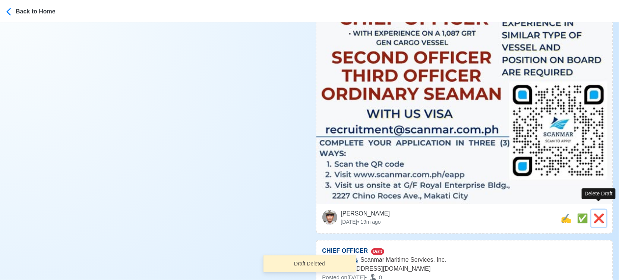
click at [599, 213] on span "❌" at bounding box center [598, 218] width 11 height 10
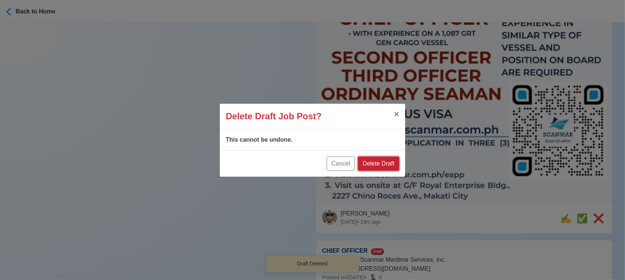
click at [390, 164] on button "Delete Draft" at bounding box center [378, 164] width 41 height 14
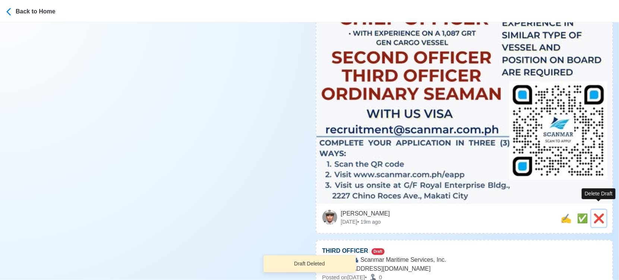
click at [596, 213] on span "❌" at bounding box center [598, 218] width 11 height 10
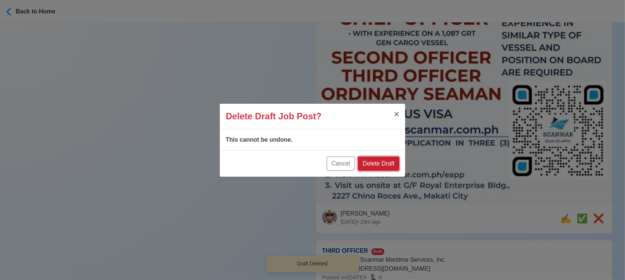
click at [377, 163] on button "Delete Draft" at bounding box center [378, 164] width 41 height 14
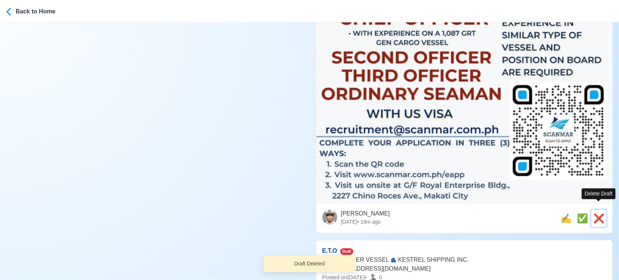
click at [602, 213] on span "❌" at bounding box center [598, 218] width 11 height 10
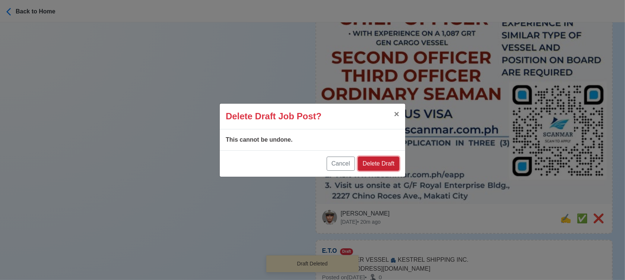
click at [390, 163] on button "Delete Draft" at bounding box center [378, 164] width 41 height 14
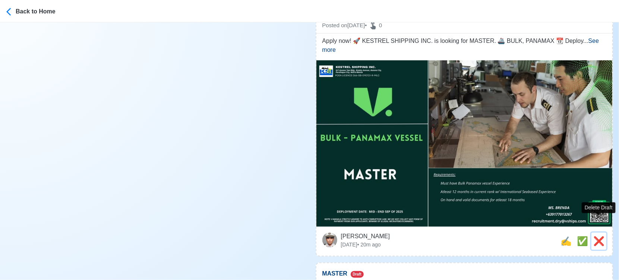
click at [596, 236] on span "❌" at bounding box center [598, 241] width 11 height 10
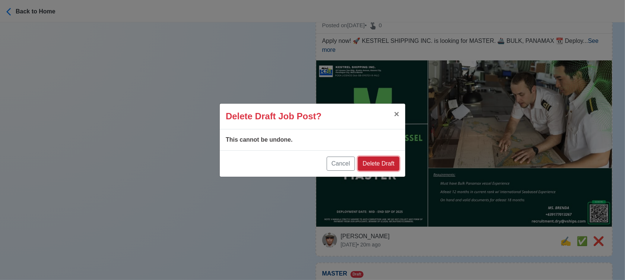
click at [393, 165] on button "Delete Draft" at bounding box center [378, 164] width 41 height 14
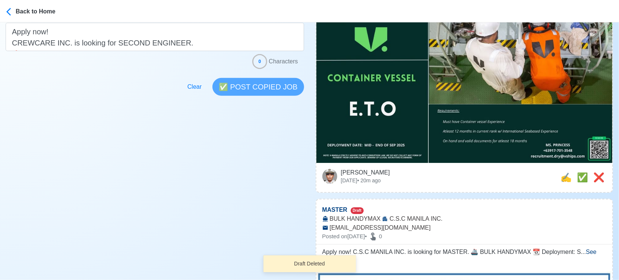
scroll to position [207, 0]
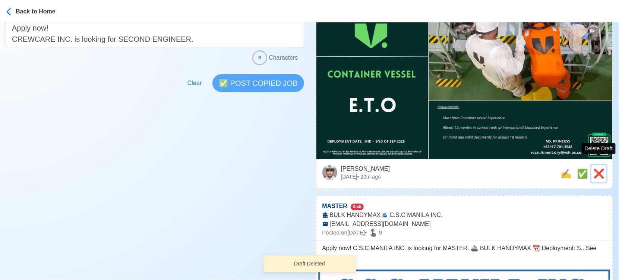
click at [594, 168] on span "❌" at bounding box center [598, 173] width 11 height 10
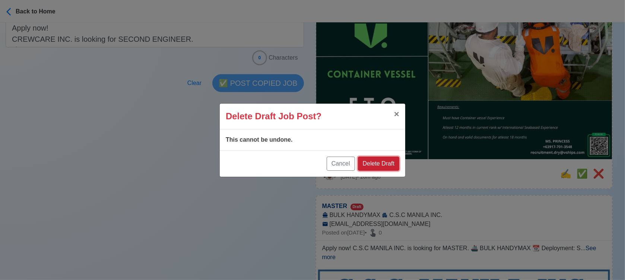
click at [395, 165] on button "Delete Draft" at bounding box center [378, 164] width 41 height 14
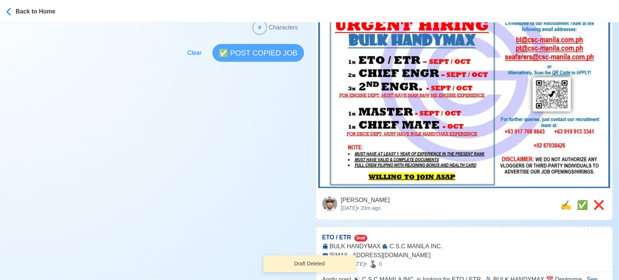
scroll to position [331, 0]
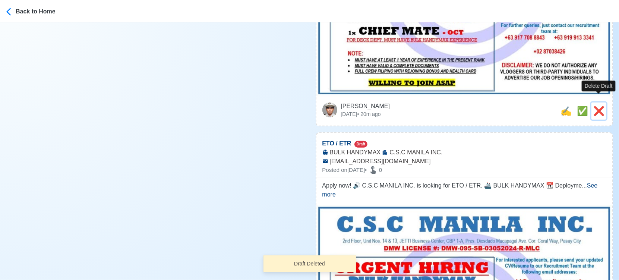
click at [596, 106] on span "❌" at bounding box center [598, 111] width 11 height 10
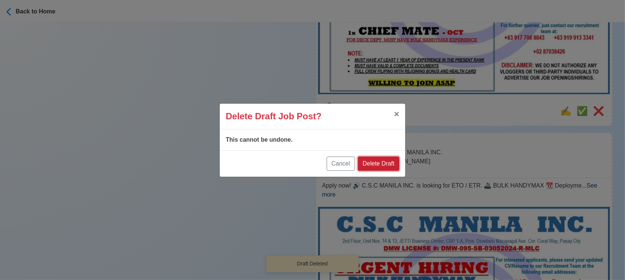
click at [386, 160] on button "Delete Draft" at bounding box center [378, 164] width 41 height 14
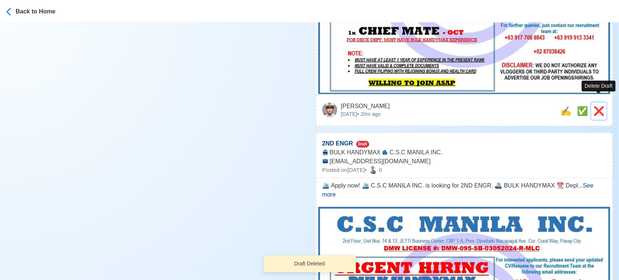
click at [597, 106] on span "❌" at bounding box center [598, 111] width 11 height 10
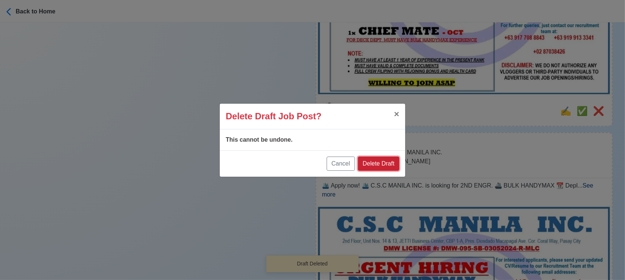
click at [381, 167] on button "Delete Draft" at bounding box center [378, 164] width 41 height 14
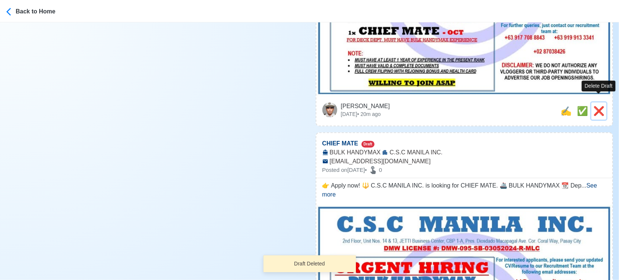
click at [598, 106] on span "❌" at bounding box center [598, 111] width 11 height 10
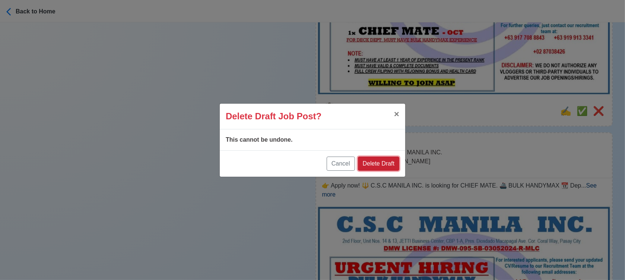
click at [395, 165] on button "Delete Draft" at bounding box center [378, 164] width 41 height 14
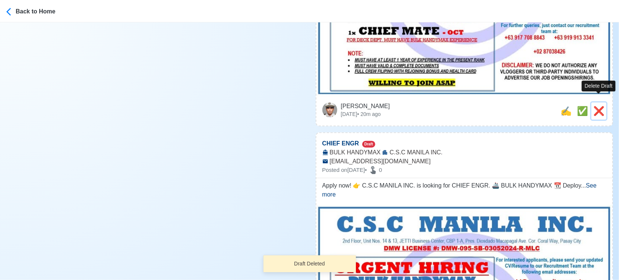
click at [597, 106] on span "❌" at bounding box center [598, 111] width 11 height 10
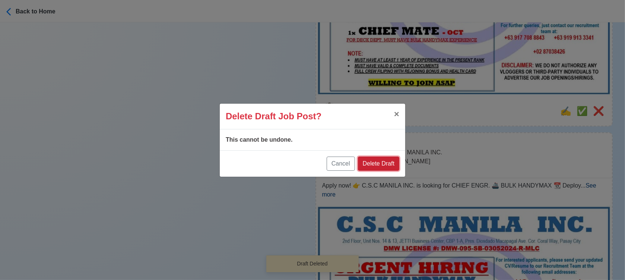
click at [395, 160] on button "Delete Draft" at bounding box center [378, 164] width 41 height 14
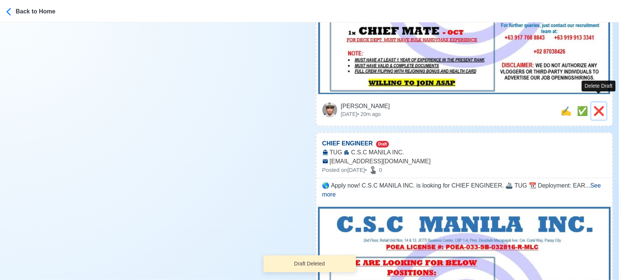
click at [596, 106] on span "❌" at bounding box center [598, 111] width 11 height 10
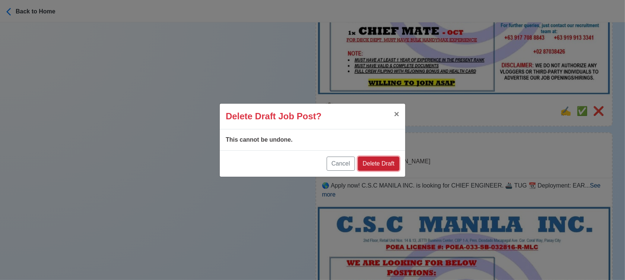
click at [391, 157] on button "Delete Draft" at bounding box center [378, 164] width 41 height 14
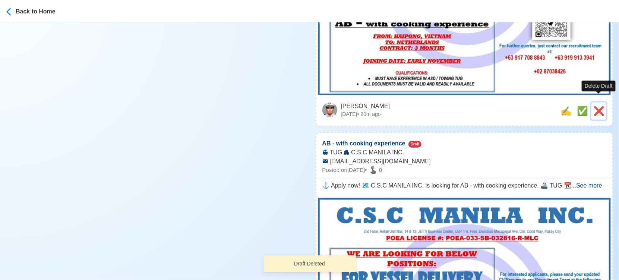
click at [598, 106] on span "❌" at bounding box center [598, 111] width 11 height 10
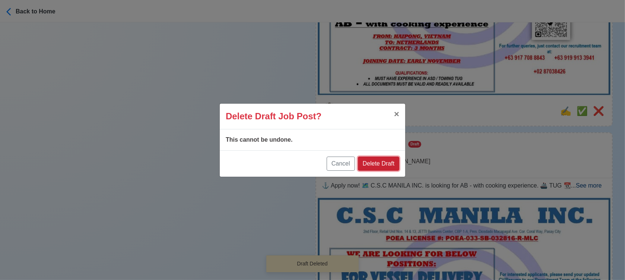
click at [390, 165] on button "Delete Draft" at bounding box center [378, 164] width 41 height 14
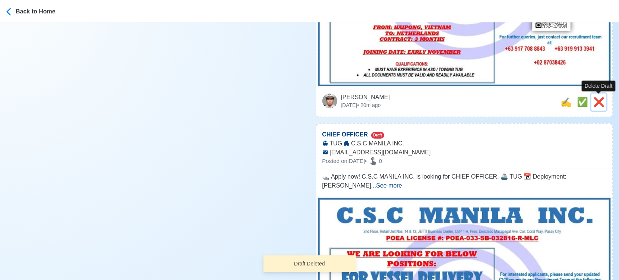
click at [596, 101] on span "❌" at bounding box center [598, 102] width 11 height 10
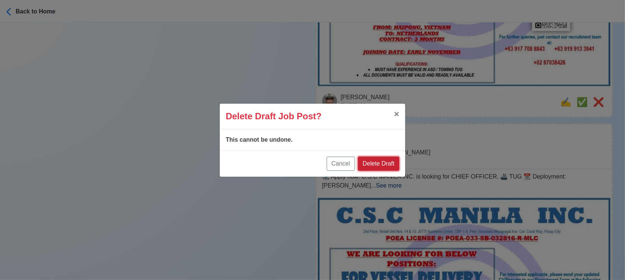
click at [395, 166] on button "Delete Draft" at bounding box center [378, 164] width 41 height 14
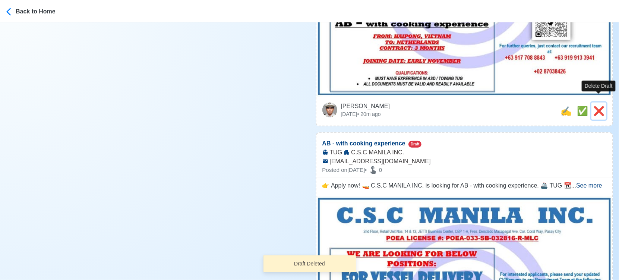
click at [600, 106] on span "❌" at bounding box center [598, 111] width 11 height 10
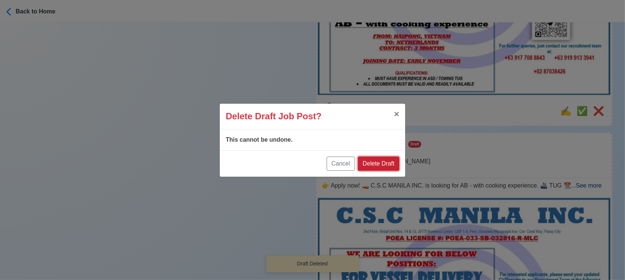
click at [389, 166] on button "Delete Draft" at bounding box center [378, 164] width 41 height 14
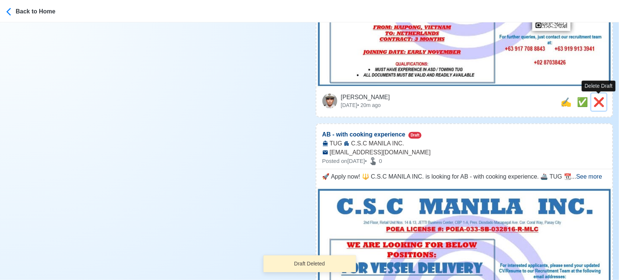
click at [599, 100] on span "❌" at bounding box center [598, 102] width 11 height 10
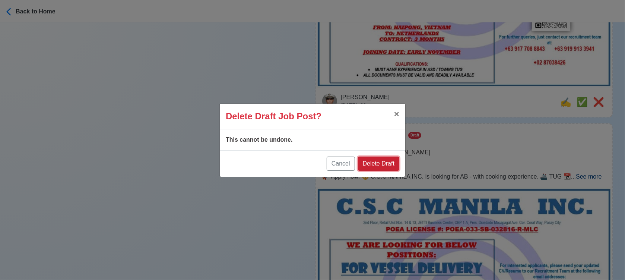
click at [386, 166] on button "Delete Draft" at bounding box center [378, 164] width 41 height 14
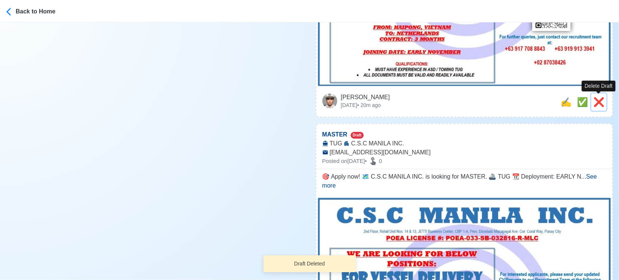
click at [597, 102] on span "❌" at bounding box center [598, 102] width 11 height 10
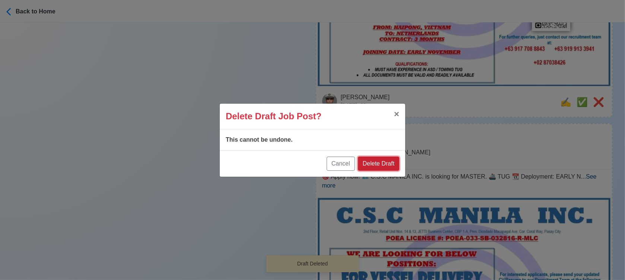
click at [392, 162] on button "Delete Draft" at bounding box center [378, 164] width 41 height 14
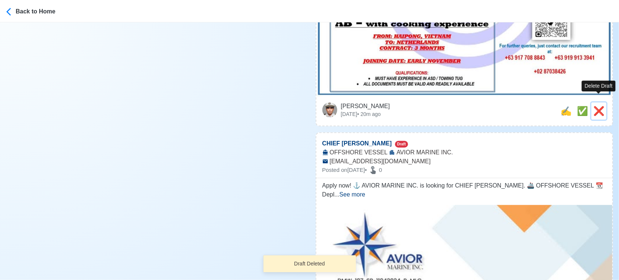
click at [601, 106] on span "❌" at bounding box center [598, 111] width 11 height 10
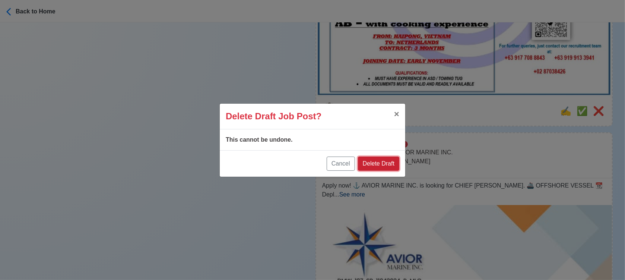
click at [398, 163] on button "Delete Draft" at bounding box center [378, 164] width 41 height 14
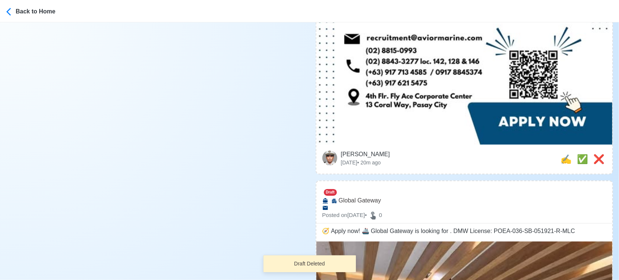
scroll to position [538, 0]
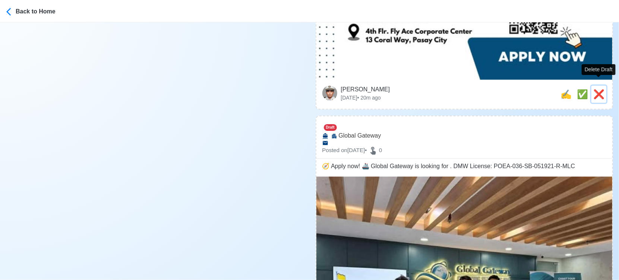
click at [596, 89] on span "❌" at bounding box center [598, 94] width 11 height 10
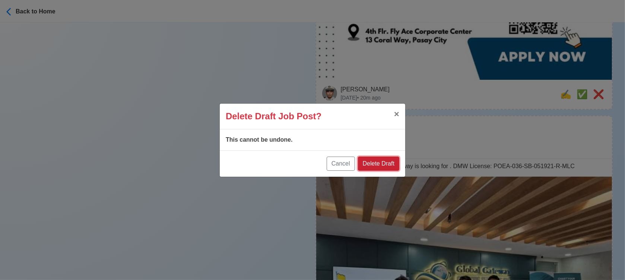
click at [385, 162] on button "Delete Draft" at bounding box center [378, 164] width 41 height 14
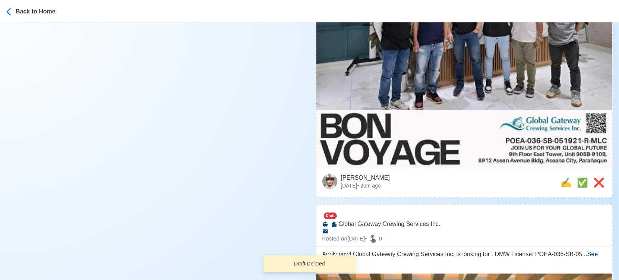
scroll to position [373, 0]
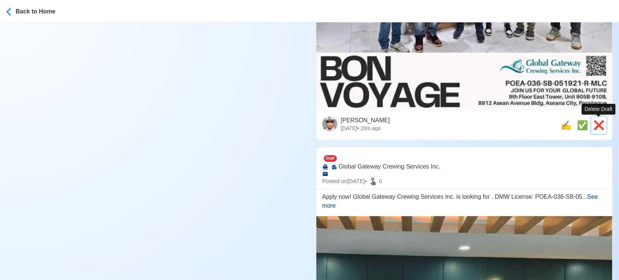
click at [596, 122] on span "❌" at bounding box center [598, 125] width 11 height 10
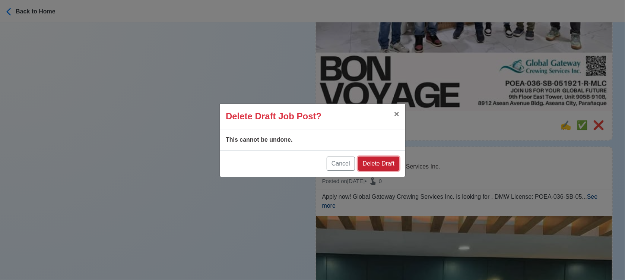
click at [387, 168] on button "Delete Draft" at bounding box center [378, 164] width 41 height 14
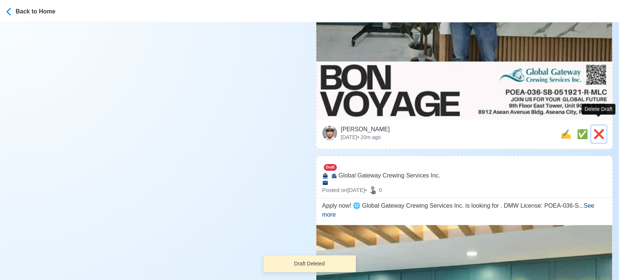
click at [600, 129] on span "❌" at bounding box center [598, 134] width 11 height 10
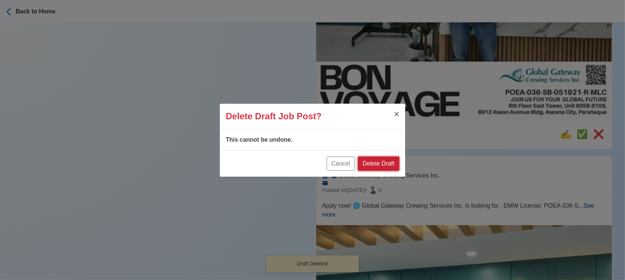
click at [391, 164] on button "Delete Draft" at bounding box center [378, 164] width 41 height 14
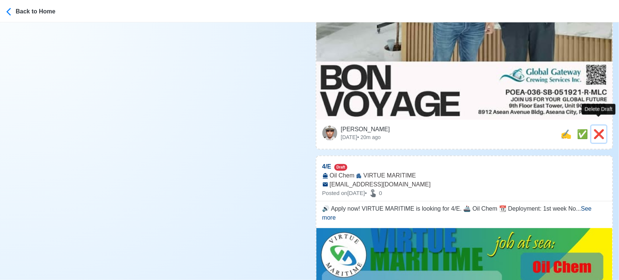
click at [597, 129] on span "❌" at bounding box center [598, 134] width 11 height 10
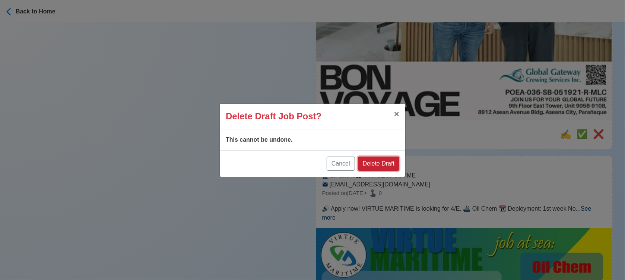
click at [385, 160] on button "Delete Draft" at bounding box center [378, 164] width 41 height 14
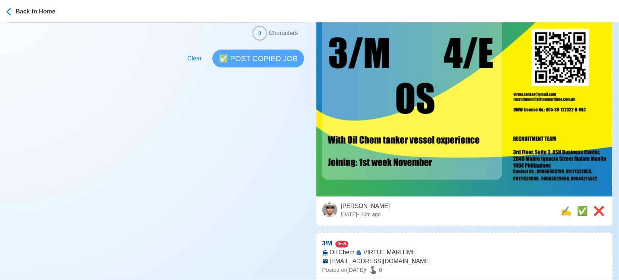
scroll to position [248, 0]
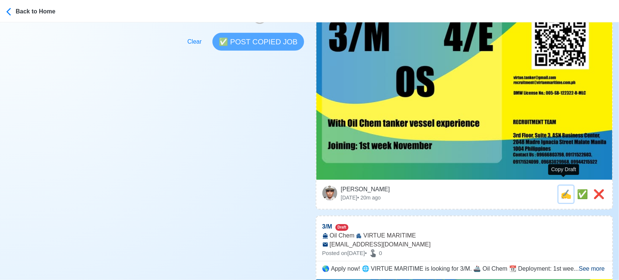
click at [564, 189] on span "✍️" at bounding box center [566, 194] width 11 height 10
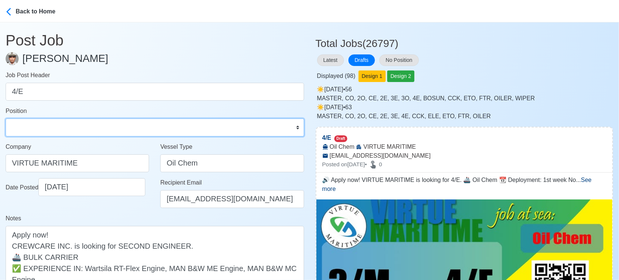
click at [129, 130] on select "Master Chief Officer 2nd Officer 3rd Officer Junior Officer Chief Engineer 2nd …" at bounding box center [155, 128] width 299 height 18
click at [6, 119] on select "Master Chief Officer 2nd Officer 3rd Officer Junior Officer Chief Engineer 2nd …" at bounding box center [155, 128] width 299 height 18
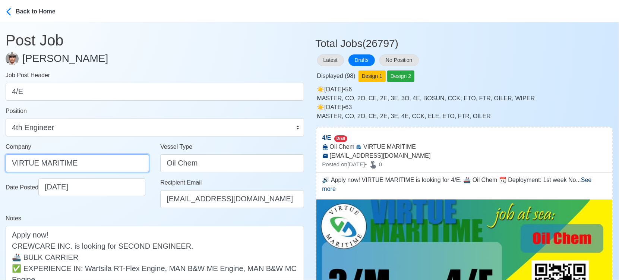
click at [111, 158] on input "VIRTUE MARITIME" at bounding box center [78, 163] width 144 height 18
drag, startPoint x: 88, startPoint y: 162, endPoint x: -8, endPoint y: 152, distance: 96.3
click at [0, 152] on html "Back to Home Post Job [PERSON_NAME] Job Post Header 4/E Position Master Chief O…" at bounding box center [309, 140] width 619 height 280
paste input "SERVICES CORP."
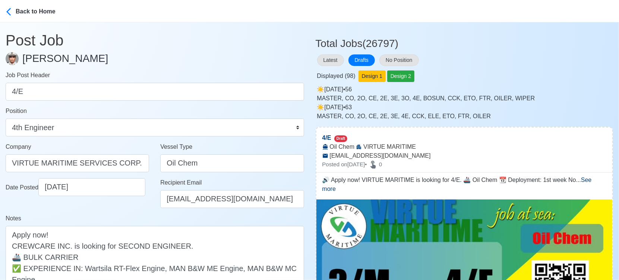
click at [131, 213] on div "Date Posted [DATE]" at bounding box center [77, 196] width 155 height 36
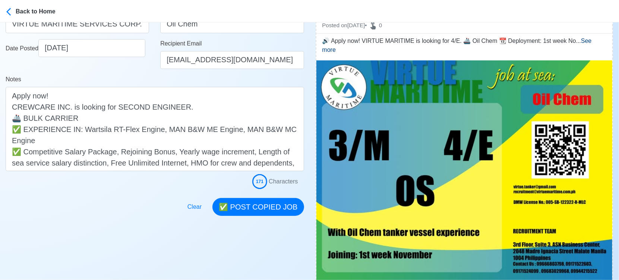
scroll to position [124, 0]
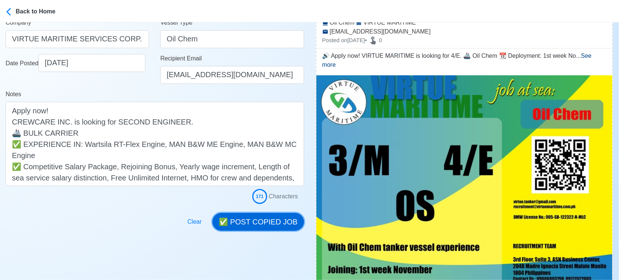
click at [268, 222] on button "✅ POST COPIED JOB" at bounding box center [257, 222] width 91 height 18
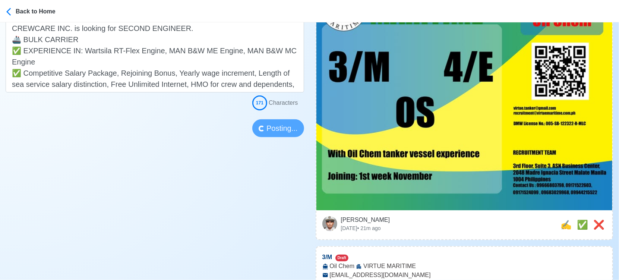
scroll to position [207, 0]
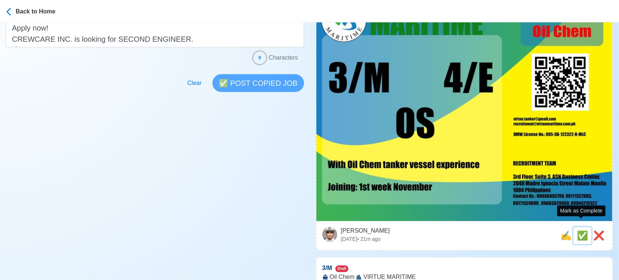
click at [578, 230] on span "✅" at bounding box center [582, 235] width 11 height 10
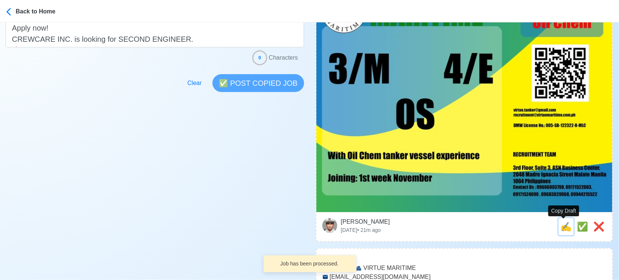
drag, startPoint x: 566, startPoint y: 226, endPoint x: 445, endPoint y: 214, distance: 121.7
click at [565, 226] on span "✍️" at bounding box center [566, 226] width 11 height 10
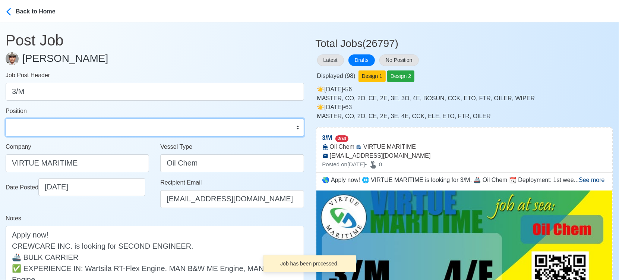
drag, startPoint x: 48, startPoint y: 125, endPoint x: 47, endPoint y: 120, distance: 5.7
click at [48, 125] on select "Master Chief Officer 2nd Officer 3rd Officer Junior Officer Chief Engineer 2nd …" at bounding box center [155, 128] width 299 height 18
click at [6, 119] on select "Master Chief Officer 2nd Officer 3rd Officer Junior Officer Chief Engineer 2nd …" at bounding box center [155, 128] width 299 height 18
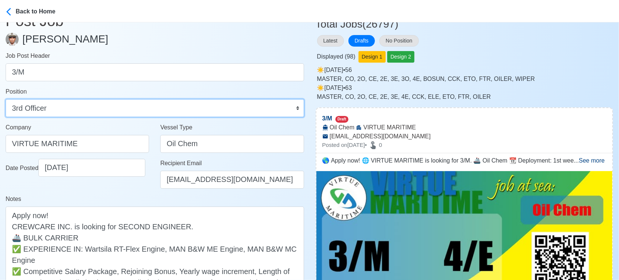
scroll to position [83, 0]
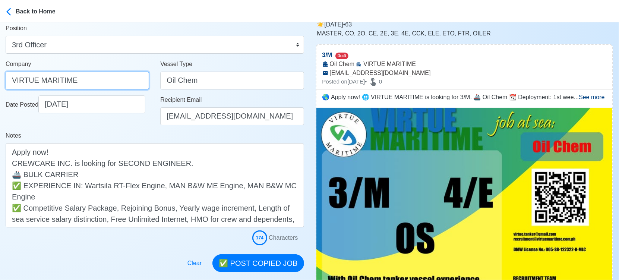
click at [92, 77] on input "VIRTUE MARITIME" at bounding box center [78, 81] width 144 height 18
paste input "SERVICES CORP."
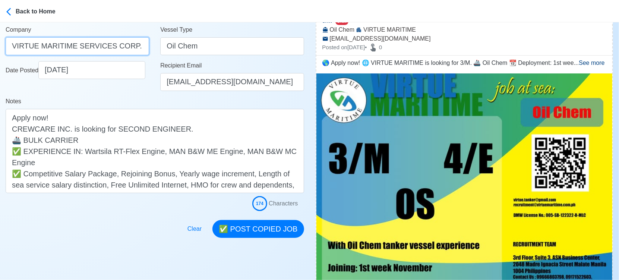
scroll to position [165, 0]
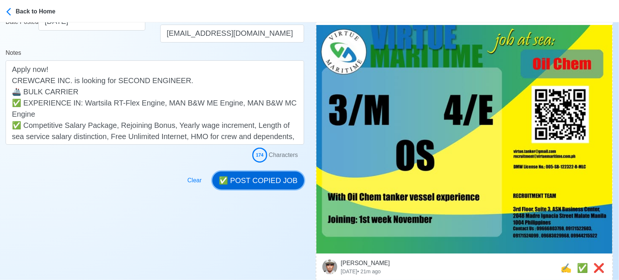
click at [259, 178] on button "✅ POST COPIED JOB" at bounding box center [257, 180] width 91 height 18
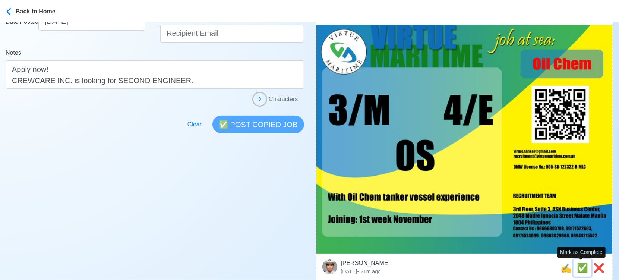
click at [578, 267] on span "✅" at bounding box center [582, 268] width 11 height 10
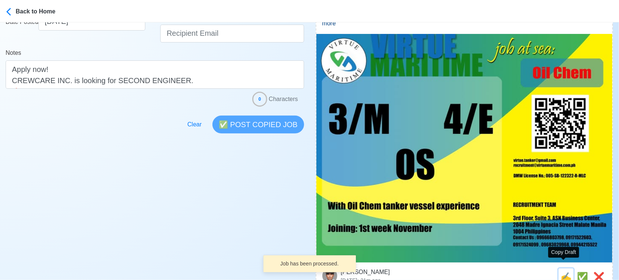
click at [565, 272] on span "✍️" at bounding box center [566, 277] width 11 height 10
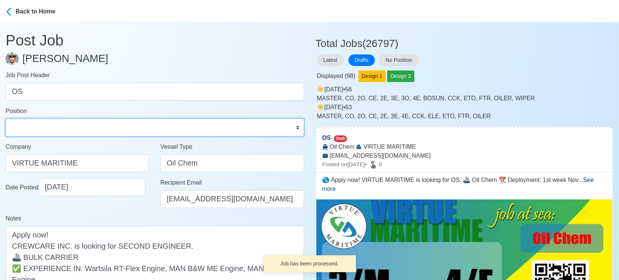
click at [62, 133] on select "Master Chief Officer 2nd Officer 3rd Officer Junior Officer Chief Engineer 2nd …" at bounding box center [155, 128] width 299 height 18
click at [6, 119] on select "Master Chief Officer 2nd Officer 3rd Officer Junior Officer Chief Engineer 2nd …" at bounding box center [155, 128] width 299 height 18
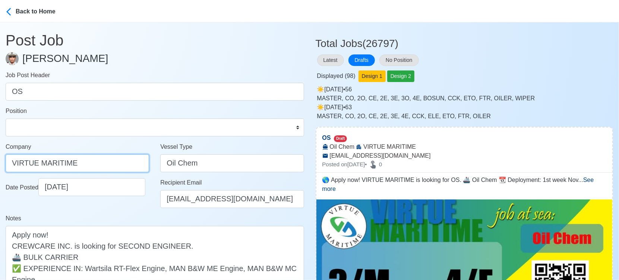
click at [101, 162] on input "VIRTUE MARITIME" at bounding box center [78, 163] width 144 height 18
paste input "SERVICES CORP."
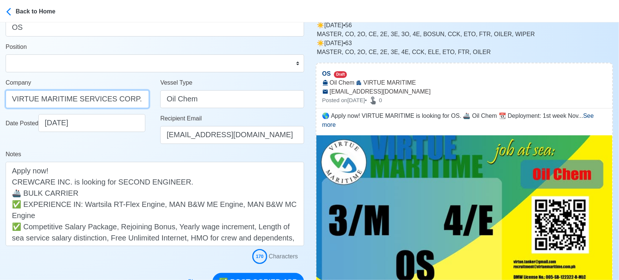
scroll to position [124, 0]
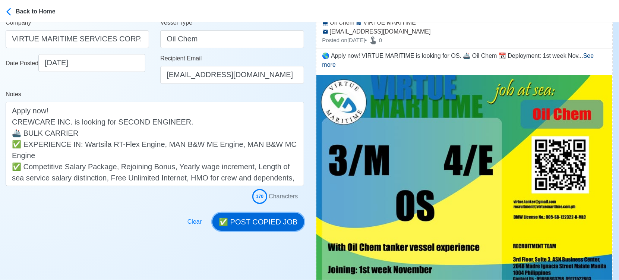
click at [269, 220] on button "✅ POST COPIED JOB" at bounding box center [257, 222] width 91 height 18
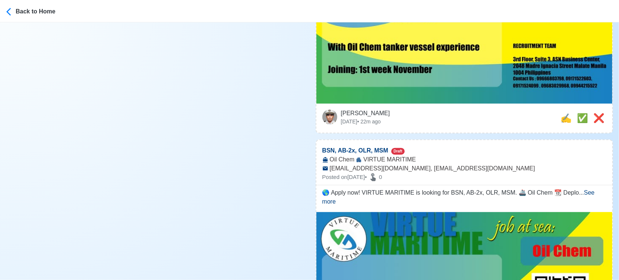
scroll to position [331, 0]
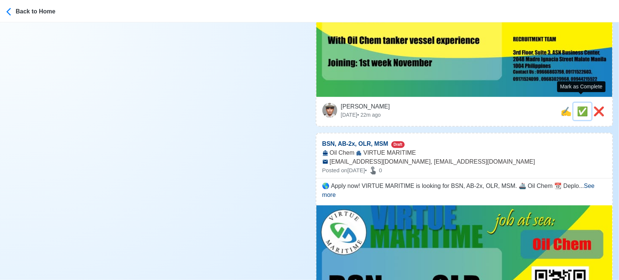
click at [578, 106] on span "✅" at bounding box center [582, 111] width 11 height 10
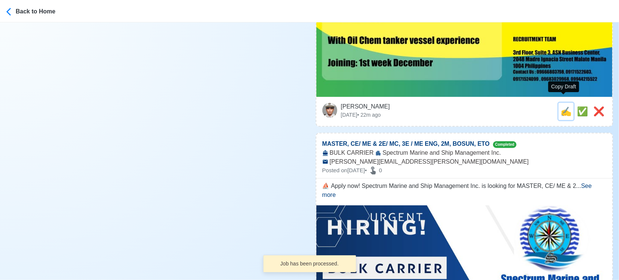
click at [564, 106] on span "✍️" at bounding box center [566, 111] width 11 height 10
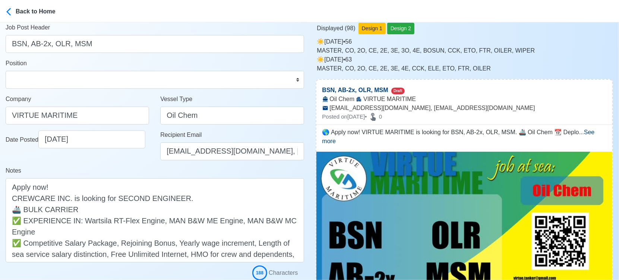
scroll to position [0, 0]
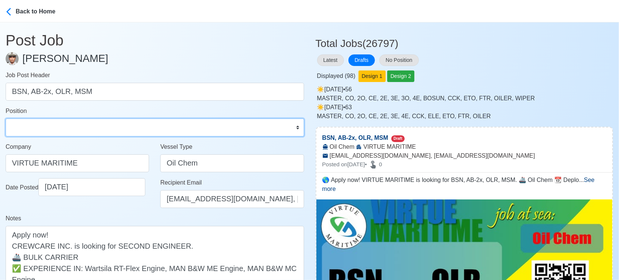
click at [52, 126] on select "Master Chief Officer 2nd Officer 3rd Officer Junior Officer Chief Engineer 2nd …" at bounding box center [155, 128] width 299 height 18
click at [6, 119] on select "Master Chief Officer 2nd Officer 3rd Officer Junior Officer Chief Engineer 2nd …" at bounding box center [155, 128] width 299 height 18
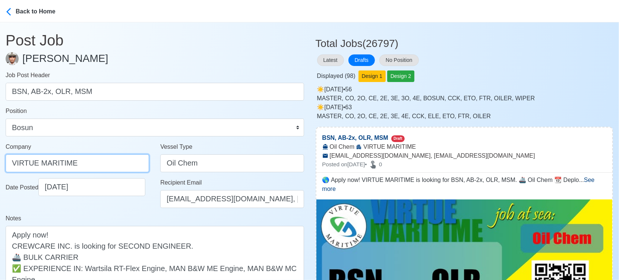
click at [96, 163] on input "VIRTUE MARITIME" at bounding box center [78, 163] width 144 height 18
paste input "SERVICES CORP."
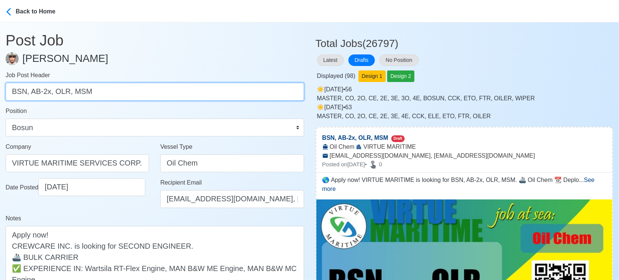
drag, startPoint x: 29, startPoint y: 91, endPoint x: 119, endPoint y: 92, distance: 90.2
click at [119, 92] on input "BSN, AB-2x, OLR, MSM" at bounding box center [155, 92] width 299 height 18
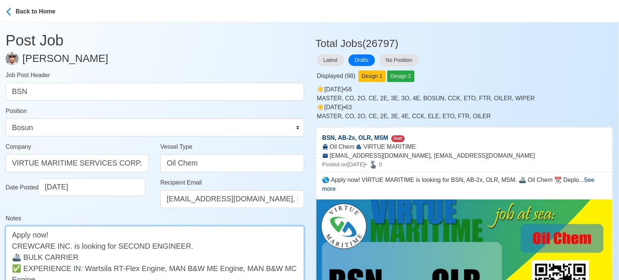
drag, startPoint x: 132, startPoint y: 245, endPoint x: 191, endPoint y: 242, distance: 59.3
click at [191, 242] on textarea "🌎 Apply now! VIRTUE MARITIME is looking for BSN, AB-2x, OLR, MSM. 🚢 Oil Chem 📆 …" at bounding box center [155, 268] width 299 height 84
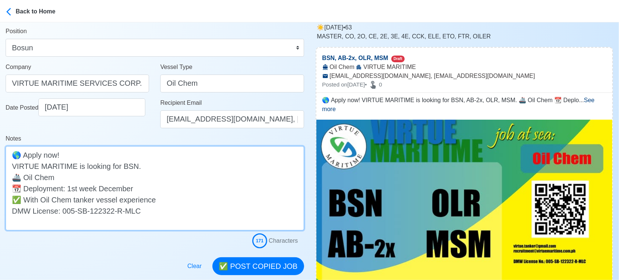
scroll to position [83, 0]
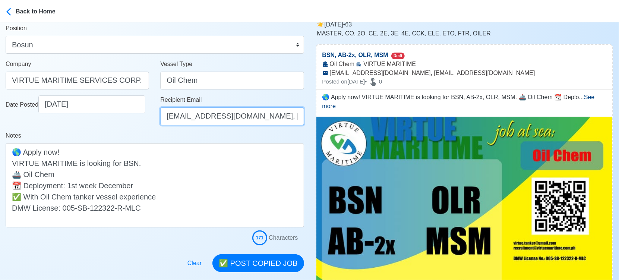
drag, startPoint x: 252, startPoint y: 117, endPoint x: 163, endPoint y: 119, distance: 89.1
click at [163, 119] on input "[EMAIL_ADDRESS][DOMAIN_NAME], [EMAIL_ADDRESS][DOMAIN_NAME]" at bounding box center [232, 116] width 144 height 18
click at [225, 124] on input "[EMAIL_ADDRESS][DOMAIN_NAME], [EMAIL_ADDRESS][DOMAIN_NAME]" at bounding box center [232, 116] width 144 height 18
drag, startPoint x: 253, startPoint y: 116, endPoint x: 152, endPoint y: 120, distance: 100.4
click at [153, 120] on div "Date Posted [DATE] Recipient Email [EMAIL_ADDRESS][DOMAIN_NAME], [EMAIL_ADDRESS…" at bounding box center [155, 113] width 310 height 36
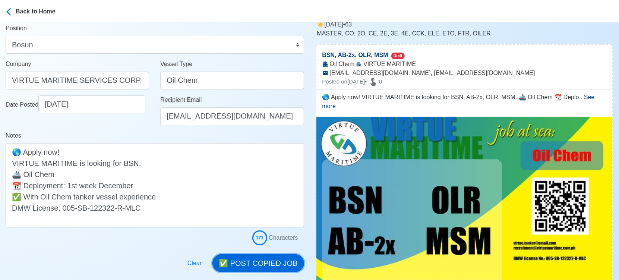
click at [262, 262] on button "✅ POST COPIED JOB" at bounding box center [257, 263] width 91 height 18
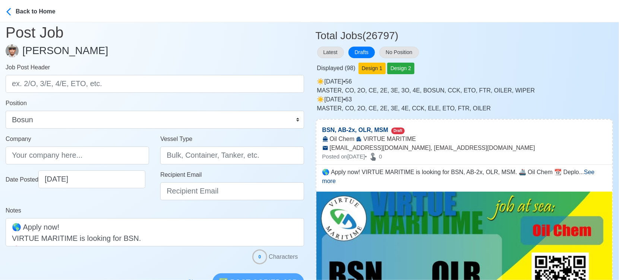
scroll to position [0, 0]
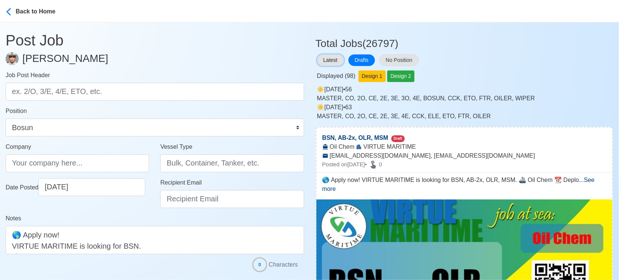
click at [333, 56] on button "Latest" at bounding box center [330, 60] width 27 height 12
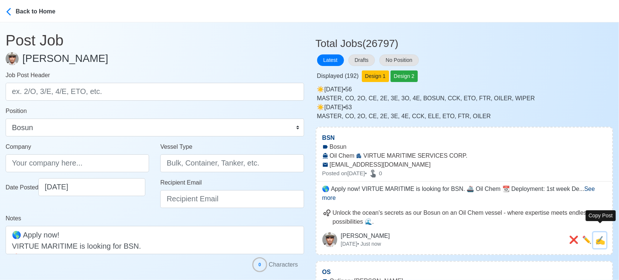
click at [598, 236] on span "✍️" at bounding box center [600, 240] width 10 height 9
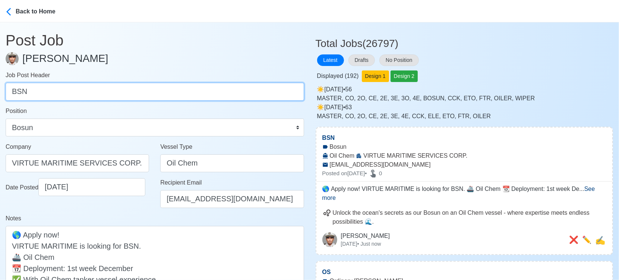
click at [154, 92] on input "BSN" at bounding box center [155, 92] width 299 height 18
paste input "AB-2x, OLR, MSM"
drag, startPoint x: 51, startPoint y: 91, endPoint x: 95, endPoint y: 93, distance: 44.0
click at [95, 93] on input "AB-2x, OLR, MSM" at bounding box center [155, 92] width 299 height 18
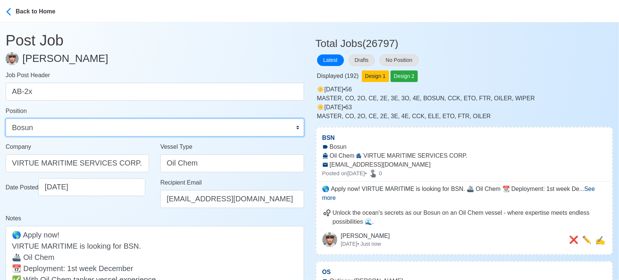
click at [72, 125] on select "Master Chief Officer 2nd Officer 3rd Officer Junior Officer Chief Engineer 2nd …" at bounding box center [155, 128] width 299 height 18
click at [6, 119] on select "Master Chief Officer 2nd Officer 3rd Officer Junior Officer Chief Engineer 2nd …" at bounding box center [155, 128] width 299 height 18
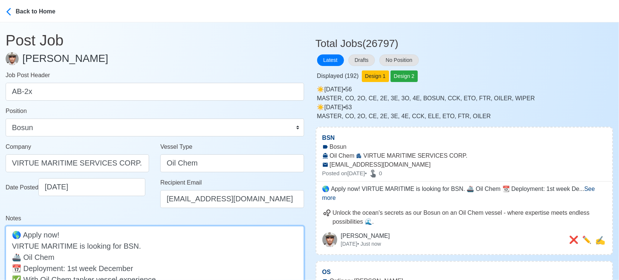
click at [124, 245] on textarea "🌎 Apply now! VIRTUE MARITIME is looking for BSN. 🚢 Oil Chem 📆 Deployment: 1st w…" at bounding box center [155, 268] width 299 height 84
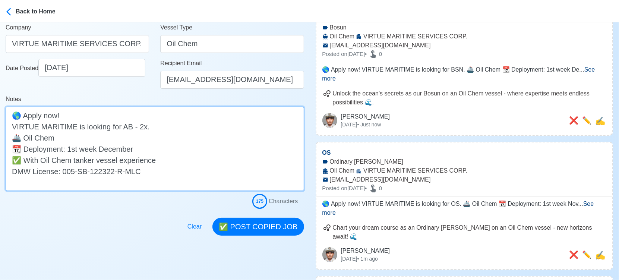
scroll to position [124, 0]
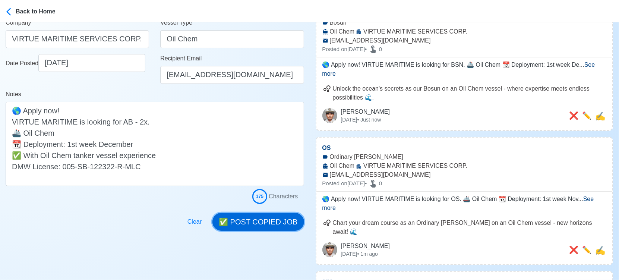
click at [274, 221] on button "✅ POST COPIED JOB" at bounding box center [257, 222] width 91 height 18
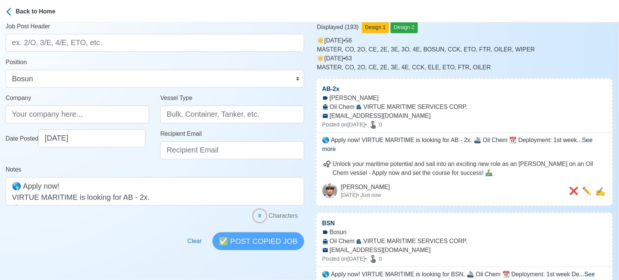
scroll to position [41, 0]
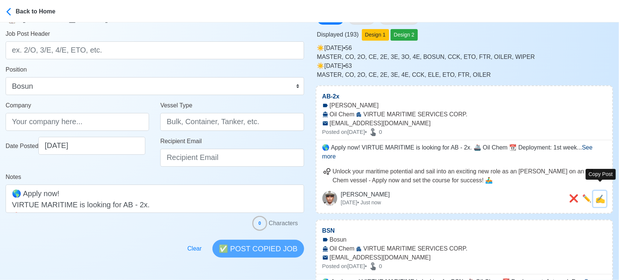
click at [602, 194] on span "✍️" at bounding box center [600, 198] width 10 height 9
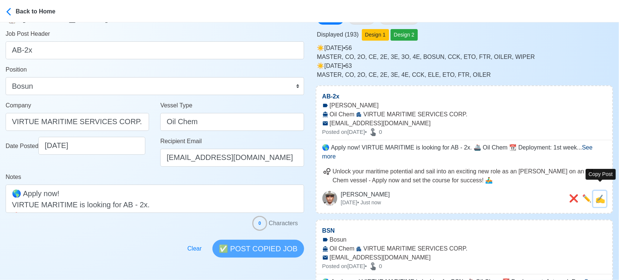
scroll to position [0, 0]
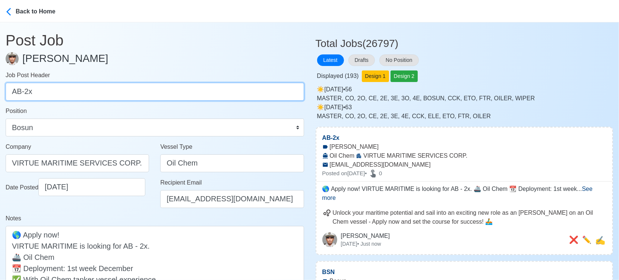
click at [50, 87] on input "AB-2x" at bounding box center [155, 92] width 299 height 18
paste input "OLR, MSM"
click at [39, 95] on input "OLR, MSM" at bounding box center [155, 92] width 299 height 18
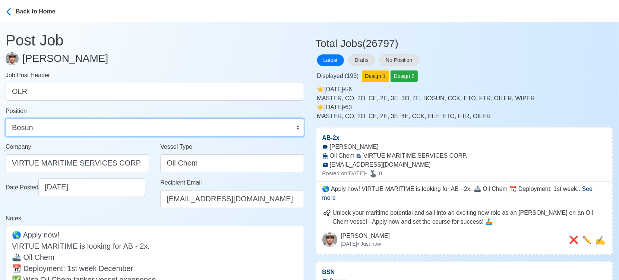
drag, startPoint x: 83, startPoint y: 130, endPoint x: 79, endPoint y: 133, distance: 5.1
click at [83, 130] on select "Master Chief Officer 2nd Officer 3rd Officer Junior Officer Chief Engineer 2nd …" at bounding box center [155, 128] width 299 height 18
click at [6, 119] on select "Master Chief Officer 2nd Officer 3rd Officer Junior Officer Chief Engineer 2nd …" at bounding box center [155, 128] width 299 height 18
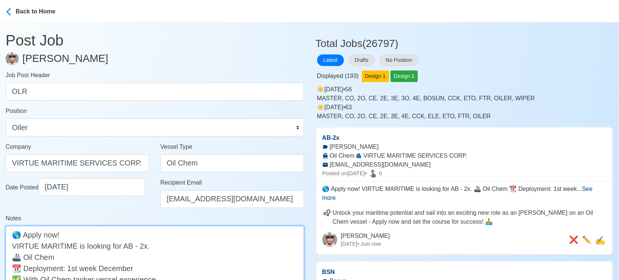
drag, startPoint x: 119, startPoint y: 244, endPoint x: 142, endPoint y: 242, distance: 22.8
click at [142, 242] on textarea "🌎 Apply now! VIRTUE MARITIME is looking for AB - 2x. 🚢 Oil Chem 📆 Deployment: 1…" at bounding box center [155, 268] width 299 height 84
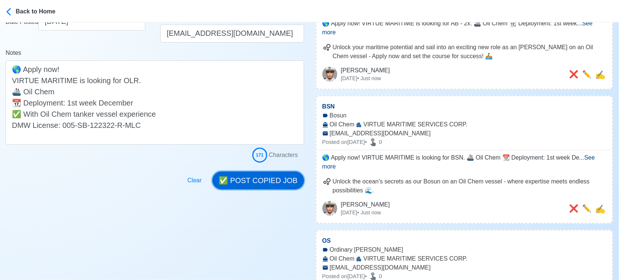
click at [286, 177] on button "✅ POST COPIED JOB" at bounding box center [257, 180] width 91 height 18
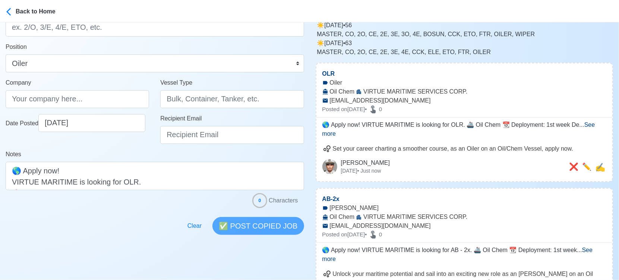
scroll to position [41, 0]
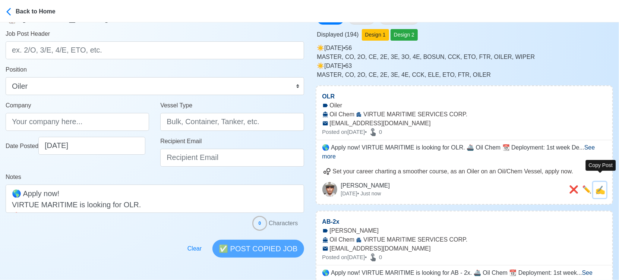
click at [602, 185] on span "✍️" at bounding box center [600, 189] width 10 height 9
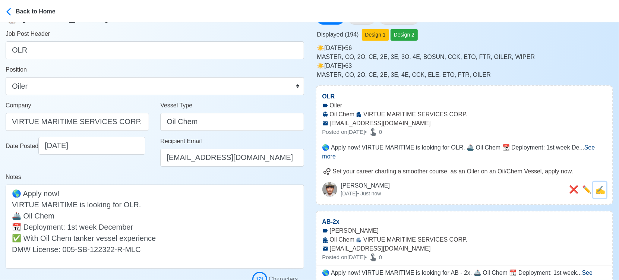
scroll to position [0, 0]
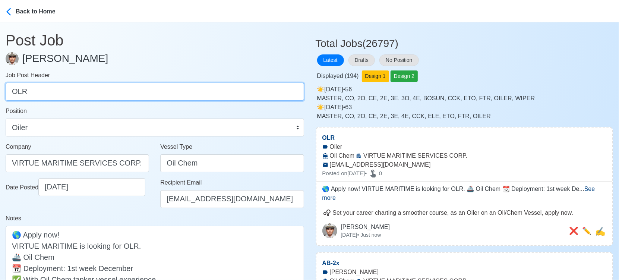
click at [154, 88] on input "OLR" at bounding box center [155, 92] width 299 height 18
paste input "MSM"
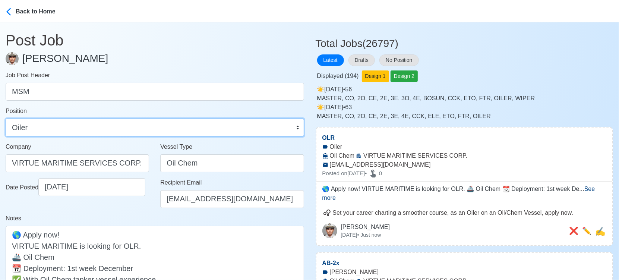
drag, startPoint x: 104, startPoint y: 123, endPoint x: 100, endPoint y: 123, distance: 4.5
click at [104, 123] on select "Master Chief Officer 2nd Officer 3rd Officer Junior Officer Chief Engineer 2nd …" at bounding box center [155, 128] width 299 height 18
click at [6, 119] on select "Master Chief Officer 2nd Officer 3rd Officer Junior Officer Chief Engineer 2nd …" at bounding box center [155, 128] width 299 height 18
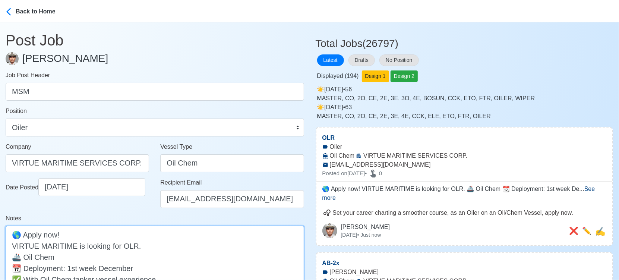
click at [125, 245] on textarea "🌎 Apply now! VIRTUE MARITIME is looking for OLR. 🚢 Oil Chem 📆 Deployment: 1st w…" at bounding box center [155, 268] width 299 height 84
paste textarea "MSM"
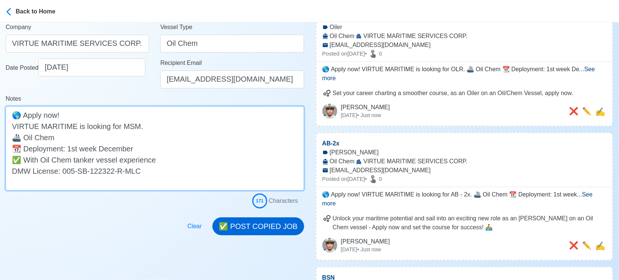
scroll to position [124, 0]
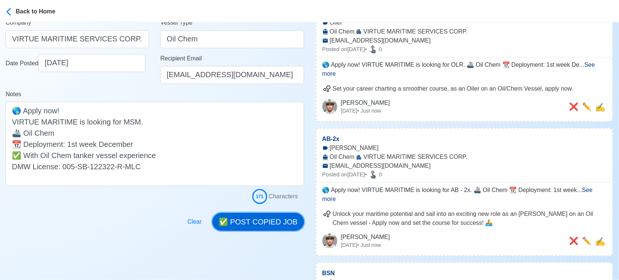
click at [264, 219] on button "✅ POST COPIED JOB" at bounding box center [257, 222] width 91 height 18
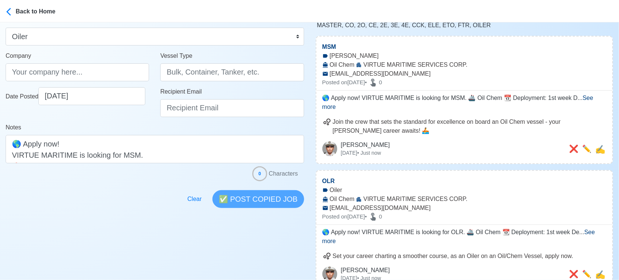
scroll to position [0, 0]
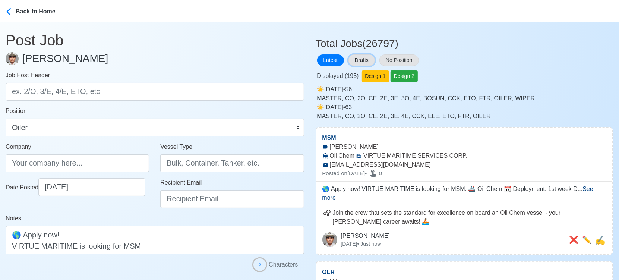
click at [364, 62] on button "Drafts" at bounding box center [362, 60] width 26 height 12
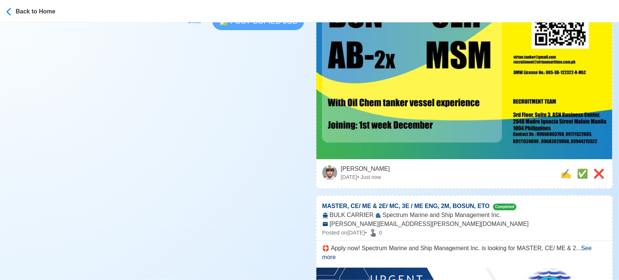
scroll to position [331, 0]
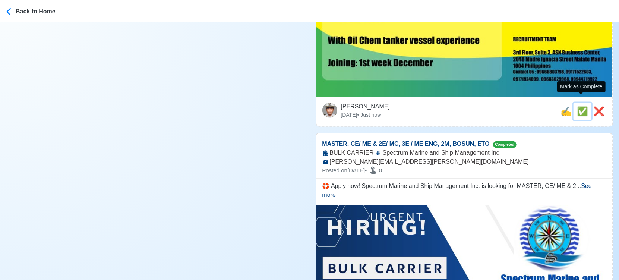
click at [581, 106] on span "✅" at bounding box center [582, 111] width 11 height 10
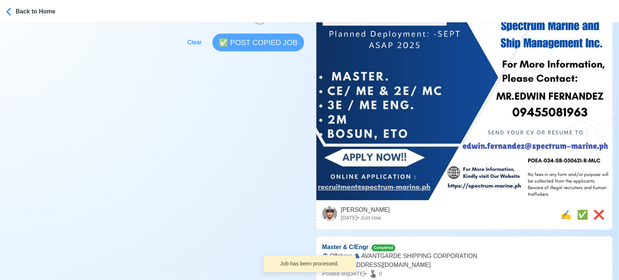
scroll to position [290, 0]
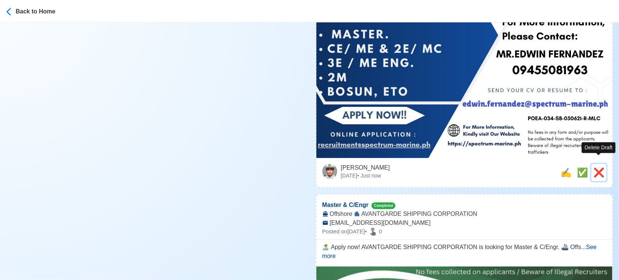
click at [597, 167] on span "❌" at bounding box center [598, 172] width 11 height 10
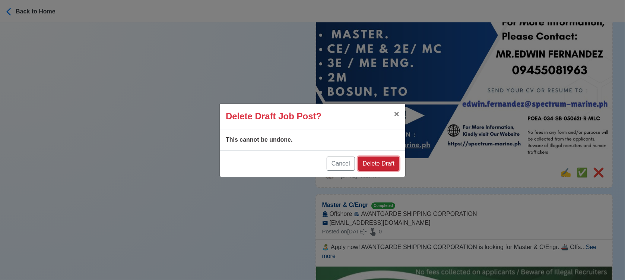
click at [376, 160] on button "Delete Draft" at bounding box center [378, 164] width 41 height 14
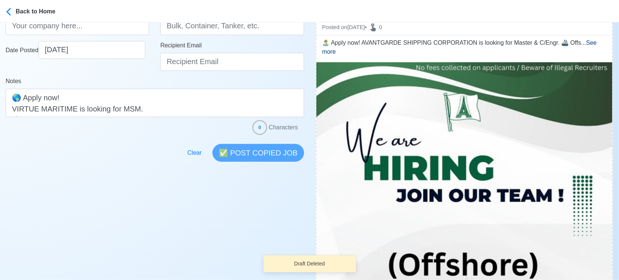
scroll to position [124, 0]
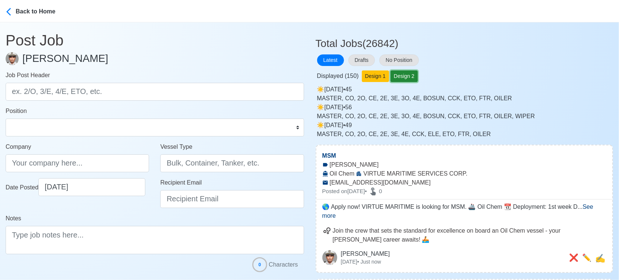
click at [404, 74] on button "Design 2" at bounding box center [404, 76] width 27 height 12
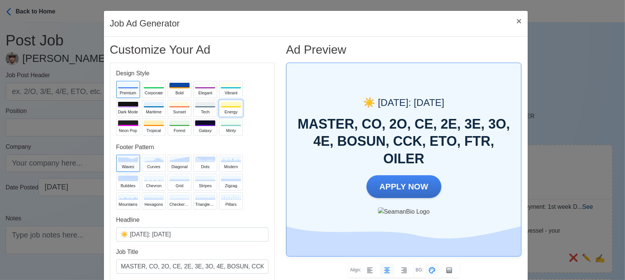
click at [224, 107] on button "Energy" at bounding box center [231, 108] width 24 height 17
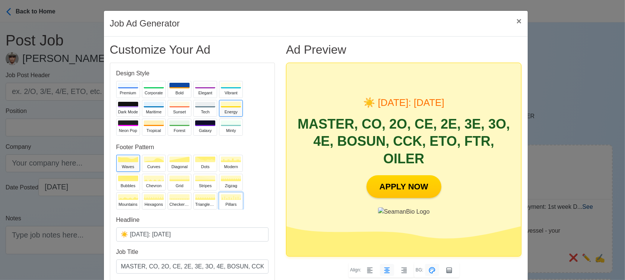
click at [221, 197] on icon at bounding box center [231, 197] width 20 height 6
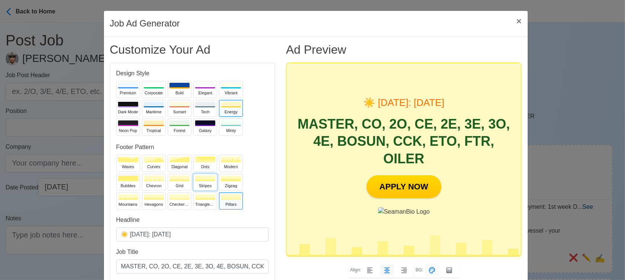
click at [208, 184] on div "stripes" at bounding box center [205, 186] width 20 height 6
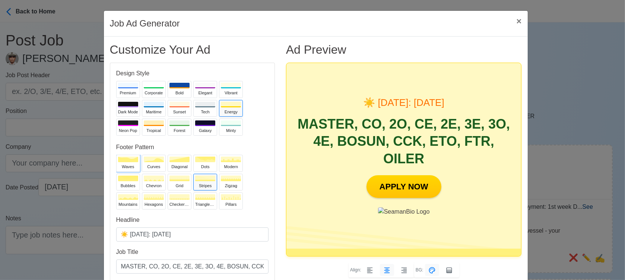
click at [128, 162] on icon at bounding box center [128, 160] width 20 height 6
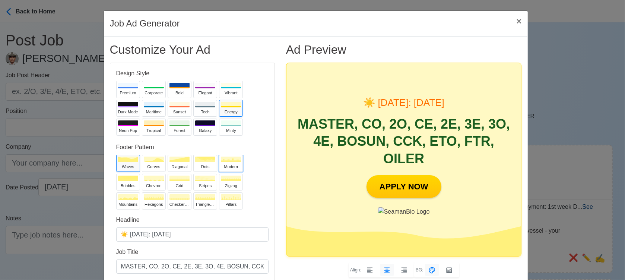
click at [227, 160] on icon at bounding box center [231, 160] width 20 height 6
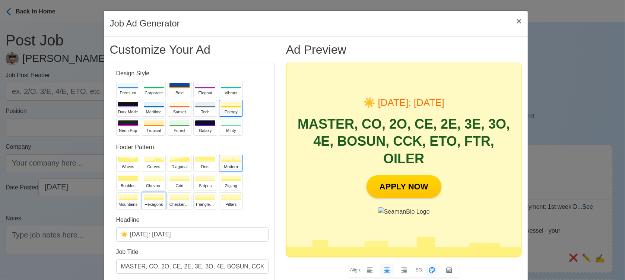
click at [152, 202] on div "hexagons" at bounding box center [154, 204] width 20 height 6
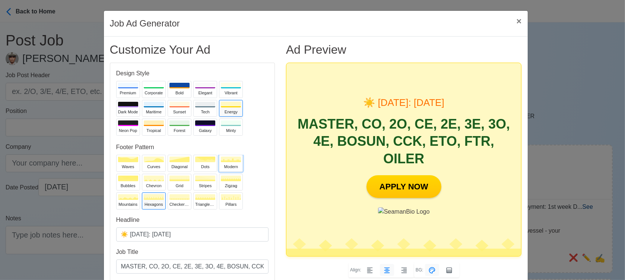
click at [233, 160] on icon at bounding box center [231, 160] width 20 height 6
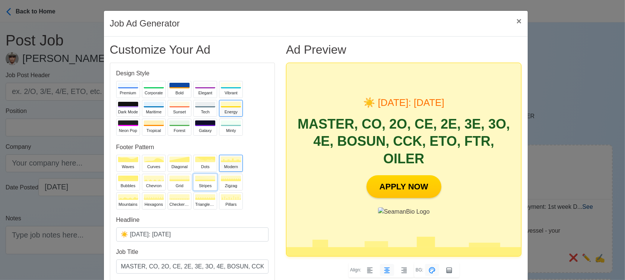
click at [208, 184] on div "stripes" at bounding box center [205, 186] width 20 height 6
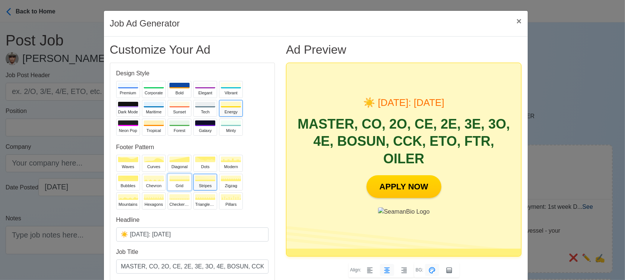
click at [174, 184] on div "grid" at bounding box center [180, 186] width 20 height 6
click at [148, 183] on div "chevron" at bounding box center [154, 186] width 20 height 6
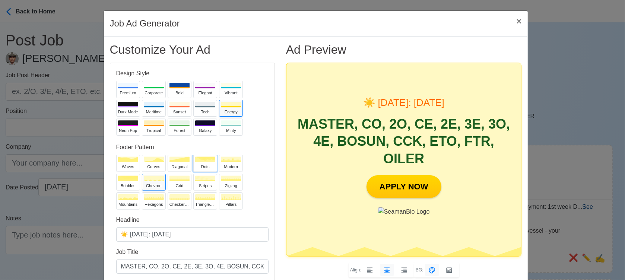
click at [202, 166] on div "dots" at bounding box center [205, 167] width 20 height 6
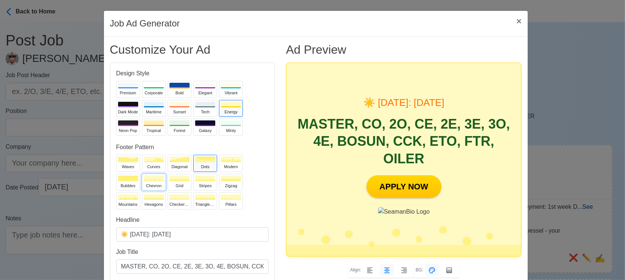
click at [161, 180] on button "chevron" at bounding box center [154, 182] width 24 height 17
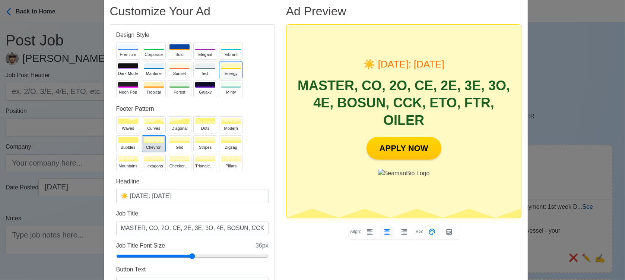
scroll to position [41, 0]
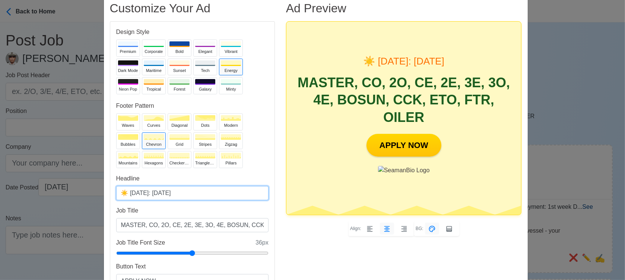
click at [161, 192] on input "☀️ Today: Sep 13, 2025" at bounding box center [192, 193] width 152 height 14
click at [163, 193] on input "☀️ Today: Sep 13, 2025" at bounding box center [192, 193] width 152 height 14
type input "☀️ Today: Sep 15, 2025"
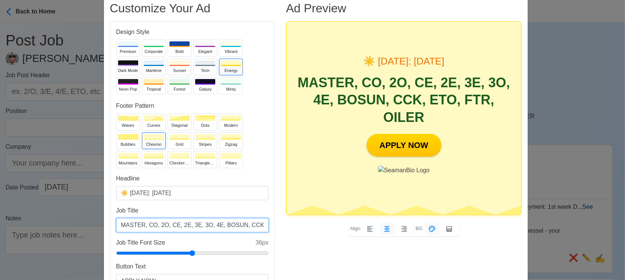
drag, startPoint x: 192, startPoint y: 223, endPoint x: 201, endPoint y: 222, distance: 8.6
click at [201, 222] on input "MASTER, CO, 2O, CE, 2E, 3E, 3O, 4E, BOSUN, CCK, ETO, FTR, OILER" at bounding box center [192, 225] width 152 height 14
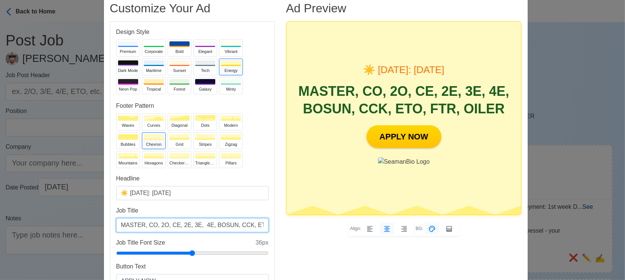
click at [164, 225] on input "MASTER, CO, 2O, CE, 2E, 3E, 4E, BOSUN, CCK, ETO, FTR, OILER" at bounding box center [192, 225] width 152 height 14
paste input "3O,"
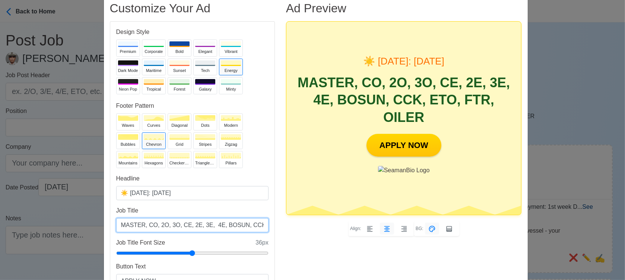
click at [204, 224] on input "MASTER, CO, 2O, 3O, CE, 2E, 3E, 4E, BOSUN, CCK, ETO, FTR, OILER" at bounding box center [192, 225] width 152 height 14
drag, startPoint x: 205, startPoint y: 224, endPoint x: 214, endPoint y: 224, distance: 8.2
click at [214, 224] on input "MASTER, CO, 2O, 3O, CE, 2E, 3E, 4E, BOSUN, CCK, ETO, FTR, OILER" at bounding box center [192, 225] width 152 height 14
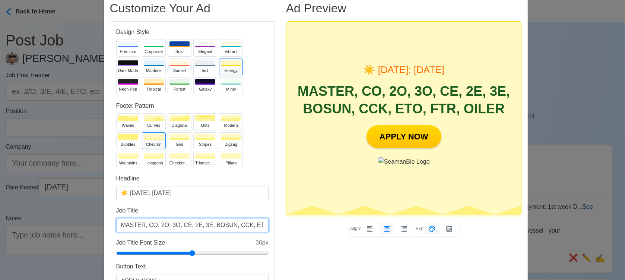
drag, startPoint x: 250, startPoint y: 224, endPoint x: 225, endPoint y: 224, distance: 25.7
click at [225, 224] on input "MASTER, CO, 2O, 3O, CE, 2E, 3E, BOSUN, CCK, ETO, FTR, OILER" at bounding box center [192, 225] width 152 height 14
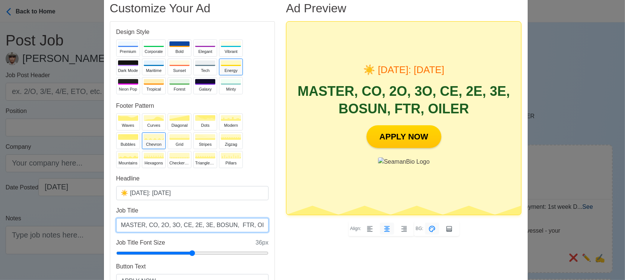
click at [203, 226] on input "MASTER, CO, 2O, 3O, CE, 2E, 3E, BOSUN, FTR, OILER" at bounding box center [192, 225] width 152 height 14
paste input "CCK, ETO,"
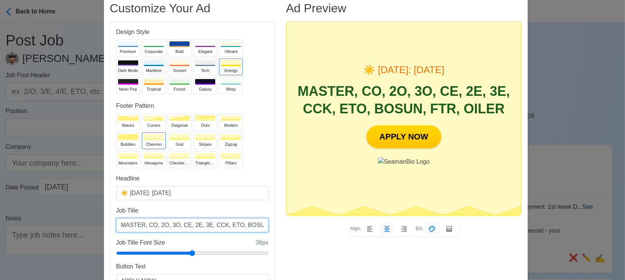
click at [253, 225] on input "MASTER, CO, 2O, 3O, CE, 2E, 3E, CCK, ETO, BOSUN, FTR, OILER" at bounding box center [192, 225] width 152 height 14
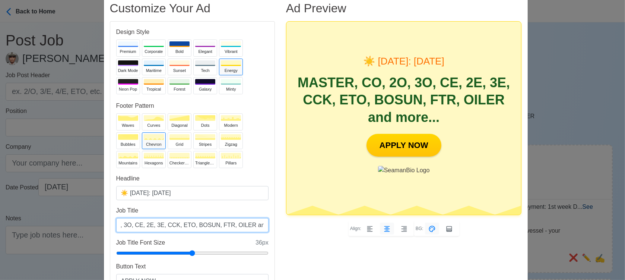
scroll to position [0, 50]
type input "MASTER, CO, 2O, 3O, CE, 2E, 3E, CCK, ETO, BOSUN, FTR, OILER and more..."
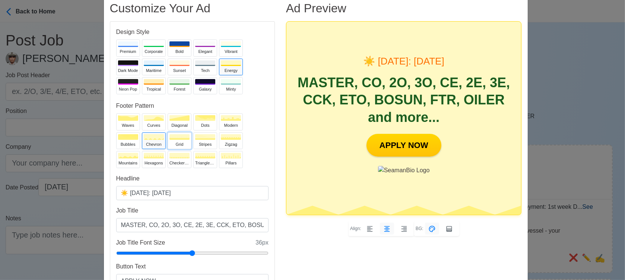
click at [177, 139] on rect at bounding box center [180, 139] width 20 height 2
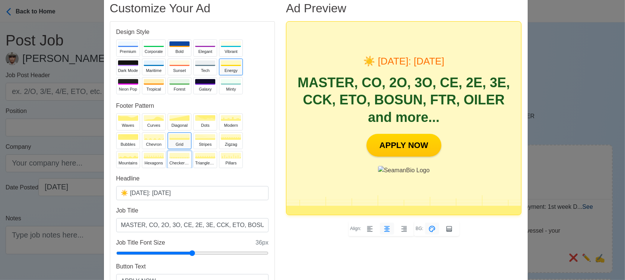
click at [170, 162] on div "checkerboard" at bounding box center [180, 163] width 20 height 6
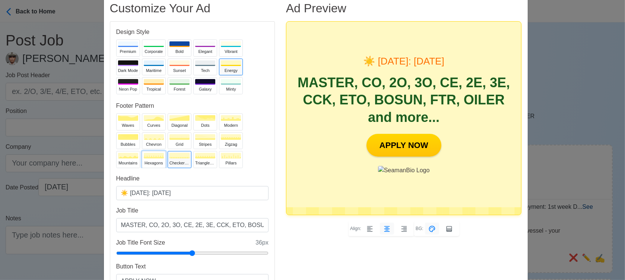
click at [151, 162] on div "hexagons" at bounding box center [154, 163] width 20 height 6
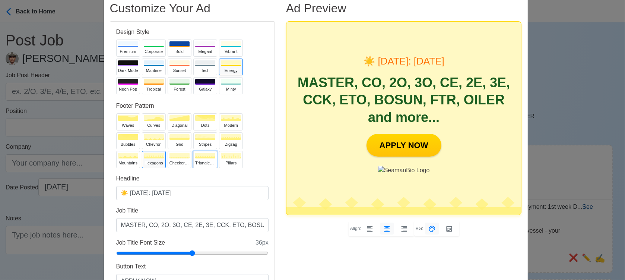
click at [207, 165] on div "trianglesUp" at bounding box center [205, 163] width 20 height 6
click at [230, 147] on div "zigzag" at bounding box center [231, 144] width 20 height 6
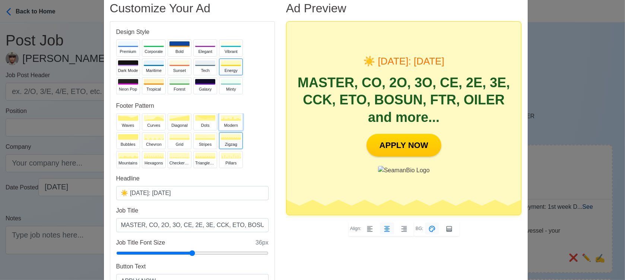
click at [230, 123] on div "modern" at bounding box center [231, 125] width 20 height 6
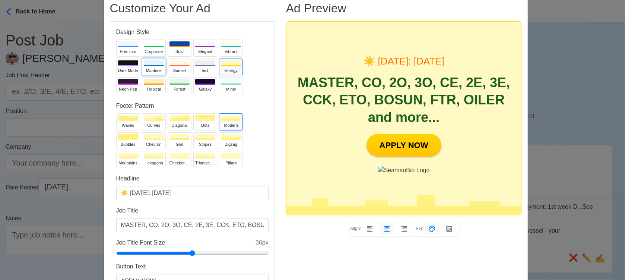
click at [148, 67] on div "Maritime" at bounding box center [154, 70] width 20 height 6
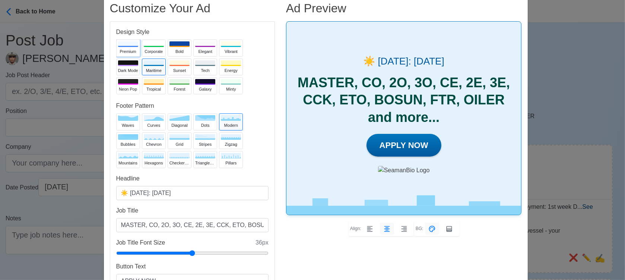
click at [128, 46] on div at bounding box center [128, 44] width 20 height 6
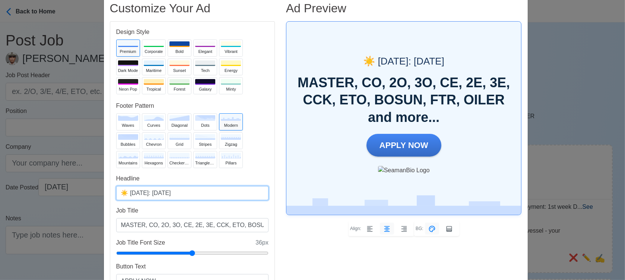
click at [163, 192] on input "☀️ Today: Sep 15, 2025" at bounding box center [192, 193] width 152 height 14
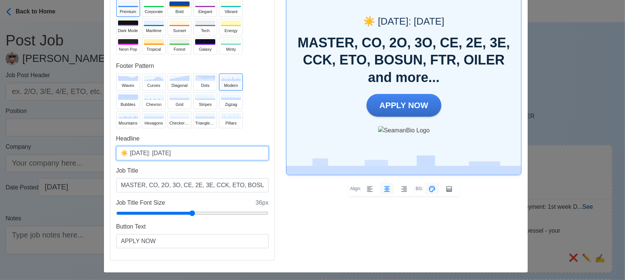
scroll to position [83, 0]
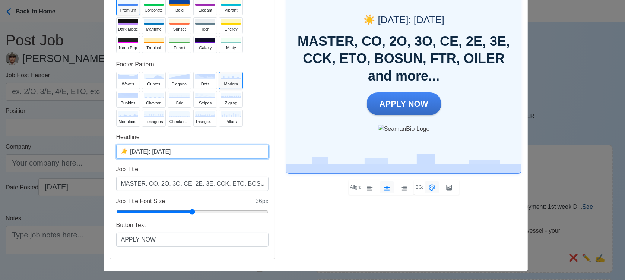
type input "☀️ Today: Sep 16, 2025"
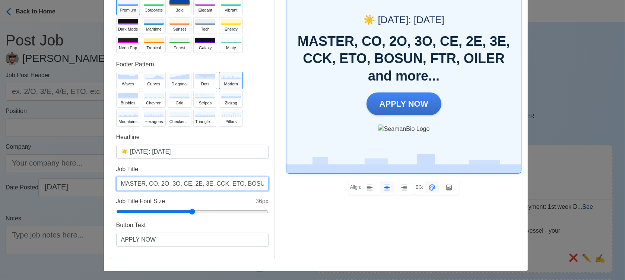
click at [203, 183] on input "MASTER, CO, 2O, 3O, CE, 2E, 3E, CCK, ETO, BOSUN, FTR, OILER and more..." at bounding box center [192, 184] width 152 height 14
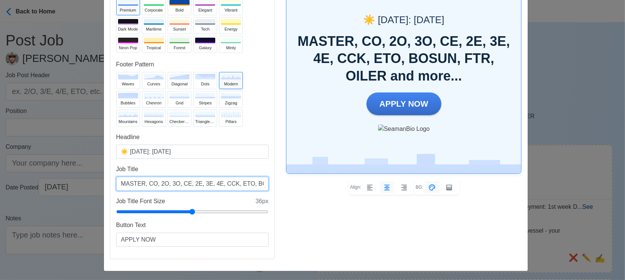
drag, startPoint x: 226, startPoint y: 183, endPoint x: 213, endPoint y: 184, distance: 13.1
click at [213, 184] on input "MASTER, CO, 2O, 3O, CE, 2E, 3E, 4E, CCK, ETO, BOSUN, FTR, OILER and more..." at bounding box center [192, 184] width 152 height 14
click at [240, 183] on input "MASTER, CO, 2O, 3O, CE, 2E, 3E, 4E, ELEC, ETO, BOSUN, FTR, OILER and more..." at bounding box center [192, 184] width 152 height 14
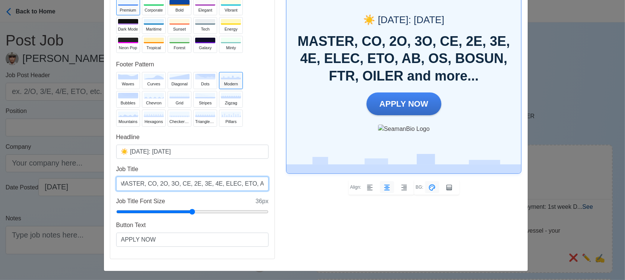
scroll to position [0, 82]
click at [159, 186] on input "MASTER, CO, 2O, 3O, CE, 2E, 3E, 4E, ELEC, ETO, AB, OS, BOSUN, FTR, OILER and mo…" at bounding box center [192, 184] width 152 height 14
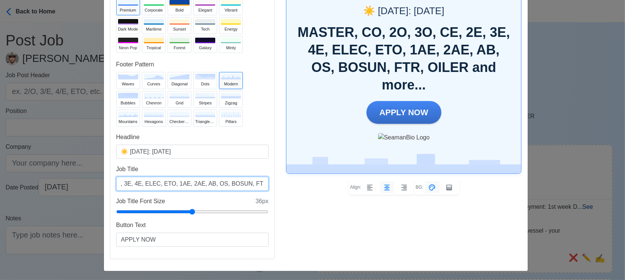
scroll to position [0, 108]
click at [185, 184] on input "MASTER, CO, 2O, 3O, CE, 2E, 3E, 4E, ELEC, ETO, 1AE, 2AE, AB, OS, BOSUN, FTR, OI…" at bounding box center [192, 184] width 152 height 14
click at [182, 182] on input "MASTER, CO, 2O, 3O, CE, 2E, 3E, 4E, ELEC, ETO, 1AE, 2AE, AB, OS, BOSUN, FTR, OI…" at bounding box center [192, 184] width 152 height 14
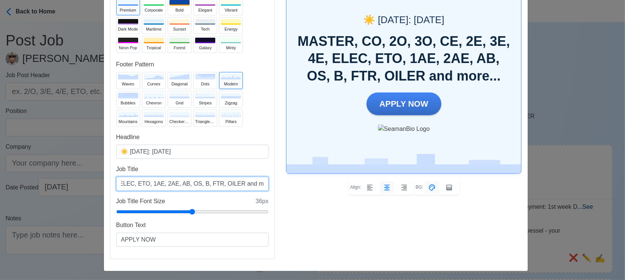
scroll to position [0, 92]
type input "MASTER, CO, 2O, 3O, CE, 2E, 3E, 4E, ELEC, ETO, 1AE, 2AE, AB, OS, BSN, FTR, OILE…"
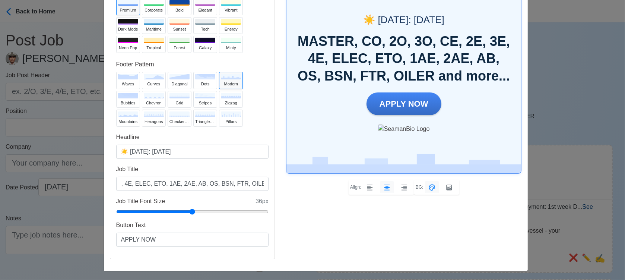
scroll to position [0, 0]
click at [316, 219] on div "Ad Preview ☀️ Today: Sep 16, 2025 MASTER, CO, 2O, 3O, CE, 2E, 3E, 4E, ELEC, ETO…" at bounding box center [404, 112] width 247 height 305
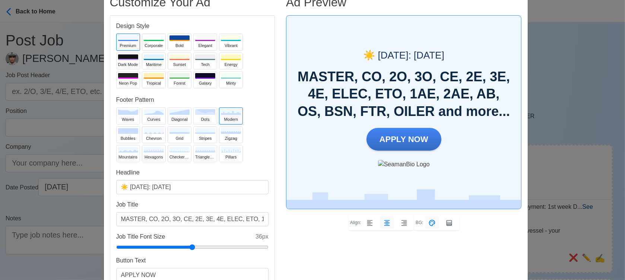
scroll to position [41, 0]
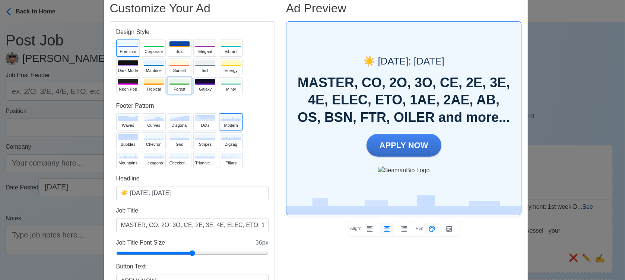
click at [173, 86] on div "Forest" at bounding box center [180, 89] width 20 height 6
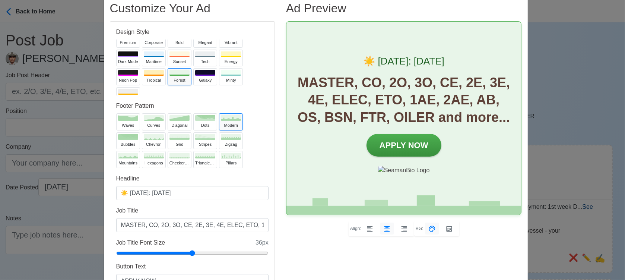
scroll to position [17, 0]
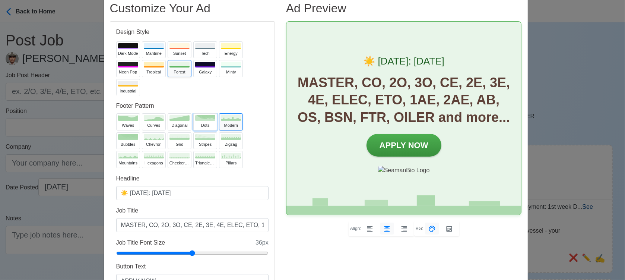
click at [202, 122] on div "dots" at bounding box center [205, 125] width 20 height 6
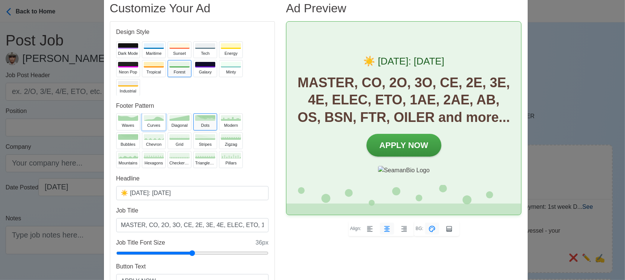
click at [153, 123] on div "curves" at bounding box center [154, 125] width 20 height 6
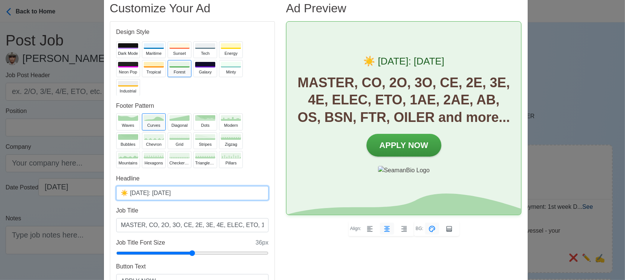
click at [162, 190] on input "☀️ Today: Sep 16, 2025" at bounding box center [192, 193] width 152 height 14
type input "☀️ Today: Sep 17, 2025"
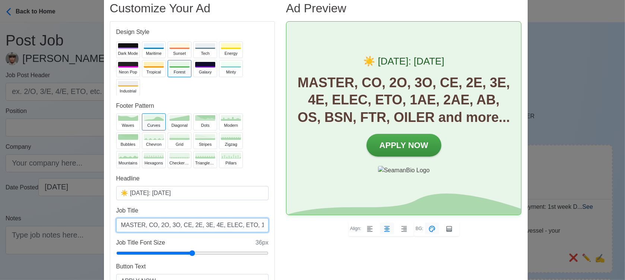
drag, startPoint x: 202, startPoint y: 225, endPoint x: 212, endPoint y: 224, distance: 9.8
click at [212, 224] on input "MASTER, CO, 2O, 3O, CE, 2E, 3E, 4E, ELEC, ETO, 1AE, 2AE, AB, OS, BSN, FTR, OILE…" at bounding box center [192, 225] width 152 height 14
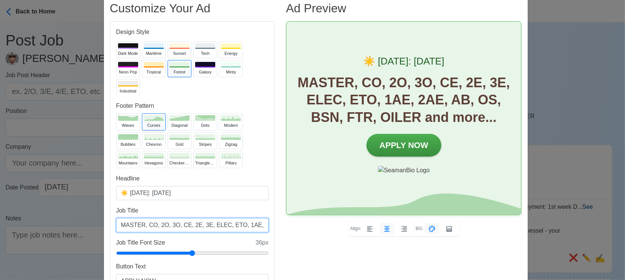
drag, startPoint x: 218, startPoint y: 224, endPoint x: 203, endPoint y: 226, distance: 14.6
click at [203, 226] on input "MASTER, CO, 2O, 3O, CE, 2E, 3E, ELEC, ETO, 1AE, 2AE, AB, OS, BSN, FTR, OILER an…" at bounding box center [192, 225] width 152 height 14
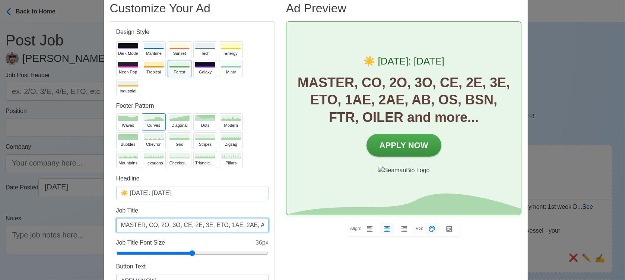
scroll to position [0, 75]
click at [228, 224] on input "MASTER, CO, 2O, 3O, CE, 2E, 3E, ETO, 1AE, 2AE, AB, OS, BSN, FTR, OILER and more…" at bounding box center [192, 225] width 152 height 14
click at [223, 226] on input "MASTER, CO, 2O, 3O, CE, 2E, 3E, ETO, 1AE, 2AE, AB, OS, BSN, FTR, OILER and more…" at bounding box center [192, 225] width 152 height 14
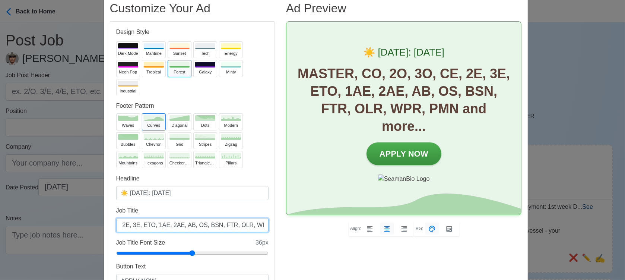
drag, startPoint x: 170, startPoint y: 223, endPoint x: 143, endPoint y: 223, distance: 26.5
click at [143, 223] on input "MASTER, CO, 2O, 3O, CE, 2E, 3E, ETO, 1AE, 2AE, AB, OS, BSN, FTR, OLR, WPR, PMN …" at bounding box center [192, 225] width 152 height 14
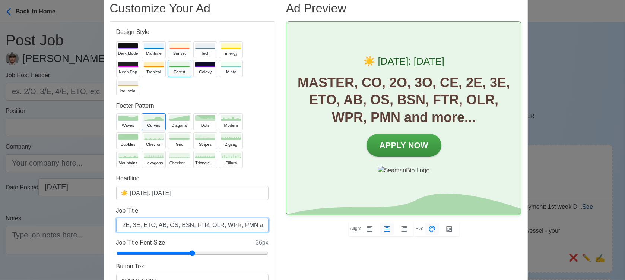
type input "MASTER, CO, 2O, 3O, CE, 2E, 3E, ETO, AB, OS, BSN, FTR, OLR, WPR, PMN and more..."
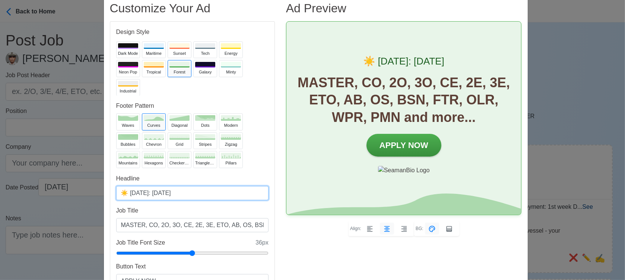
click at [162, 192] on input "☀️ Today: Sep 17, 2025" at bounding box center [192, 193] width 152 height 14
type input "☀️ Today: Sep 18, 2025"
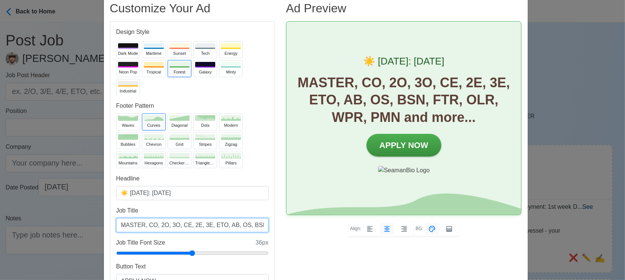
drag, startPoint x: 217, startPoint y: 225, endPoint x: 237, endPoint y: 228, distance: 20.0
click at [237, 228] on input "MASTER, CO, 2O, 3O, CE, 2E, 3E, ETO, AB, OS, BSN, FTR, OLR, WPR, PMN and more..." at bounding box center [192, 225] width 152 height 14
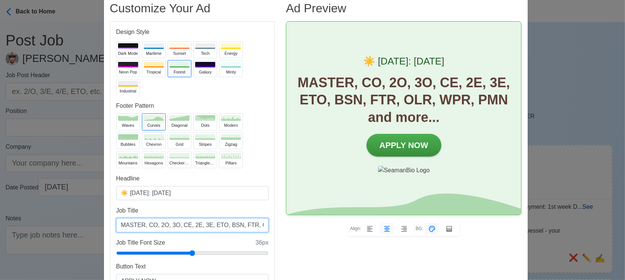
scroll to position [0, 55]
type input "MASTER, CO, 2O, 3O, CE, 2E, 3E, ETO, BSN, FTR, OLR, WPR, PMN and more..."
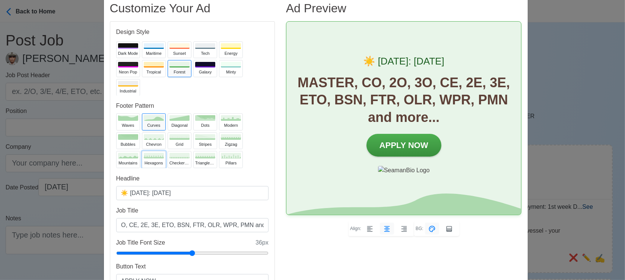
scroll to position [0, 0]
click at [142, 163] on button "hexagons" at bounding box center [154, 159] width 24 height 17
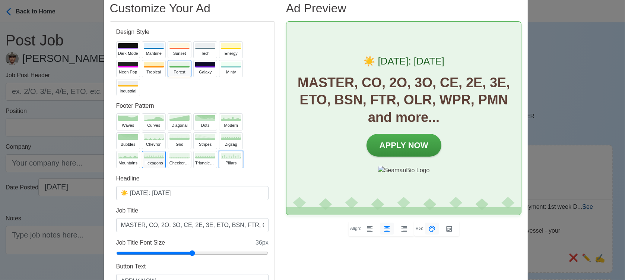
click at [231, 163] on div "pillars" at bounding box center [231, 163] width 20 height 6
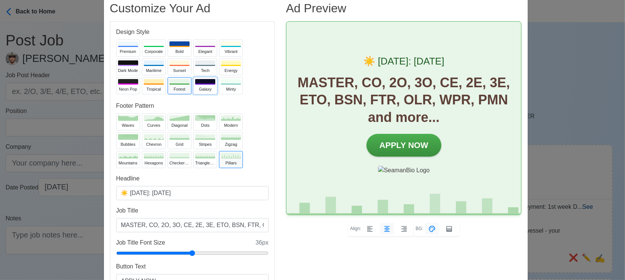
click at [198, 85] on button "Galaxy" at bounding box center [205, 85] width 24 height 17
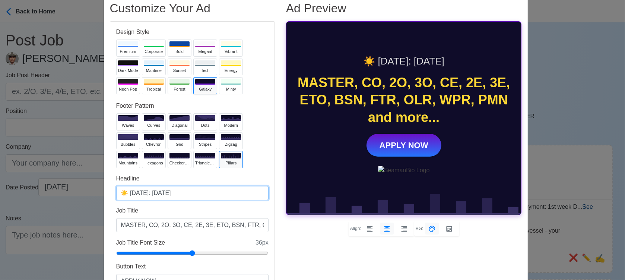
click at [161, 192] on input "☀️ Today: Sep 18, 2025" at bounding box center [192, 193] width 152 height 14
type input "☀️ Today: Sep 19, 2025"
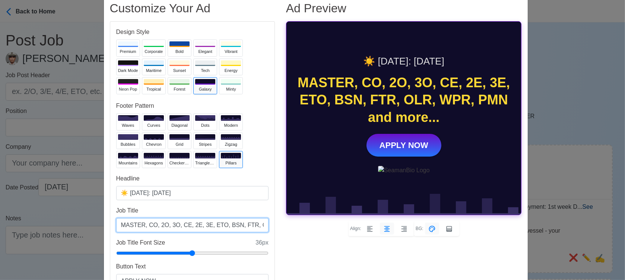
click at [203, 224] on input "MASTER, CO, 2O, 3O, CE, 2E, 3E, ETO, BSN, FTR, OLR, WPR, PMN and more..." at bounding box center [192, 225] width 152 height 14
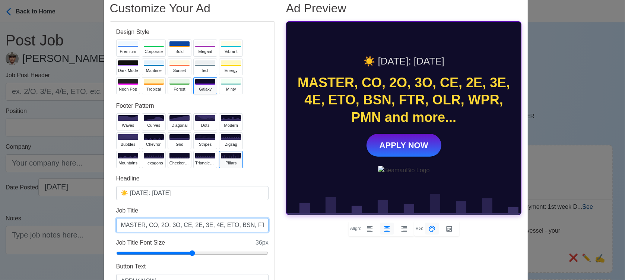
scroll to position [0, 64]
drag, startPoint x: 232, startPoint y: 226, endPoint x: 160, endPoint y: 227, distance: 71.9
click at [160, 227] on input "MASTER, CO, 2O, 3O, CE, 2E, 3E, 4E, ETO, BSN, FTR, OLR, WPR, PMN and more..." at bounding box center [192, 225] width 152 height 14
click at [163, 226] on input "MASTER, CO, 2O, 3O, CE, 2E, 3E, 4E, ETO, BSN, FTR, OLR, WPR, PMN and more..." at bounding box center [192, 225] width 152 height 14
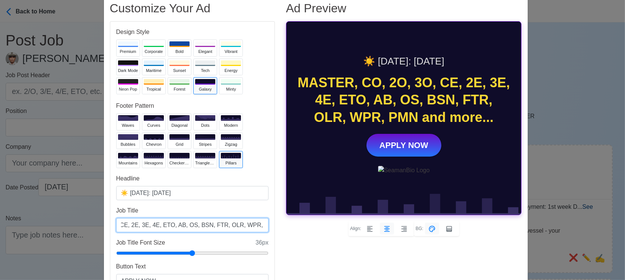
drag, startPoint x: 196, startPoint y: 224, endPoint x: 184, endPoint y: 224, distance: 11.9
click at [184, 224] on input "MASTER, CO, 2O, 3O, CE, 2E, 3E, 4E, ETO, AB, OS, BSN, FTR, OLR, WPR, PMN and mo…" at bounding box center [192, 225] width 152 height 14
drag, startPoint x: 225, startPoint y: 224, endPoint x: 237, endPoint y: 224, distance: 12.7
click at [237, 224] on input "MASTER, CO, 2O, 3O, CE, 2E, 3E, 4E, ETO, AB, OS, FTR, OLR, WPR, PMN and more..." at bounding box center [192, 225] width 152 height 14
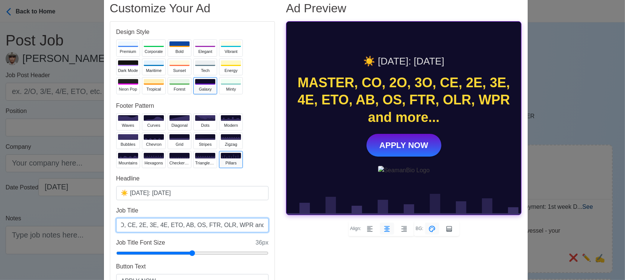
scroll to position [0, 55]
type input "MASTER, CO, 2O, 3O, CE, 2E, 3E, 4E, ETO, AB, OS, FTR, OLR, WPR and more..."
click at [375, 250] on div "Ad Preview ☀️ Today: Sep 19, 2025 MASTER, CO, 2O, 3O, CE, 2E, 3E, 4E, ETO, AB, …" at bounding box center [404, 153] width 247 height 305
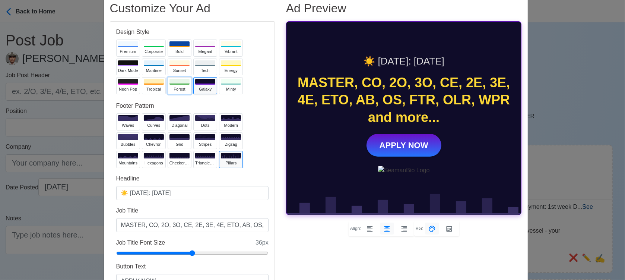
click at [170, 85] on button "Forest" at bounding box center [180, 85] width 24 height 17
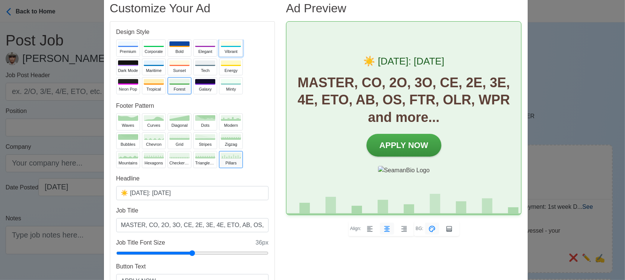
click at [227, 50] on div "Vibrant" at bounding box center [231, 51] width 20 height 6
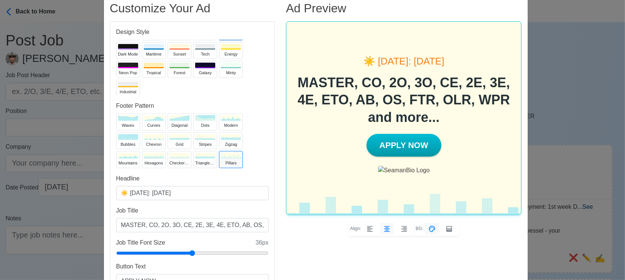
scroll to position [17, 0]
click at [146, 73] on div "Tropical" at bounding box center [154, 72] width 20 height 6
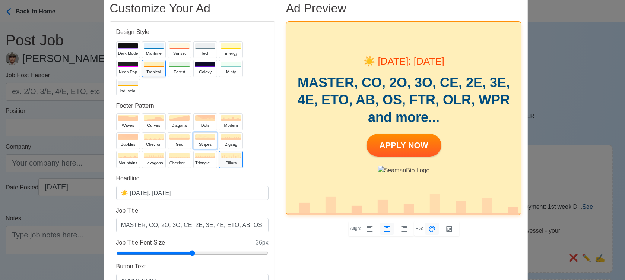
click at [197, 144] on div "stripes" at bounding box center [205, 144] width 20 height 6
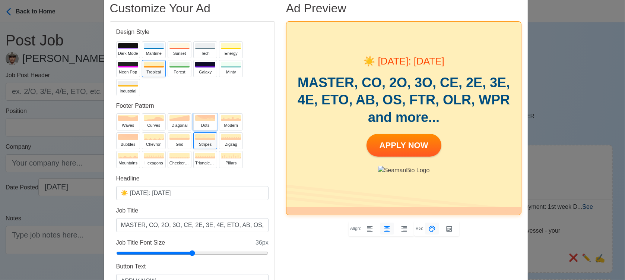
click at [200, 123] on div "dots" at bounding box center [205, 125] width 20 height 6
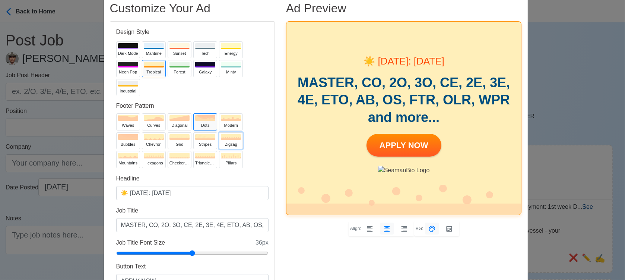
click at [231, 138] on icon at bounding box center [231, 138] width 20 height 3
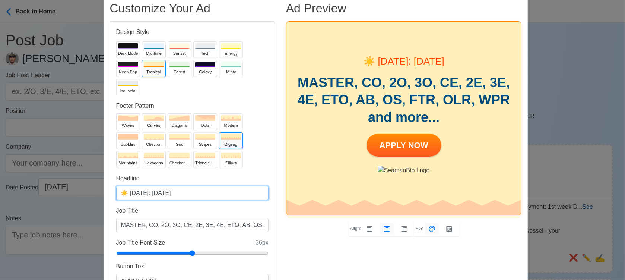
click at [159, 190] on input "☀️ Today: Sep 19, 2025" at bounding box center [192, 193] width 152 height 14
type input "☀️ Today: Sep 20, 2025"
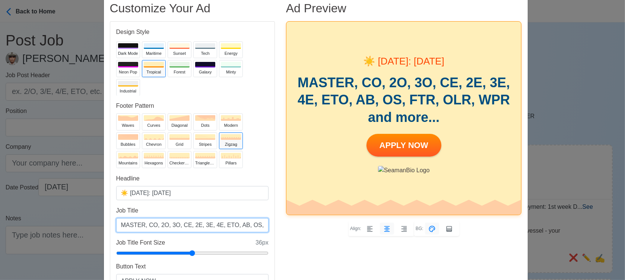
drag, startPoint x: 203, startPoint y: 224, endPoint x: 211, endPoint y: 224, distance: 8.6
click at [211, 224] on input "MASTER, CO, 2O, 3O, CE, 2E, 3E, 4E, ETO, AB, OS, FTR, OLR, WPR and more..." at bounding box center [192, 225] width 152 height 14
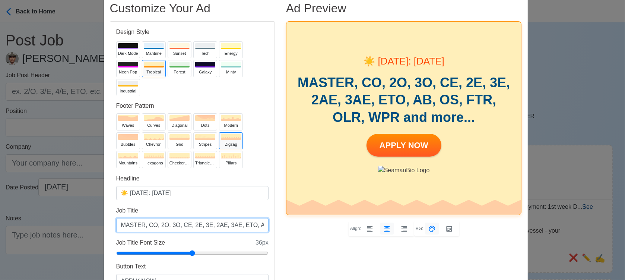
scroll to position [0, 72]
drag, startPoint x: 259, startPoint y: 226, endPoint x: 253, endPoint y: 225, distance: 6.4
click at [255, 225] on input "MASTER, CO, 2O, 3O, CE, 2E, 3E, 2AE, 3AE, ETO, AB, OS, FTR, OLR, WPR and more..." at bounding box center [192, 225] width 152 height 14
click at [188, 226] on input "MASTER, CO, 2O, 3O, CE, 2E, 3E, 2AE, 3AE, ETO, AB, OS, FTR, OLR, WPR and more..." at bounding box center [192, 225] width 152 height 14
drag, startPoint x: 190, startPoint y: 223, endPoint x: 180, endPoint y: 223, distance: 10.1
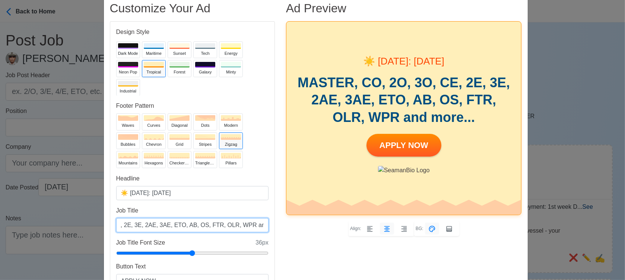
click at [180, 223] on input "MASTER, CO, 2O, 3O, CE, 2E, 3E, 2AE, 3AE, ETO, AB, OS, FTR, OLR, WPR and more..." at bounding box center [192, 225] width 152 height 14
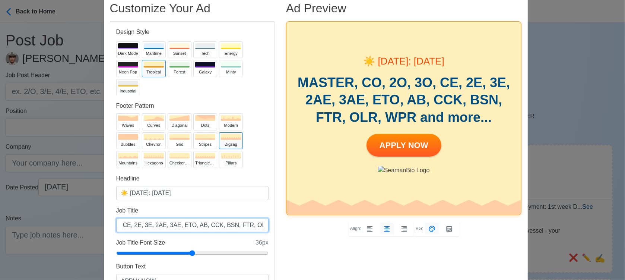
click at [246, 224] on input "MASTER, CO, 2O, 3O, CE, 2E, 3E, 2AE, 3AE, ETO, AB, CCK, BSN, FTR, OLR, WPR and …" at bounding box center [192, 225] width 152 height 14
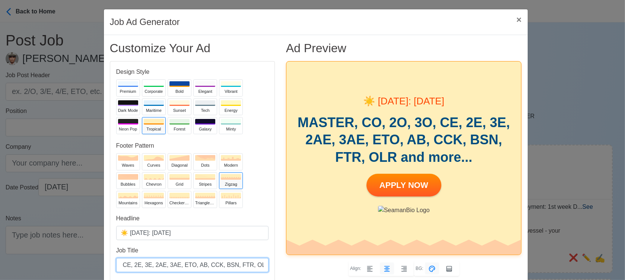
scroll to position [0, 0]
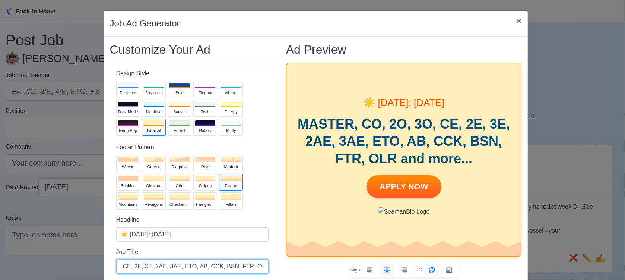
type input "MASTER, CO, 2O, 3O, CE, 2E, 3E, 2AE, 3AE, ETO, AB, CCK, BSN, FTR, OLR and more.…"
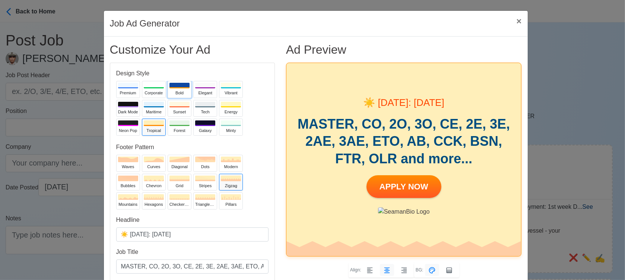
click at [175, 91] on div "Bold" at bounding box center [180, 93] width 20 height 6
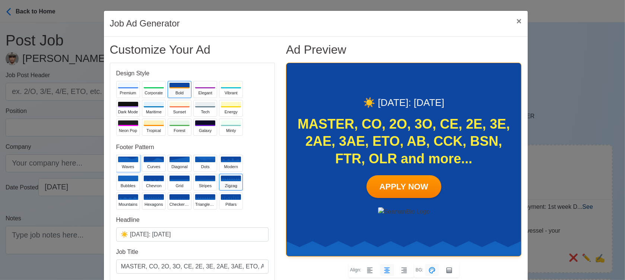
click at [128, 160] on icon at bounding box center [128, 160] width 20 height 6
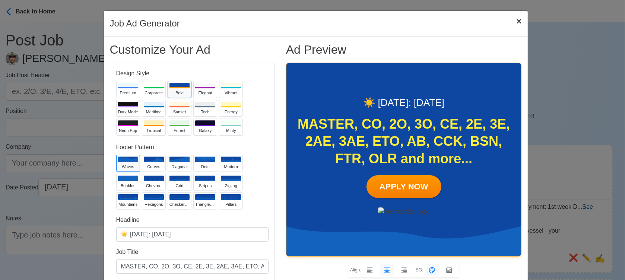
click at [517, 17] on span "×" at bounding box center [519, 21] width 5 height 10
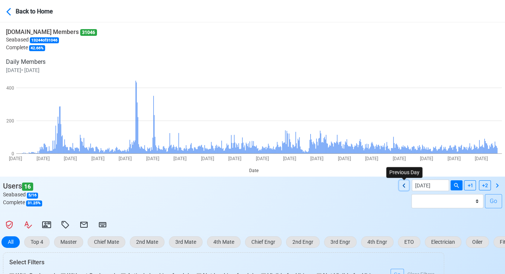
click at [403, 186] on icon at bounding box center [403, 185] width 3 height 4
type input "09/12/2025"
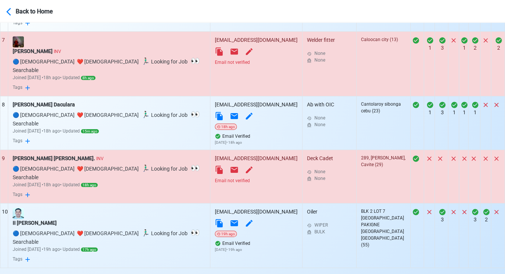
scroll to position [649, 0]
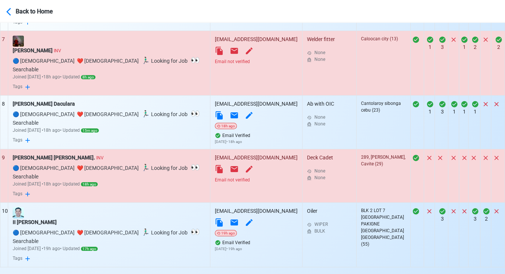
select select "100"
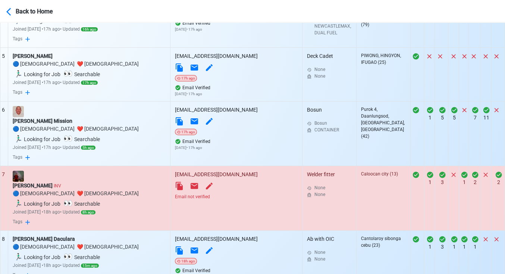
scroll to position [524, 0]
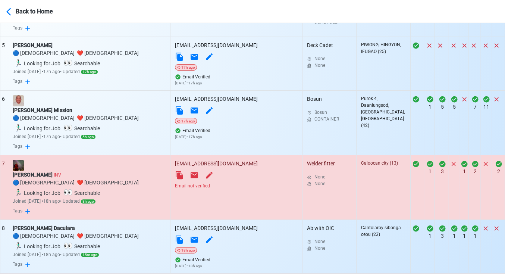
click at [225, 182] on div "Email not verified" at bounding box center [236, 185] width 123 height 7
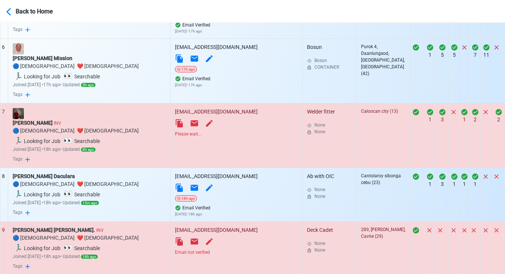
scroll to position [607, 0]
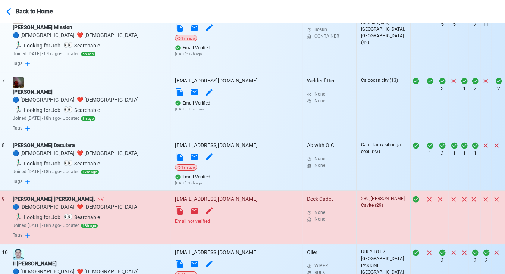
click at [223, 218] on div "Email not verified" at bounding box center [236, 221] width 123 height 7
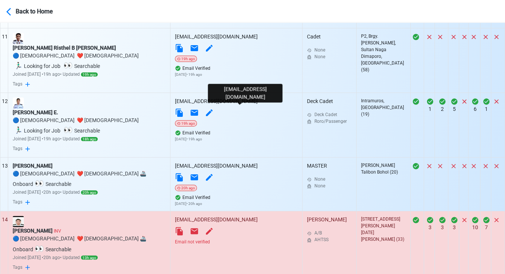
scroll to position [897, 0]
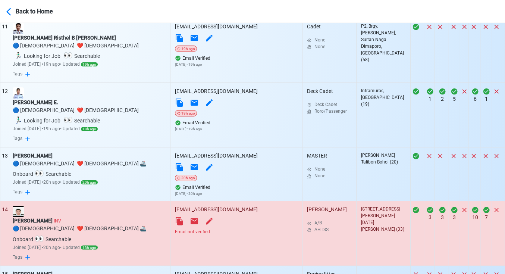
click at [224, 228] on div "Email not verified" at bounding box center [236, 231] width 123 height 7
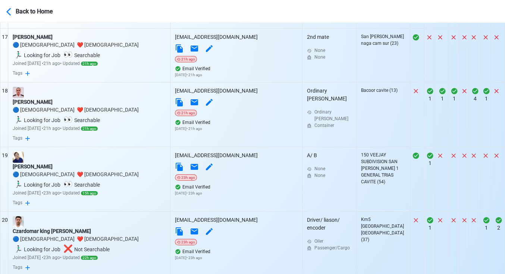
scroll to position [1270, 0]
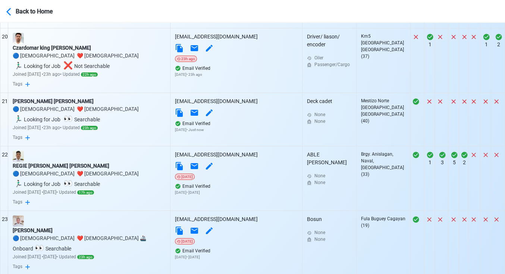
scroll to position [1435, 0]
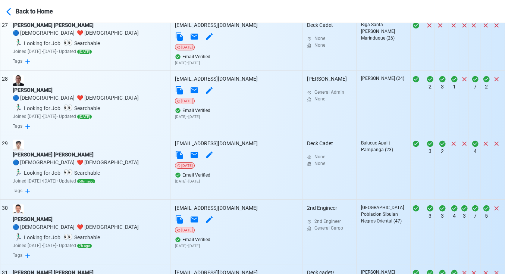
scroll to position [1891, 0]
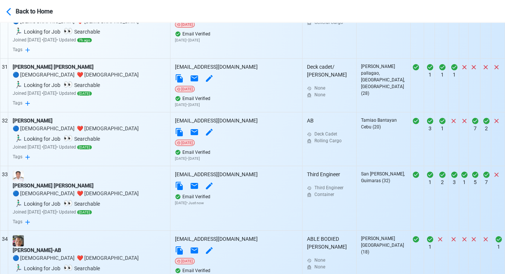
scroll to position [2098, 0]
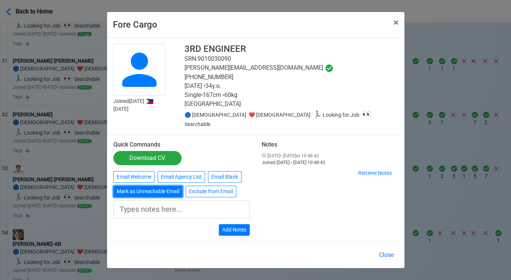
click at [151, 189] on button "Mark as Unreachable Email" at bounding box center [147, 192] width 69 height 12
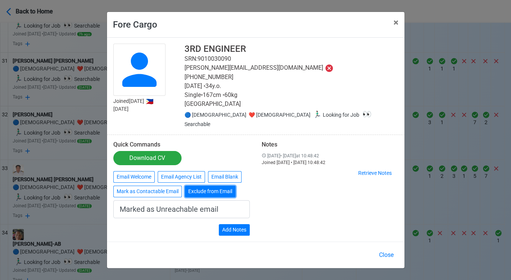
click at [204, 189] on button "Exclude from Email" at bounding box center [210, 192] width 51 height 12
type input "Exclude from Email"
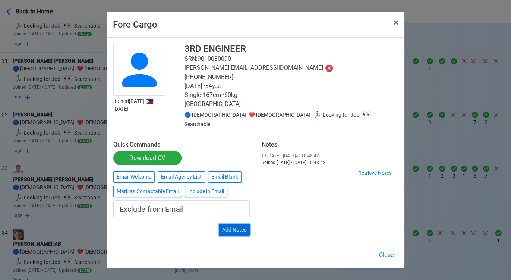
click at [237, 224] on button "Add Notes" at bounding box center [234, 230] width 31 height 12
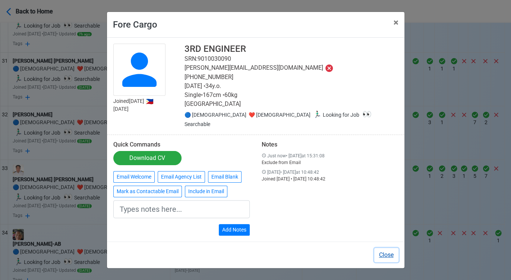
click at [389, 250] on button "Close" at bounding box center [386, 255] width 24 height 14
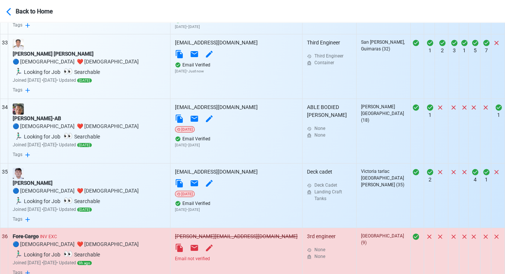
scroll to position [2222, 0]
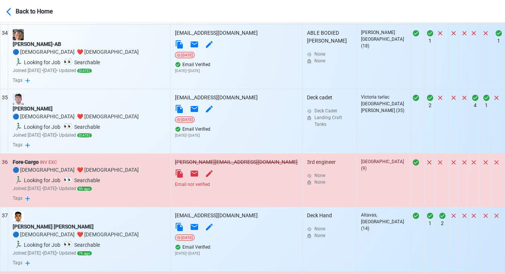
scroll to position [2305, 0]
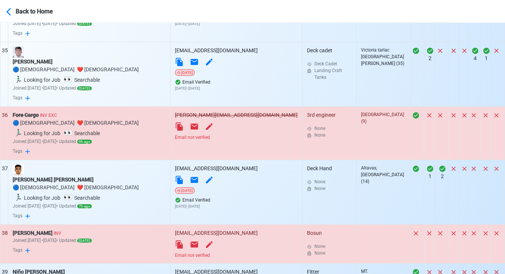
scroll to position [2388, 0]
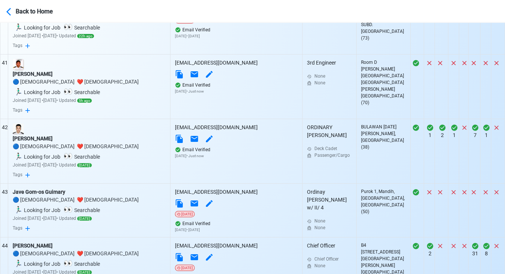
scroll to position [2678, 0]
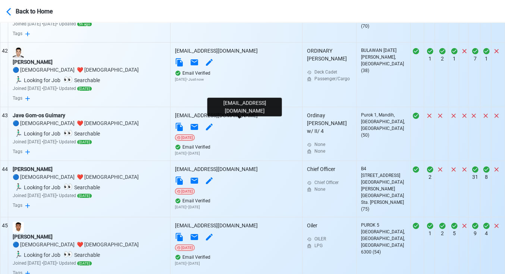
scroll to position [2761, 0]
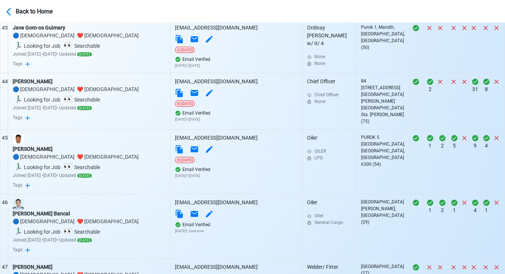
scroll to position [2844, 0]
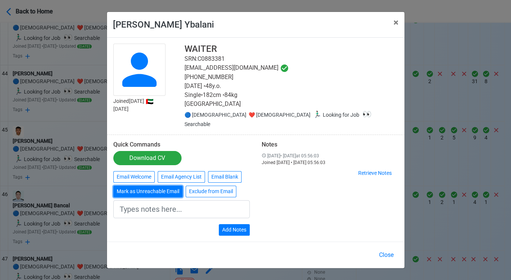
click at [171, 186] on button "Mark as Unreachable Email" at bounding box center [147, 192] width 69 height 12
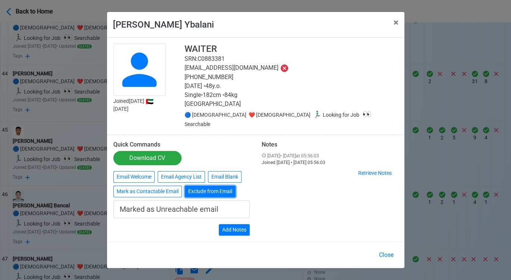
click at [207, 186] on button "Exclude from Email" at bounding box center [210, 192] width 51 height 12
type input "Exclude from Email"
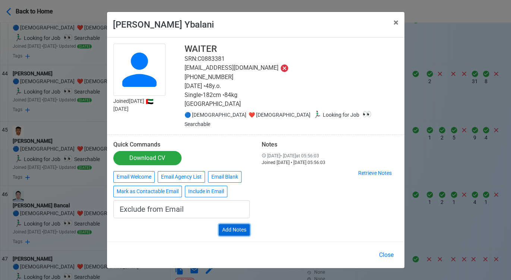
click at [235, 224] on button "Add Notes" at bounding box center [234, 230] width 31 height 12
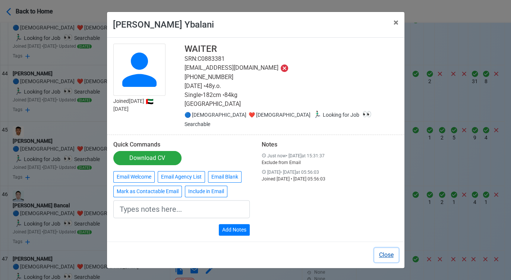
click at [387, 250] on button "Close" at bounding box center [386, 255] width 24 height 14
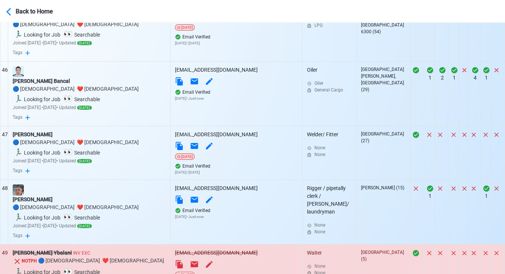
scroll to position [3009, 0]
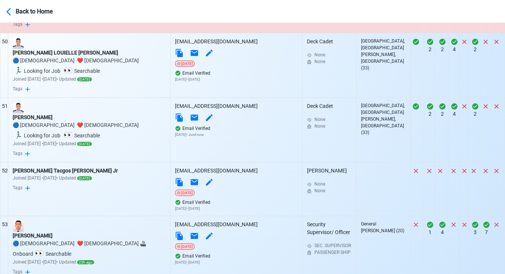
scroll to position [3241, 0]
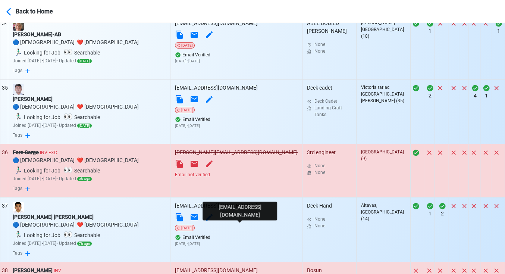
scroll to position [2289, 0]
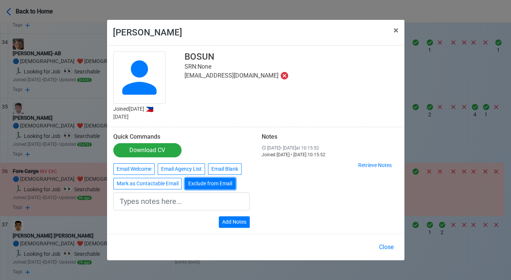
click at [205, 184] on button "Exclude from Email" at bounding box center [210, 184] width 51 height 12
type input "Exclude from Email"
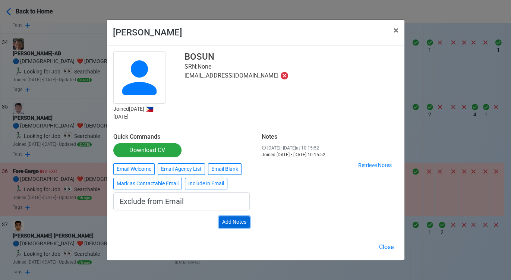
click at [237, 218] on button "Add Notes" at bounding box center [234, 222] width 31 height 12
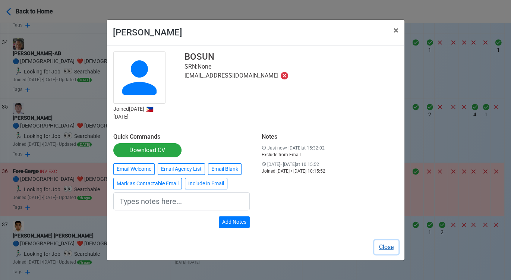
click at [385, 244] on button "Close" at bounding box center [386, 247] width 24 height 14
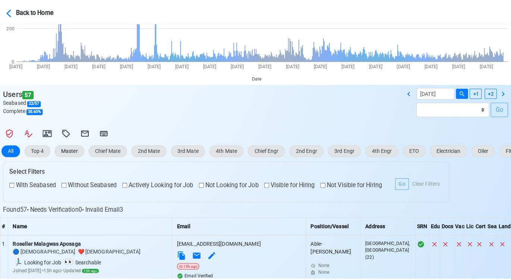
scroll to position [94, 0]
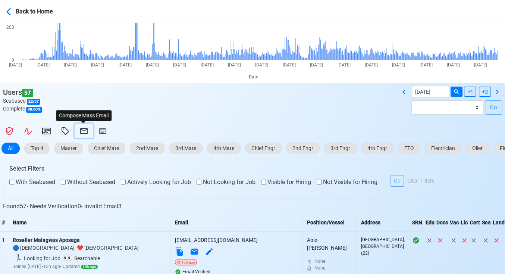
click at [83, 129] on icon at bounding box center [83, 130] width 9 height 9
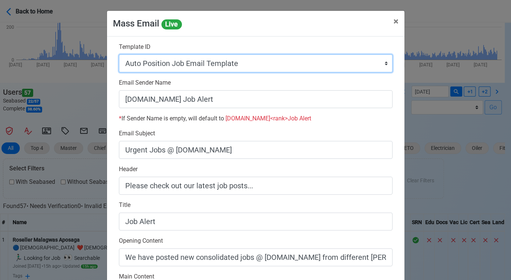
click at [239, 65] on select "Auto Position Job Email Template Incomplete CV Email Template ETO/ETR Job Email…" at bounding box center [256, 63] width 274 height 18
select select "d-0c193ece46b24c5dbce89cdb3e751472"
click at [119, 54] on select "Auto Position Job Email Template Incomplete CV Email Template ETO/ETR Job Email…" at bounding box center [256, 63] width 274 height 18
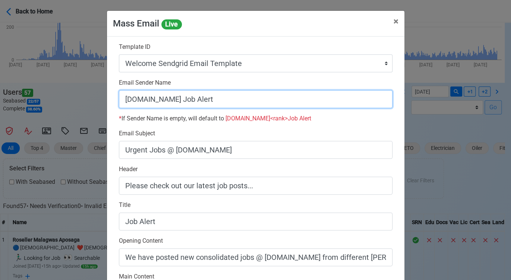
drag, startPoint x: 170, startPoint y: 100, endPoint x: 233, endPoint y: 107, distance: 62.6
click at [231, 106] on input "SeamanBio.PH Job Alert" at bounding box center [256, 99] width 274 height 18
click at [120, 100] on input "[DOMAIN_NAME]" at bounding box center [256, 99] width 274 height 18
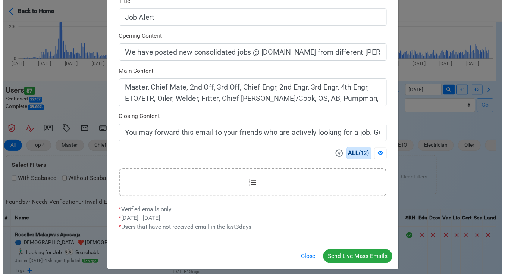
scroll to position [207, 0]
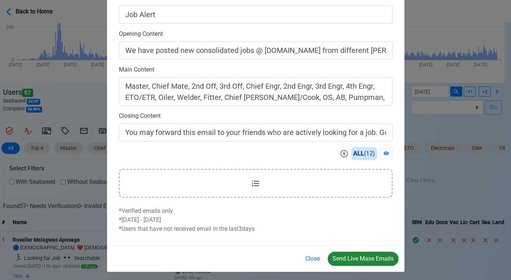
type input "Welcome to SeamanBio.PH"
click at [371, 258] on button "Send Live Mass Emails" at bounding box center [363, 259] width 71 height 14
click at [313, 256] on button "Close" at bounding box center [312, 259] width 24 height 14
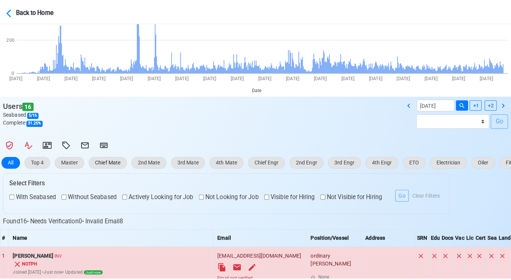
scroll to position [83, 0]
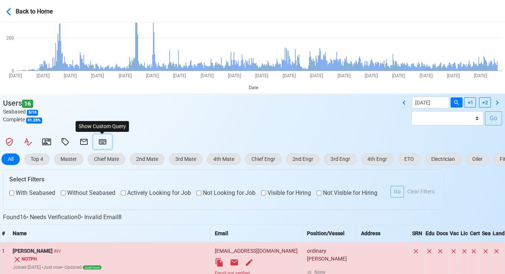
click at [100, 139] on icon at bounding box center [102, 141] width 7 height 5
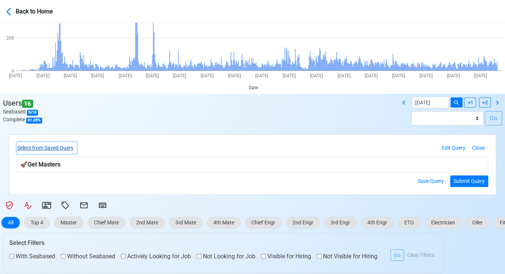
click at [61, 144] on button "Select from Saved Query" at bounding box center [47, 148] width 60 height 12
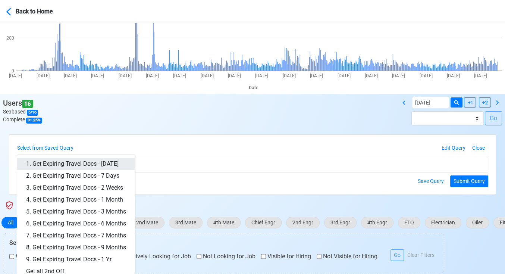
click at [92, 158] on link "1. Get Expiring Travel Docs - Today" at bounding box center [76, 164] width 118 height 12
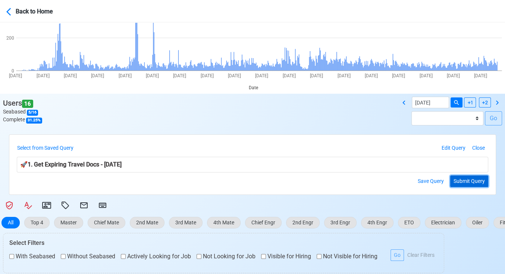
click at [453, 177] on button "Submit Query" at bounding box center [469, 181] width 38 height 12
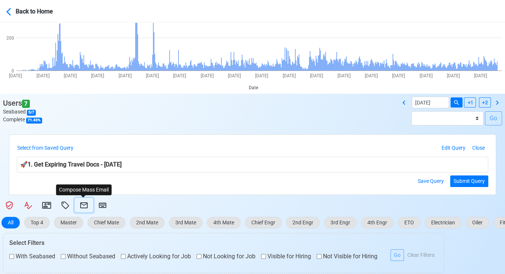
click at [86, 202] on icon at bounding box center [83, 205] width 7 height 6
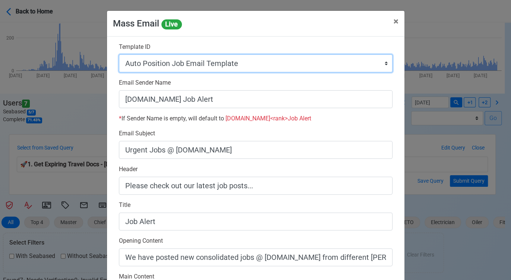
click at [249, 65] on select "Auto Position Job Email Template Incomplete CV Email Template ETO/ETR Job Email…" at bounding box center [256, 63] width 274 height 18
select select "d-3e71907ffd064a39999872a824aaf79a"
click at [119, 54] on select "Auto Position Job Email Template Incomplete CV Email Template ETO/ETR Job Email…" at bounding box center [256, 63] width 274 height 18
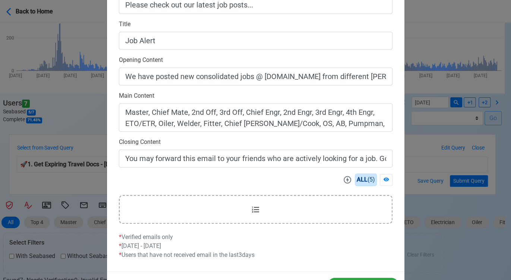
scroll to position [209, 0]
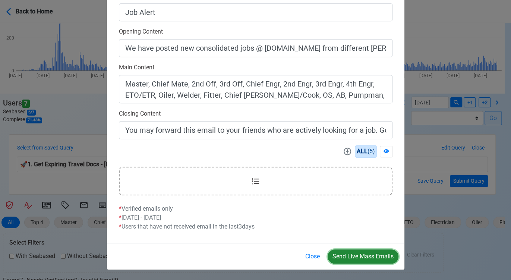
click at [346, 252] on button "Send Live Mass Emails" at bounding box center [363, 256] width 71 height 14
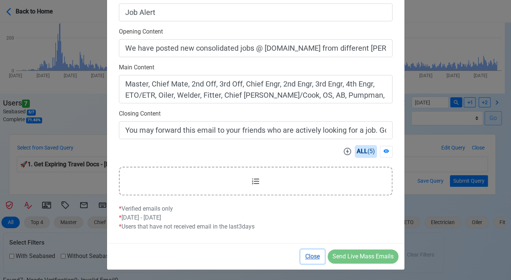
click at [315, 254] on button "Close" at bounding box center [312, 256] width 24 height 14
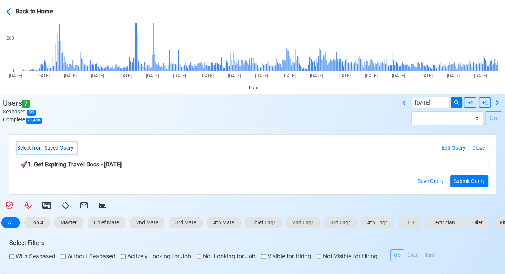
click at [69, 148] on button "Select from Saved Query" at bounding box center [47, 148] width 60 height 12
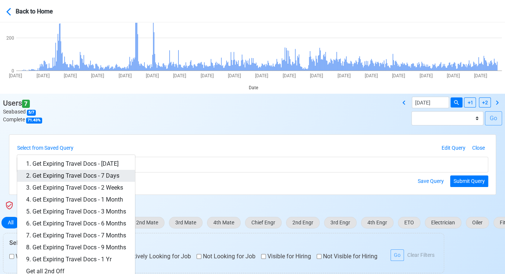
click at [108, 176] on link "2. Get Expiring Travel Docs - 7 Days" at bounding box center [76, 176] width 118 height 12
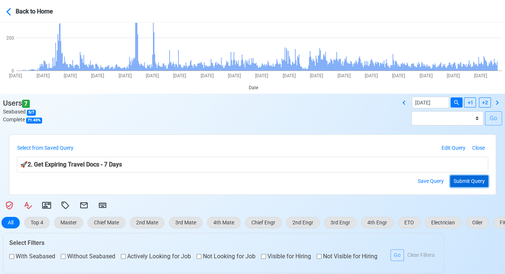
click at [468, 181] on button "Submit Query" at bounding box center [469, 181] width 38 height 12
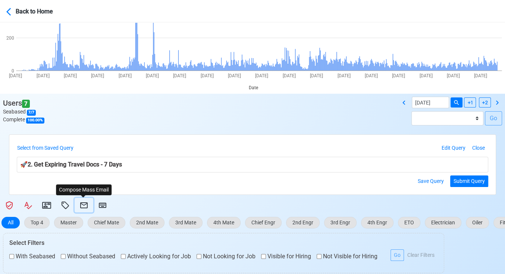
click at [86, 204] on icon at bounding box center [83, 205] width 7 height 6
select select "d-3e71907ffd064a39999872a824aaf79a"
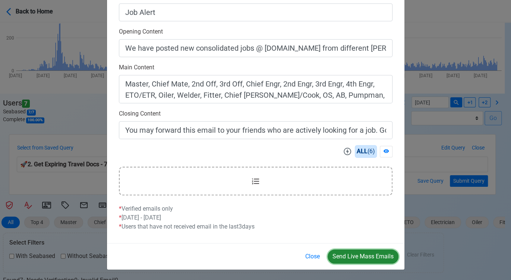
click at [349, 252] on button "Send Live Mass Emails" at bounding box center [363, 256] width 71 height 14
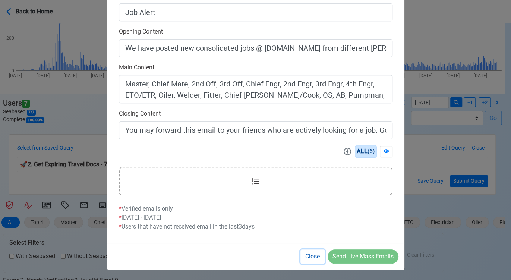
click at [313, 255] on button "Close" at bounding box center [312, 256] width 24 height 14
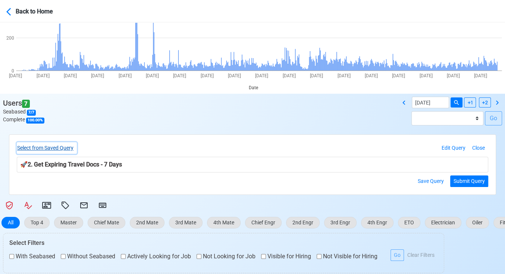
click at [48, 145] on button "Select from Saved Query" at bounding box center [47, 148] width 60 height 12
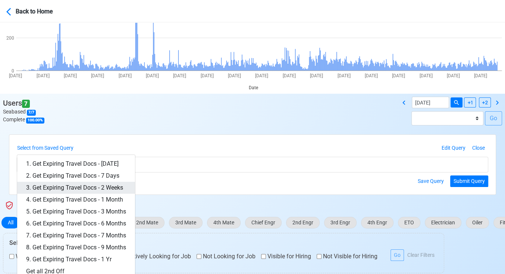
click at [95, 183] on link "3. Get Expiring Travel Docs - 2 Weeks" at bounding box center [76, 188] width 118 height 12
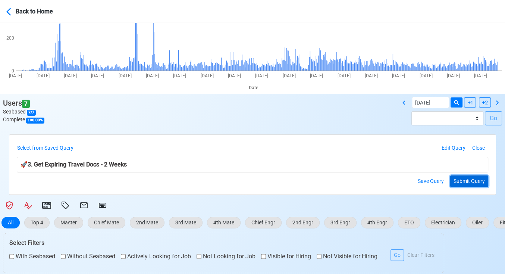
click at [468, 183] on button "Submit Query" at bounding box center [469, 181] width 38 height 12
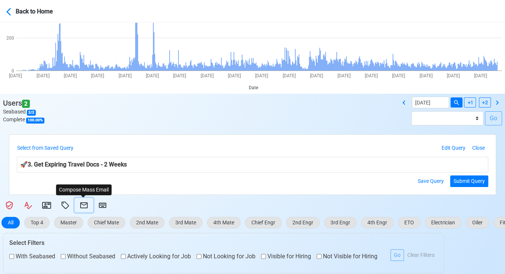
click at [81, 204] on icon at bounding box center [83, 205] width 9 height 9
select select "d-3e71907ffd064a39999872a824aaf79a"
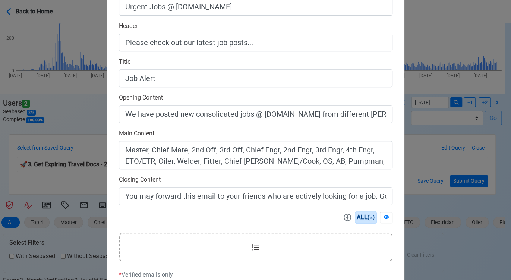
scroll to position [207, 0]
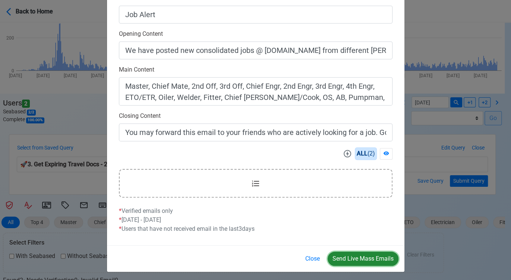
click at [361, 257] on button "Send Live Mass Emails" at bounding box center [363, 259] width 71 height 14
drag, startPoint x: 315, startPoint y: 258, endPoint x: 195, endPoint y: 196, distance: 135.7
click at [313, 257] on button "Close" at bounding box center [312, 259] width 24 height 14
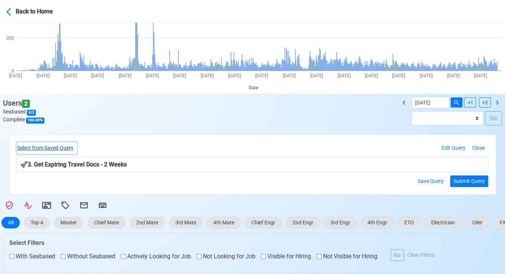
click at [54, 148] on button "Select from Saved Query" at bounding box center [47, 148] width 60 height 12
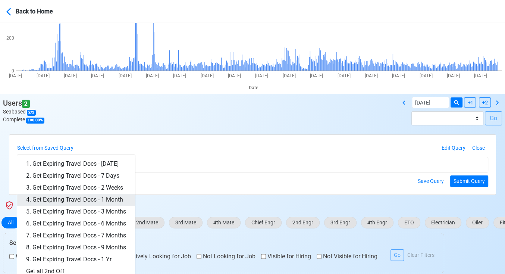
click at [101, 195] on link "4. Get Expiring Travel Docs - 1 Month" at bounding box center [76, 199] width 118 height 12
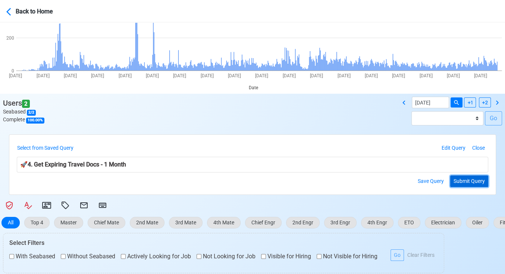
click at [459, 181] on button "Submit Query" at bounding box center [469, 181] width 38 height 12
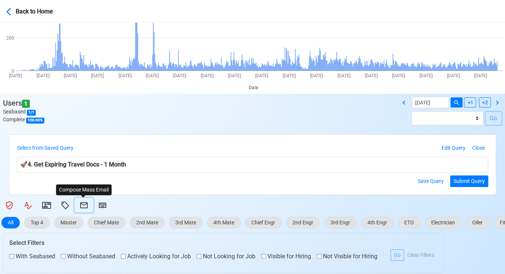
click at [85, 202] on icon at bounding box center [83, 205] width 7 height 6
select select "d-3e71907ffd064a39999872a824aaf79a"
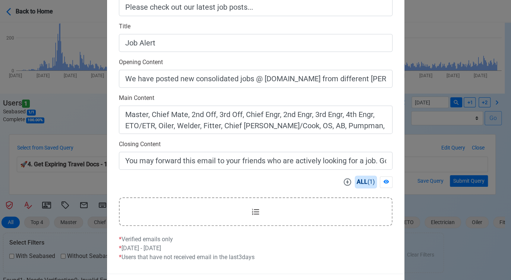
scroll to position [209, 0]
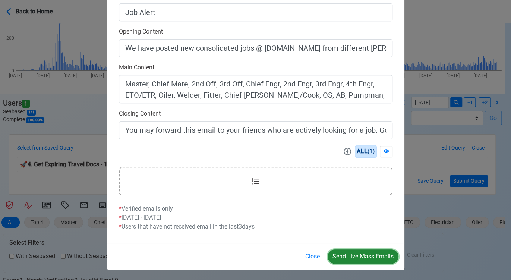
click at [370, 254] on button "Send Live Mass Emails" at bounding box center [363, 256] width 71 height 14
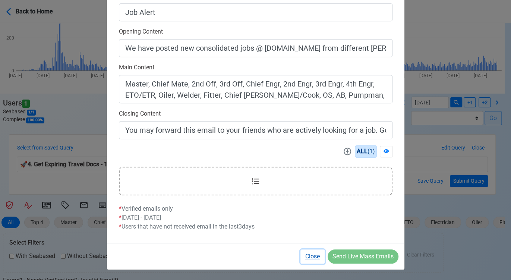
drag, startPoint x: 310, startPoint y: 252, endPoint x: 303, endPoint y: 247, distance: 8.6
click at [310, 252] on button "Close" at bounding box center [312, 256] width 24 height 14
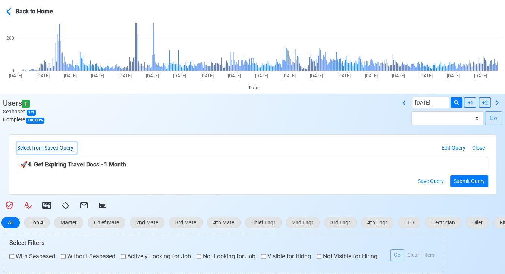
click at [66, 148] on button "Select from Saved Query" at bounding box center [47, 148] width 60 height 12
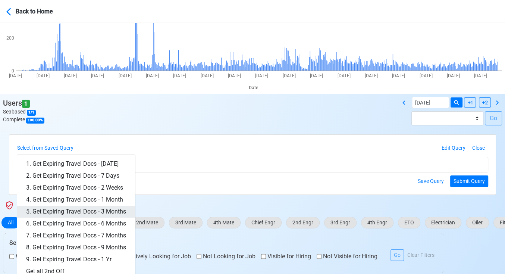
click at [101, 209] on link "5. Get Expiring Travel Docs - 3 Months" at bounding box center [76, 211] width 118 height 12
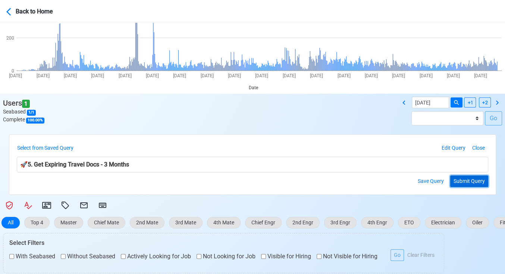
click at [468, 180] on button "Submit Query" at bounding box center [469, 181] width 38 height 12
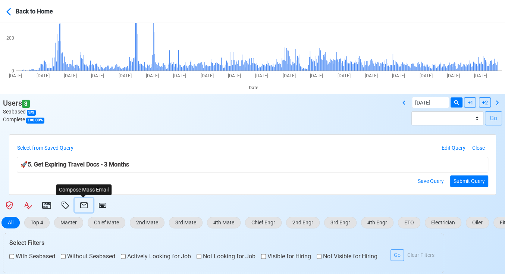
click at [75, 203] on button at bounding box center [84, 205] width 19 height 15
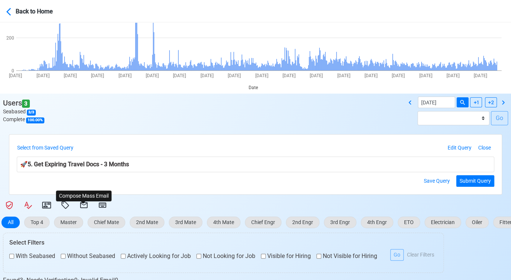
select select "d-3e71907ffd064a39999872a824aaf79a"
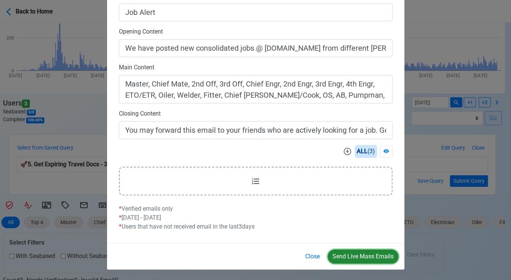
click at [357, 253] on button "Send Live Mass Emails" at bounding box center [363, 256] width 71 height 14
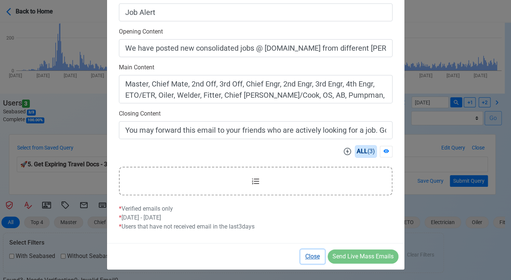
click at [313, 254] on button "Close" at bounding box center [312, 256] width 24 height 14
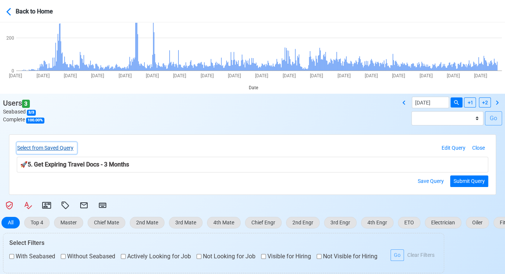
click at [56, 146] on button "Select from Saved Query" at bounding box center [47, 148] width 60 height 12
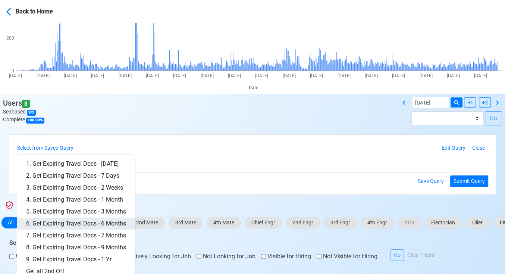
click at [101, 221] on link "6. Get Expiring Travel Docs - 6 Months" at bounding box center [76, 223] width 118 height 12
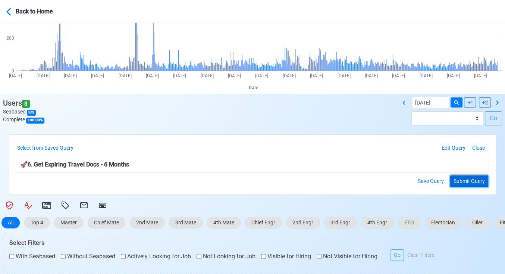
drag, startPoint x: 478, startPoint y: 179, endPoint x: 365, endPoint y: 178, distance: 112.6
click at [477, 179] on button "Submit Query" at bounding box center [469, 181] width 38 height 12
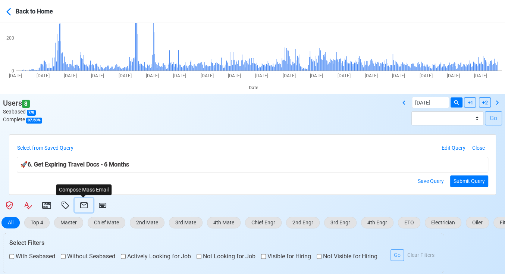
click at [85, 204] on icon at bounding box center [83, 205] width 7 height 6
select select "d-3e71907ffd064a39999872a824aaf79a"
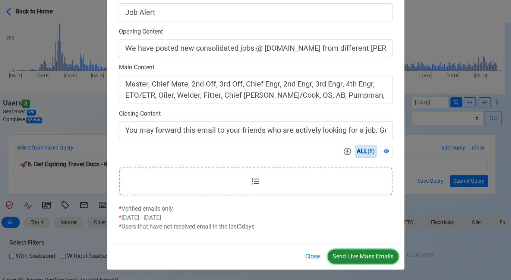
click at [356, 253] on button "Send Live Mass Emails" at bounding box center [363, 256] width 71 height 14
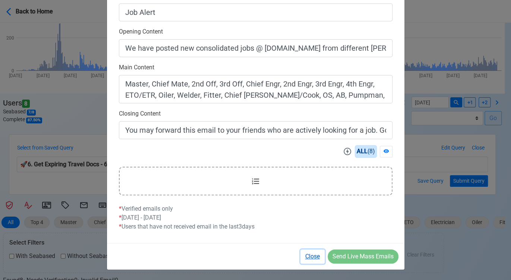
click at [316, 256] on button "Close" at bounding box center [312, 256] width 24 height 14
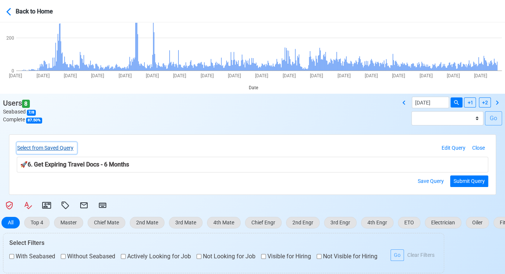
click at [49, 148] on button "Select from Saved Query" at bounding box center [47, 148] width 60 height 12
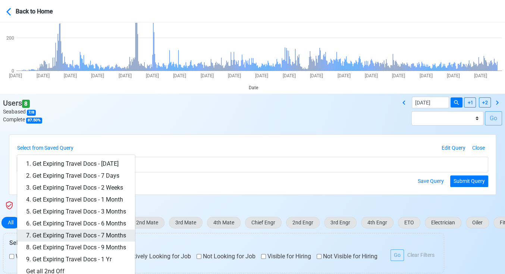
click at [107, 232] on link "7. Get Expiring Travel Docs - 7 Months" at bounding box center [76, 235] width 118 height 12
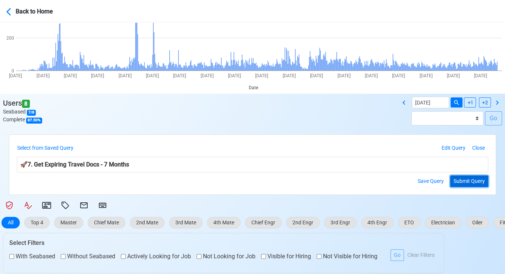
click at [465, 181] on button "Submit Query" at bounding box center [469, 181] width 38 height 12
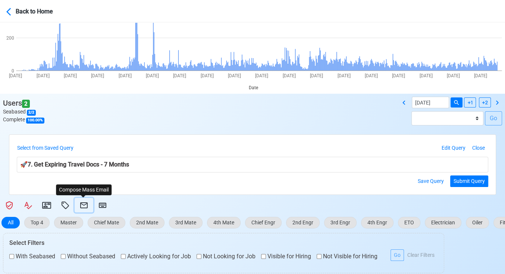
click at [82, 203] on icon at bounding box center [83, 205] width 7 height 6
select select "d-3e71907ffd064a39999872a824aaf79a"
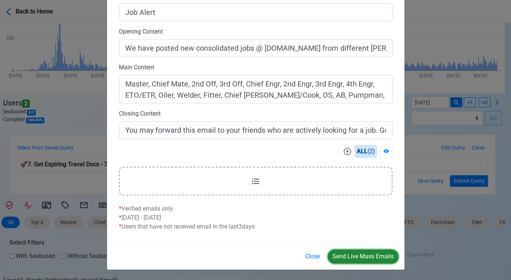
click at [367, 249] on button "Send Live Mass Emails" at bounding box center [363, 256] width 71 height 14
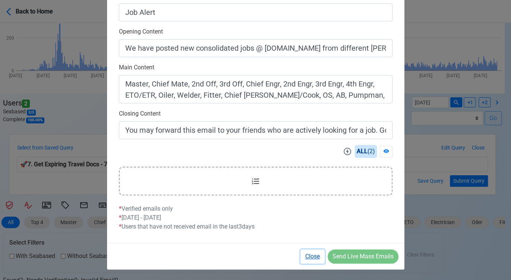
click at [317, 257] on button "Close" at bounding box center [312, 256] width 24 height 14
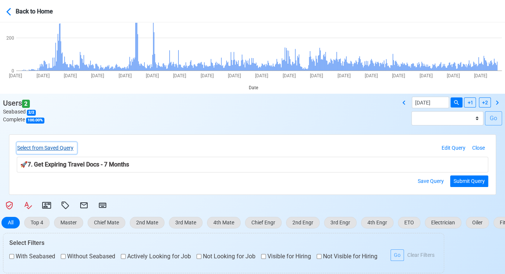
click at [60, 147] on button "Select from Saved Query" at bounding box center [47, 148] width 60 height 12
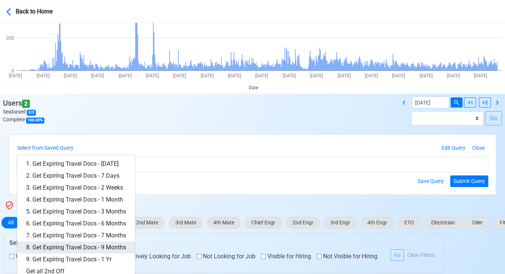
click at [117, 248] on link "8. Get Expiring Travel Docs - 9 Months" at bounding box center [76, 247] width 118 height 12
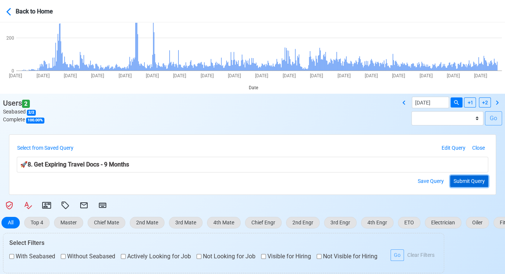
click at [472, 181] on button "Submit Query" at bounding box center [469, 181] width 38 height 12
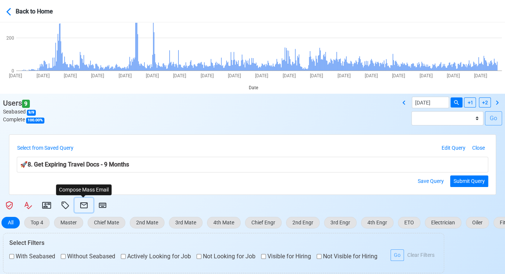
click at [81, 204] on icon at bounding box center [83, 205] width 9 height 9
select select "d-3e71907ffd064a39999872a824aaf79a"
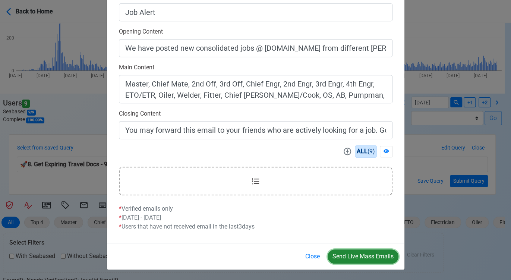
click at [363, 257] on button "Send Live Mass Emails" at bounding box center [363, 256] width 71 height 14
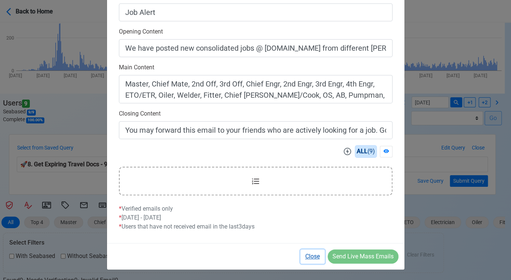
click at [317, 255] on button "Close" at bounding box center [312, 256] width 24 height 14
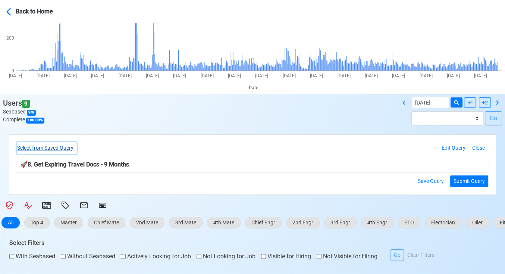
click at [42, 145] on button "Select from Saved Query" at bounding box center [47, 148] width 60 height 12
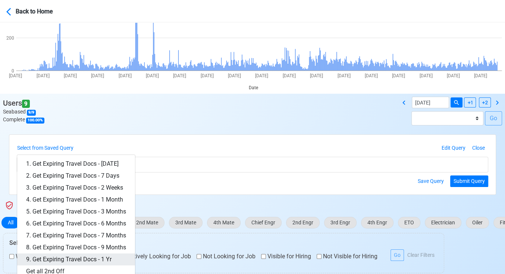
click at [108, 258] on link "9. Get Expiring Travel Docs - 1 Yr" at bounding box center [76, 259] width 118 height 12
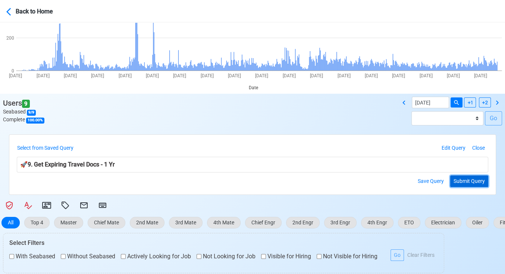
drag, startPoint x: 475, startPoint y: 180, endPoint x: 462, endPoint y: 181, distance: 12.7
click at [475, 181] on button "Submit Query" at bounding box center [469, 181] width 38 height 12
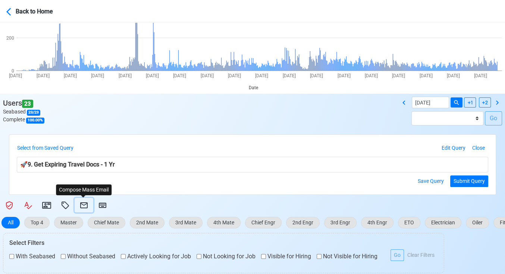
click at [81, 205] on icon at bounding box center [83, 205] width 9 height 9
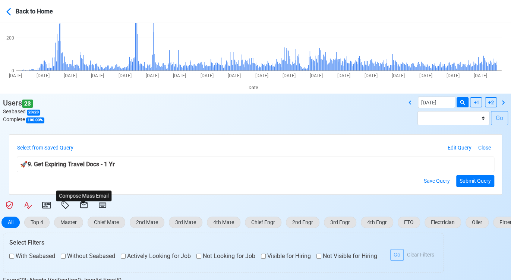
select select "d-3e71907ffd064a39999872a824aaf79a"
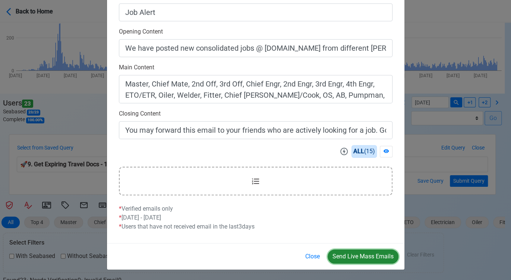
click at [366, 257] on button "Send Live Mass Emails" at bounding box center [363, 256] width 71 height 14
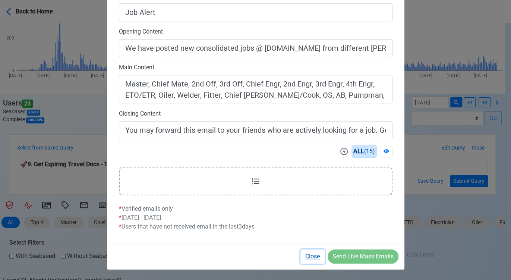
click at [313, 255] on button "Close" at bounding box center [312, 256] width 24 height 14
